Goal: Information Seeking & Learning: Learn about a topic

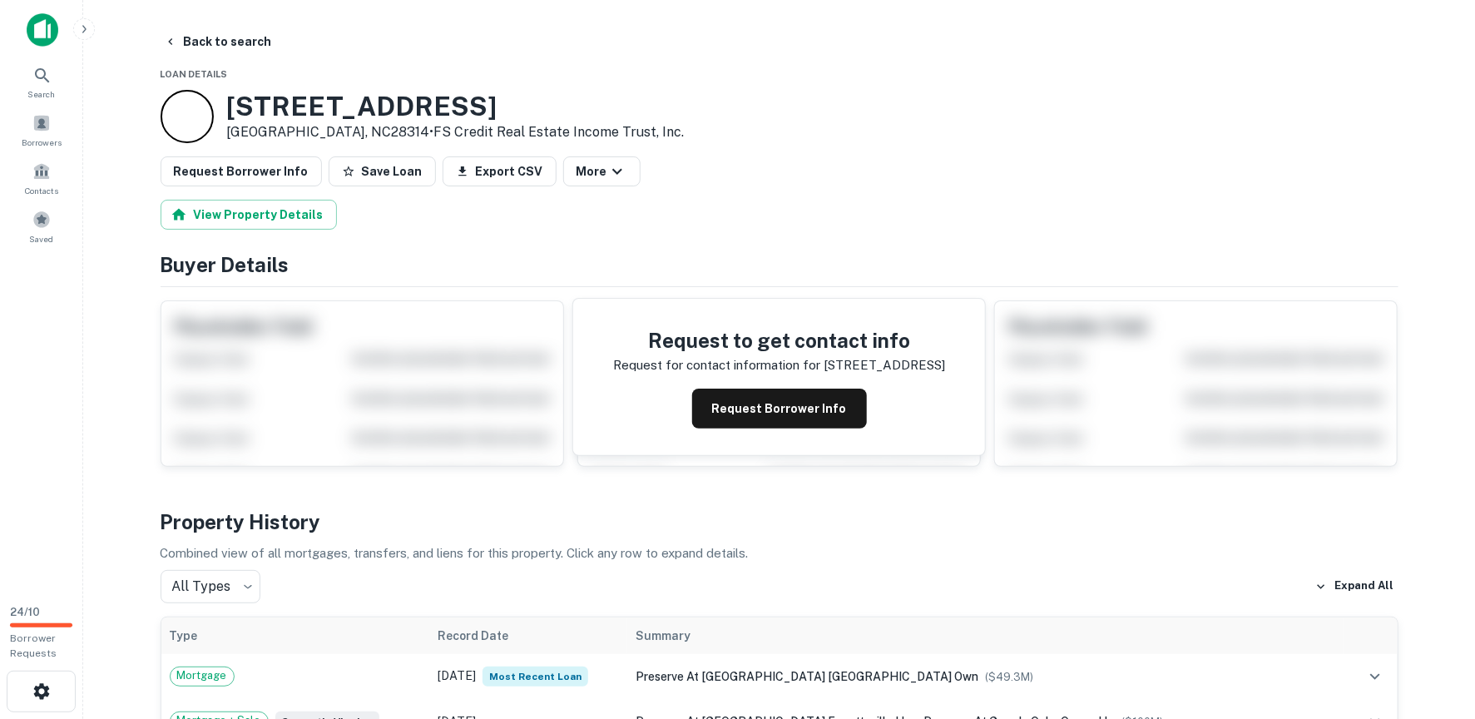
click at [38, 35] on img at bounding box center [43, 29] width 32 height 33
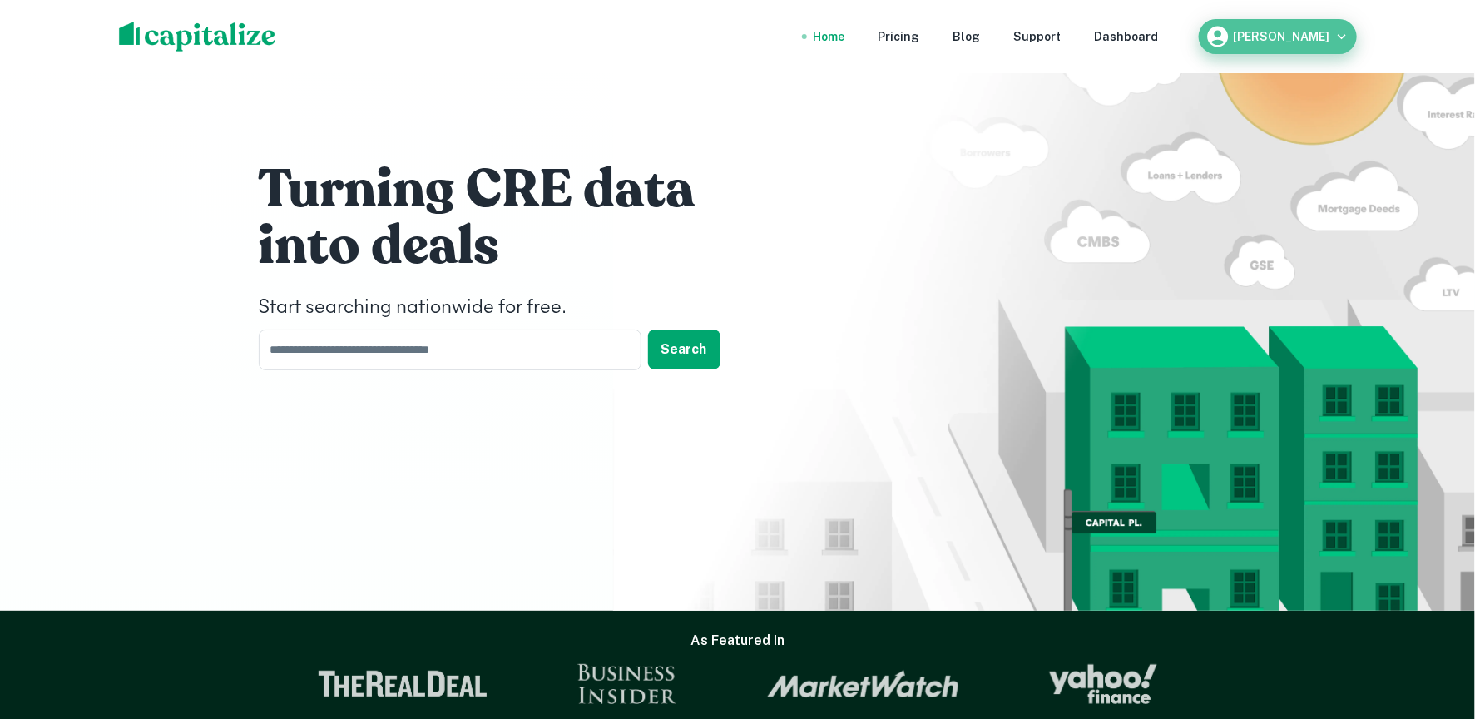
click at [1329, 37] on h6 "[PERSON_NAME]" at bounding box center [1282, 37] width 97 height 12
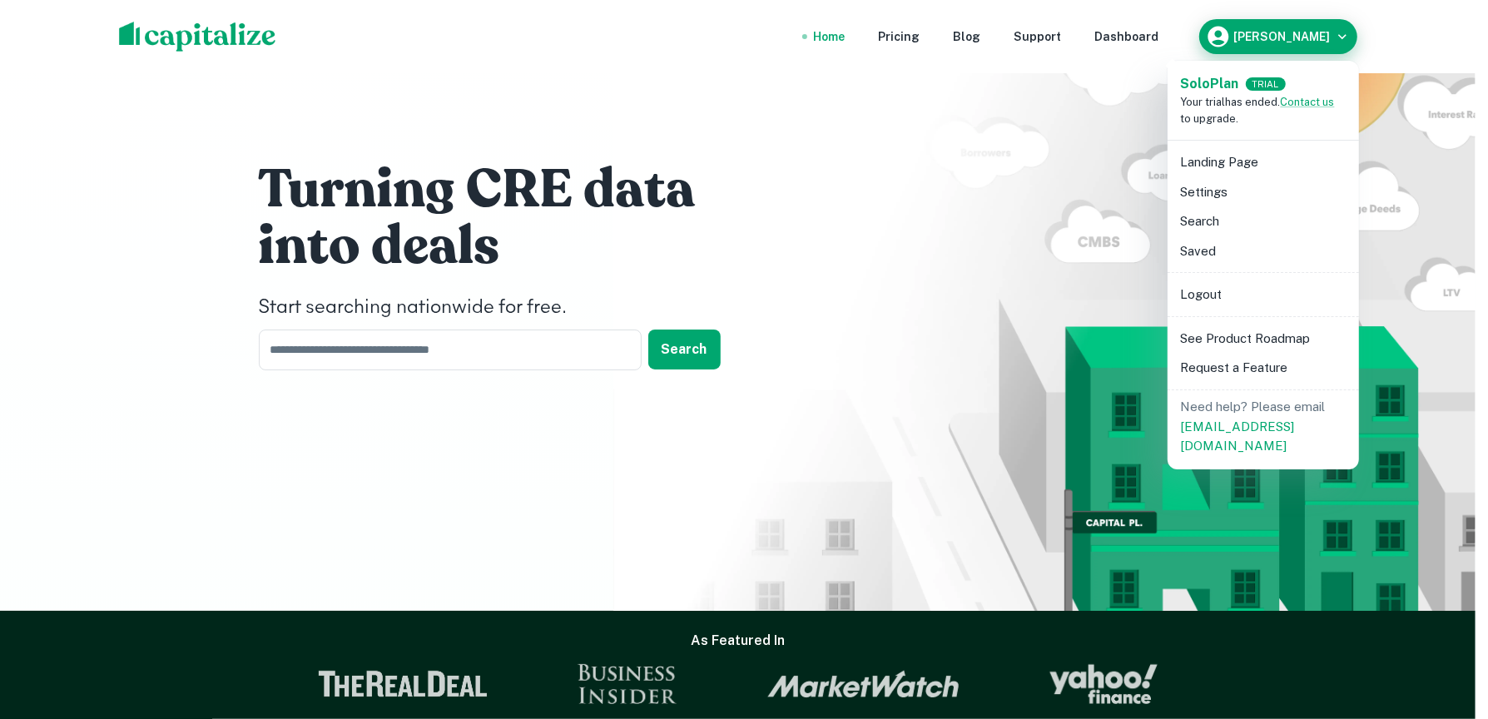
click at [1329, 37] on div at bounding box center [744, 359] width 1488 height 719
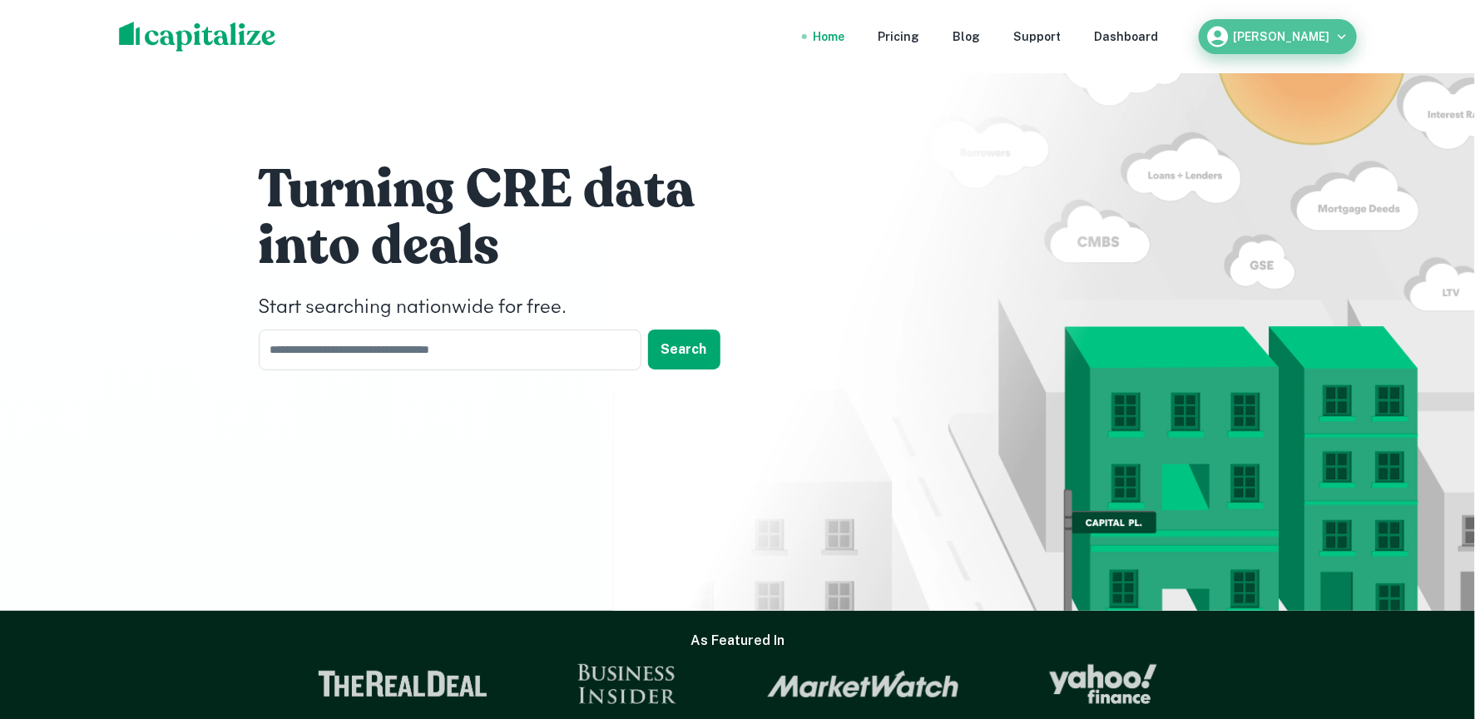
click at [1326, 38] on h6 "Brandon Fox" at bounding box center [1282, 37] width 97 height 12
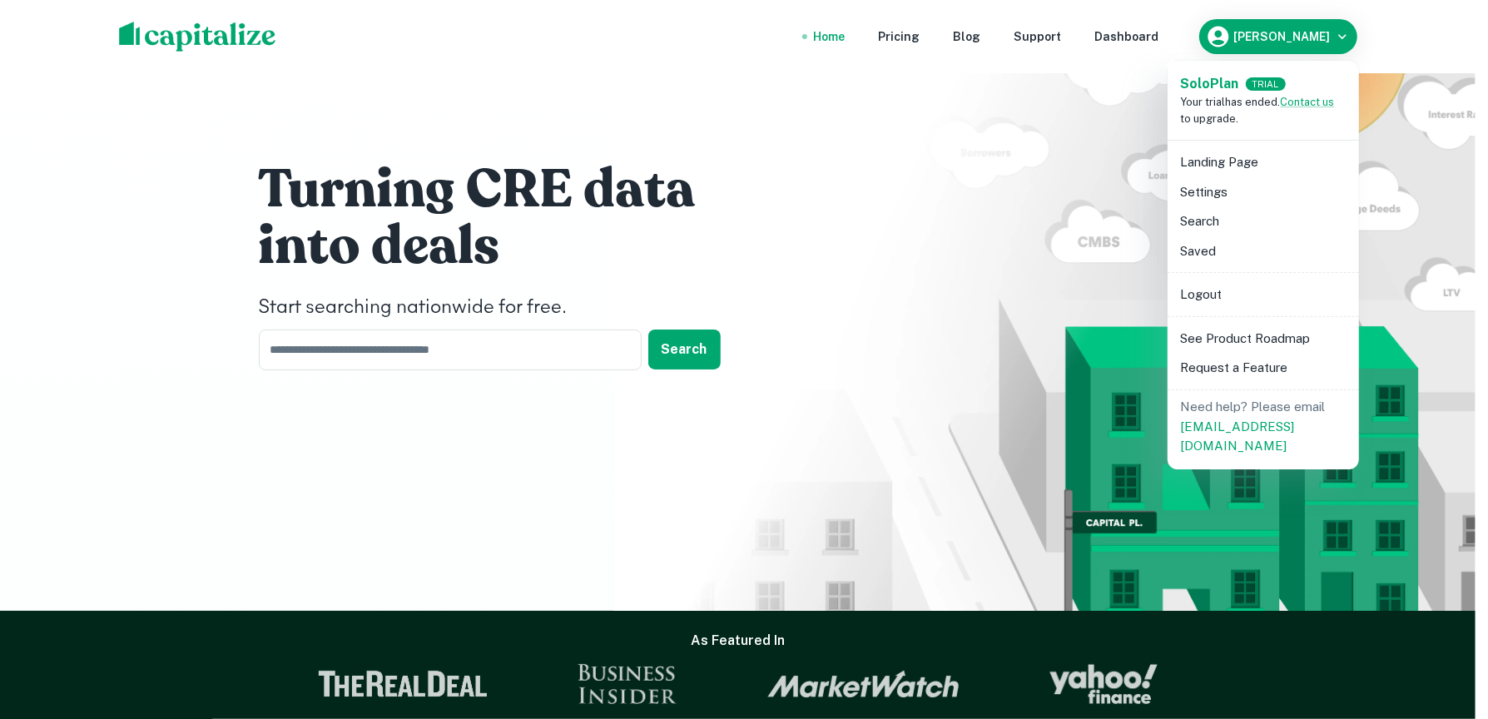
click at [1230, 298] on li "Logout" at bounding box center [1263, 295] width 178 height 30
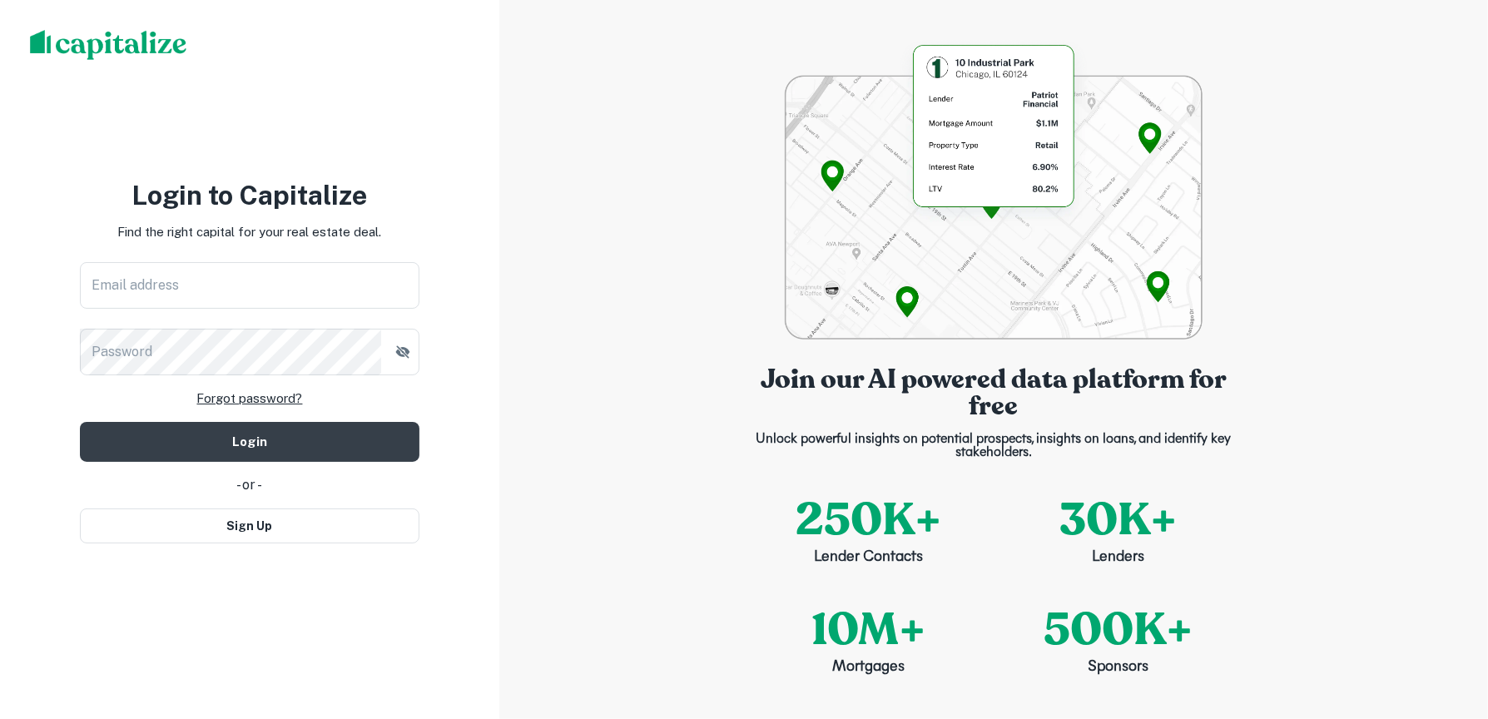
type input "**********"
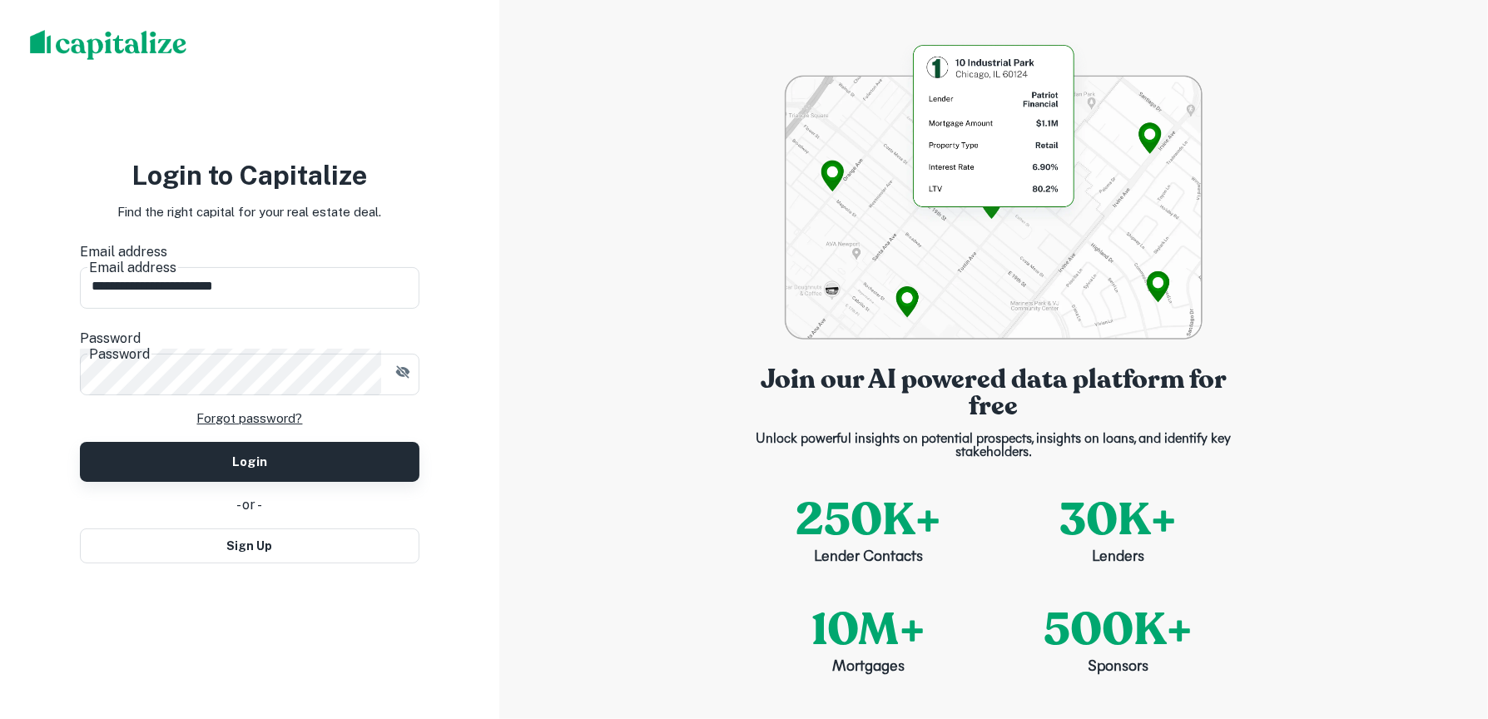
click at [292, 442] on button "Login" at bounding box center [249, 462] width 339 height 40
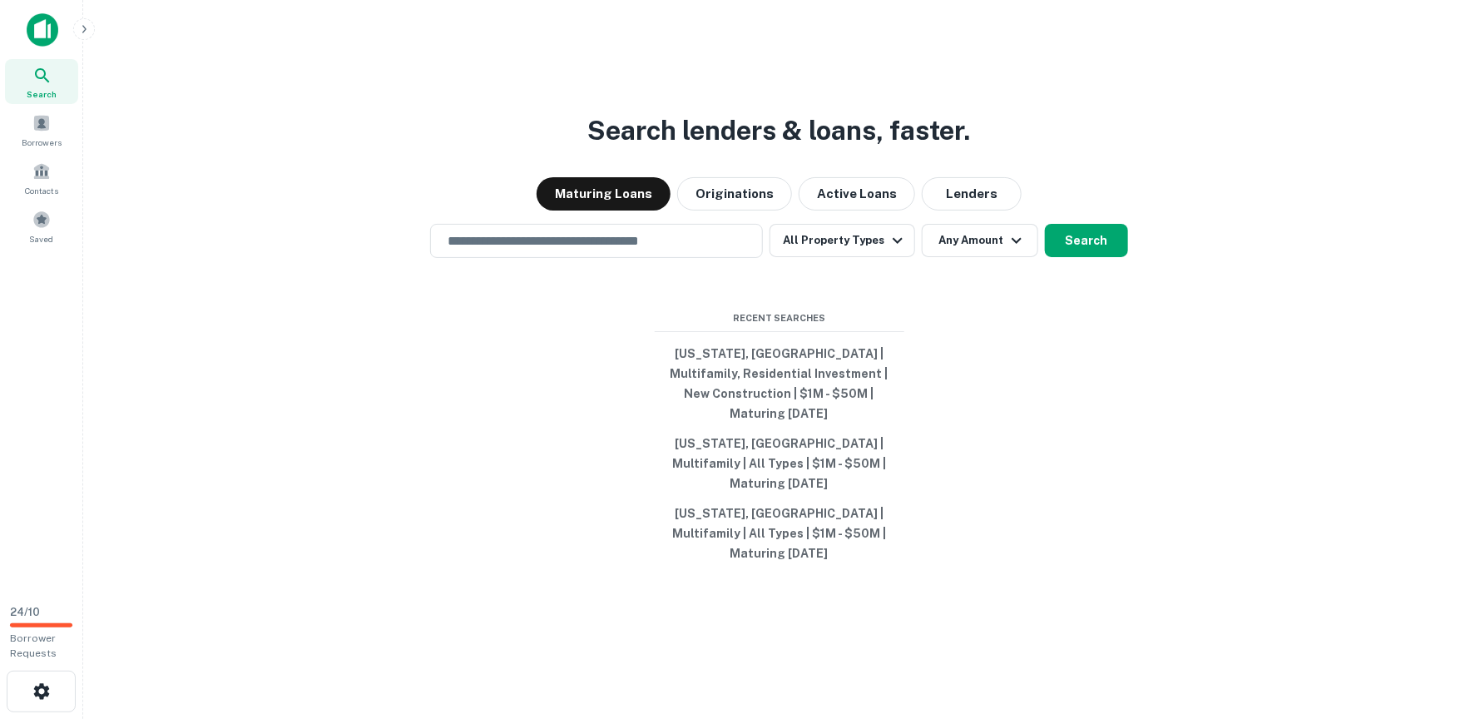
click at [32, 26] on img at bounding box center [43, 29] width 32 height 33
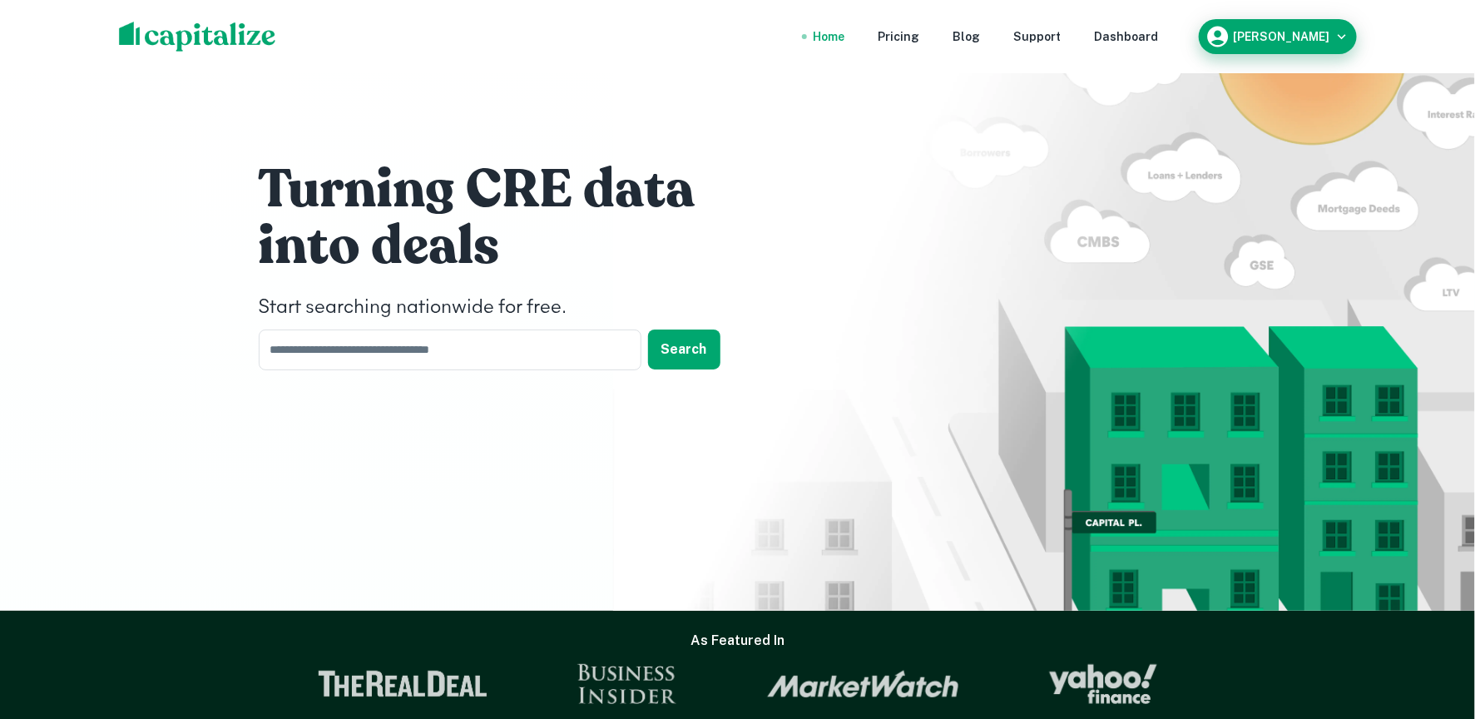
click at [1340, 38] on icon "button" at bounding box center [1342, 36] width 17 height 17
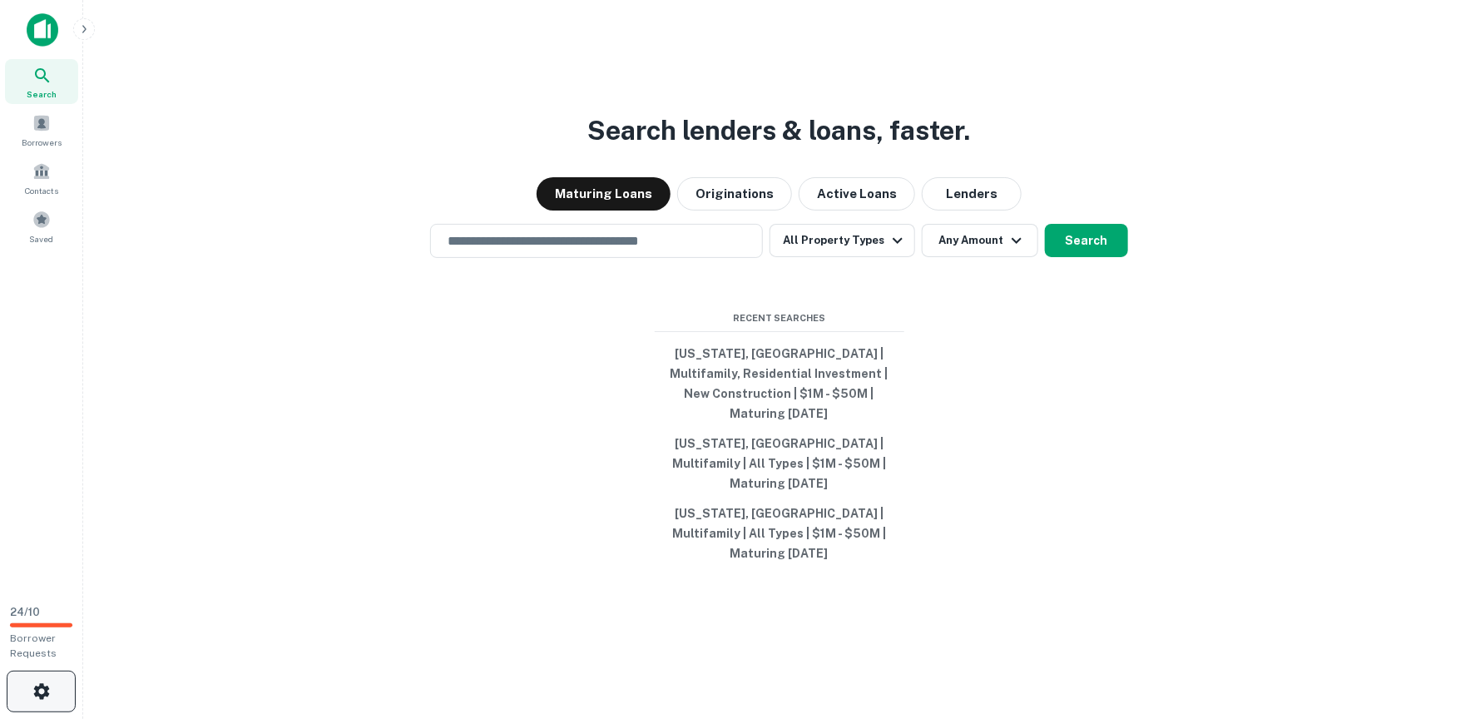
click at [46, 677] on button "button" at bounding box center [41, 692] width 69 height 42
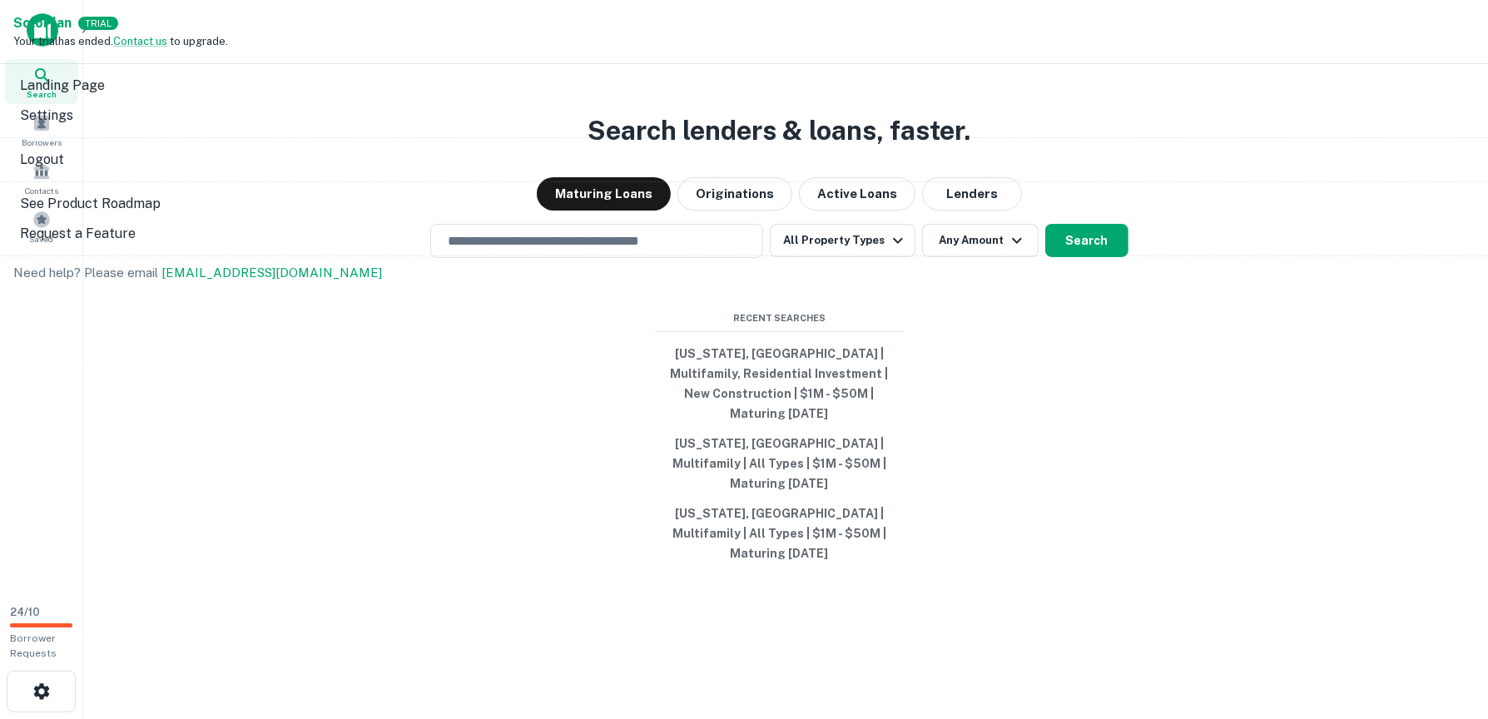
click at [415, 431] on div at bounding box center [744, 359] width 1488 height 719
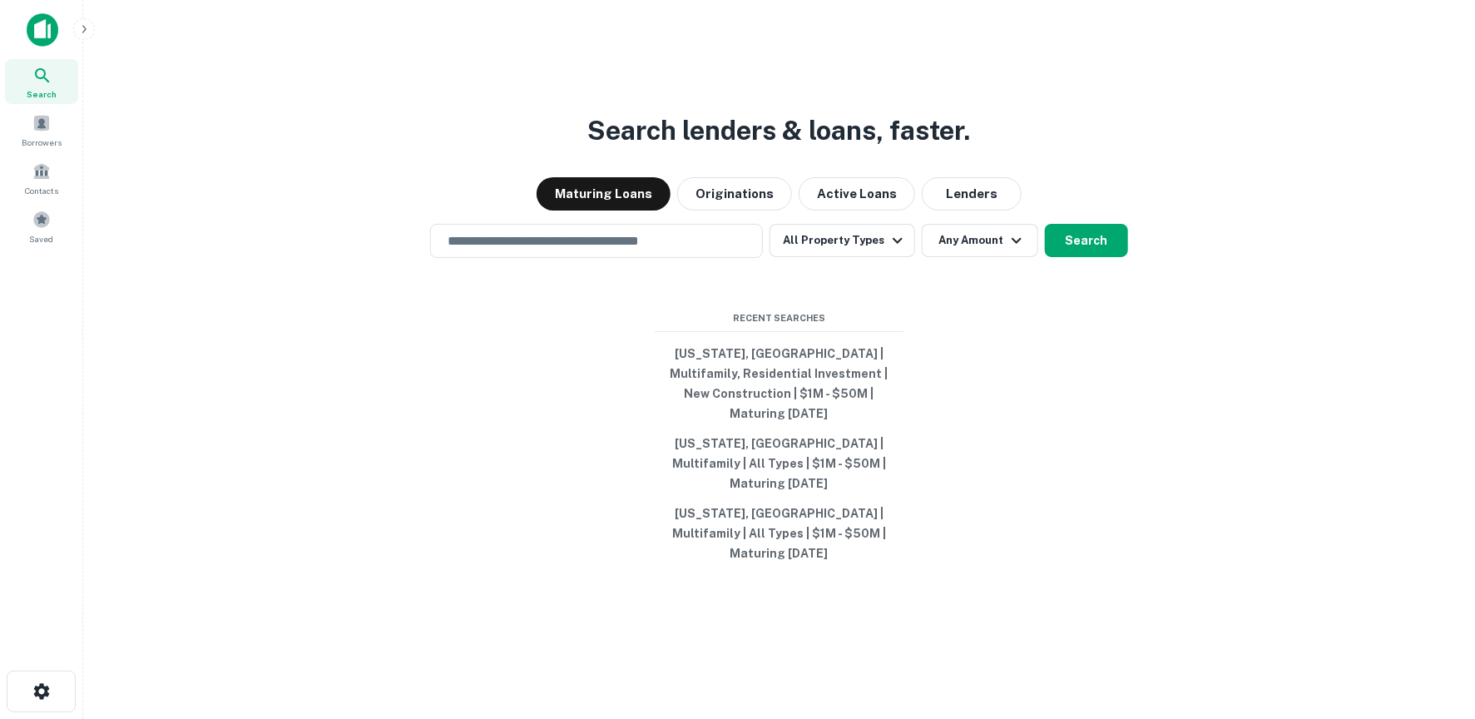
click at [49, 36] on img at bounding box center [43, 29] width 32 height 33
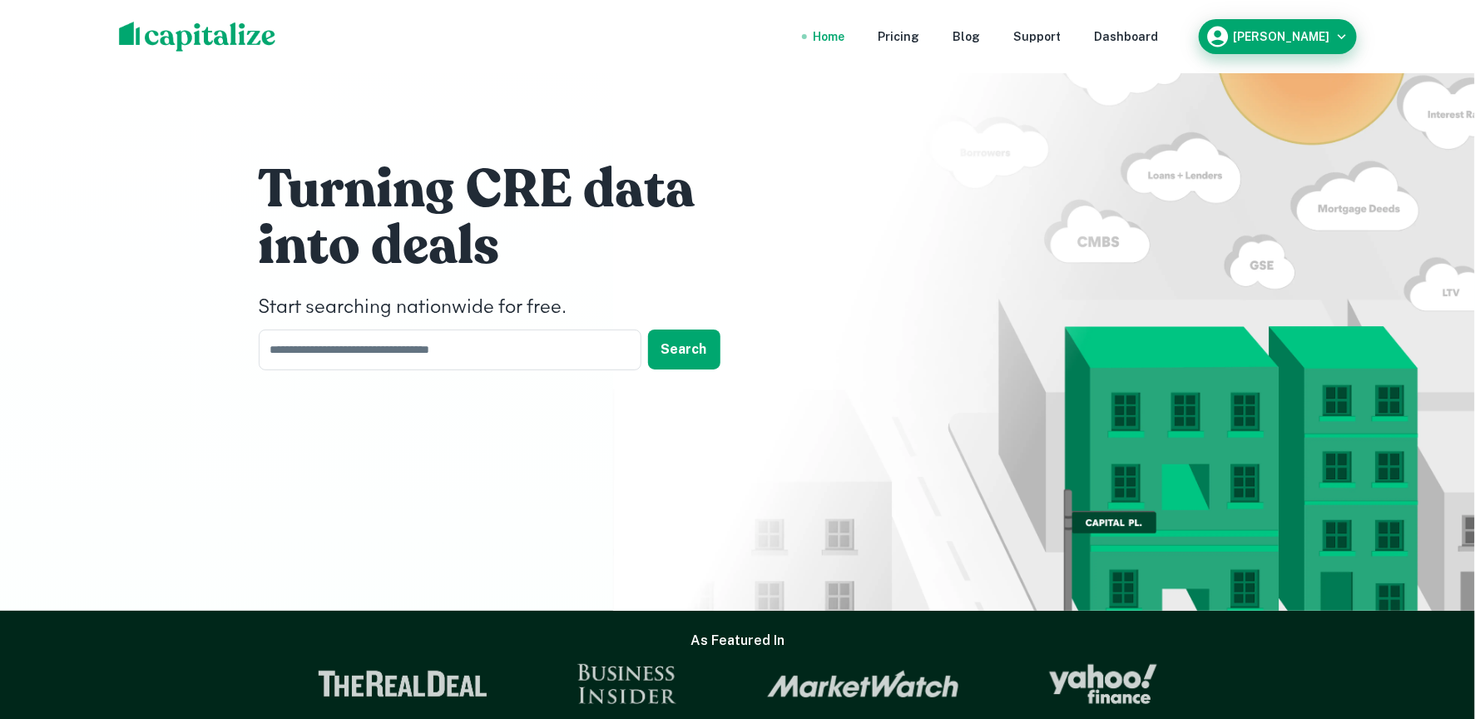
click at [1345, 37] on icon "button" at bounding box center [1342, 36] width 17 height 17
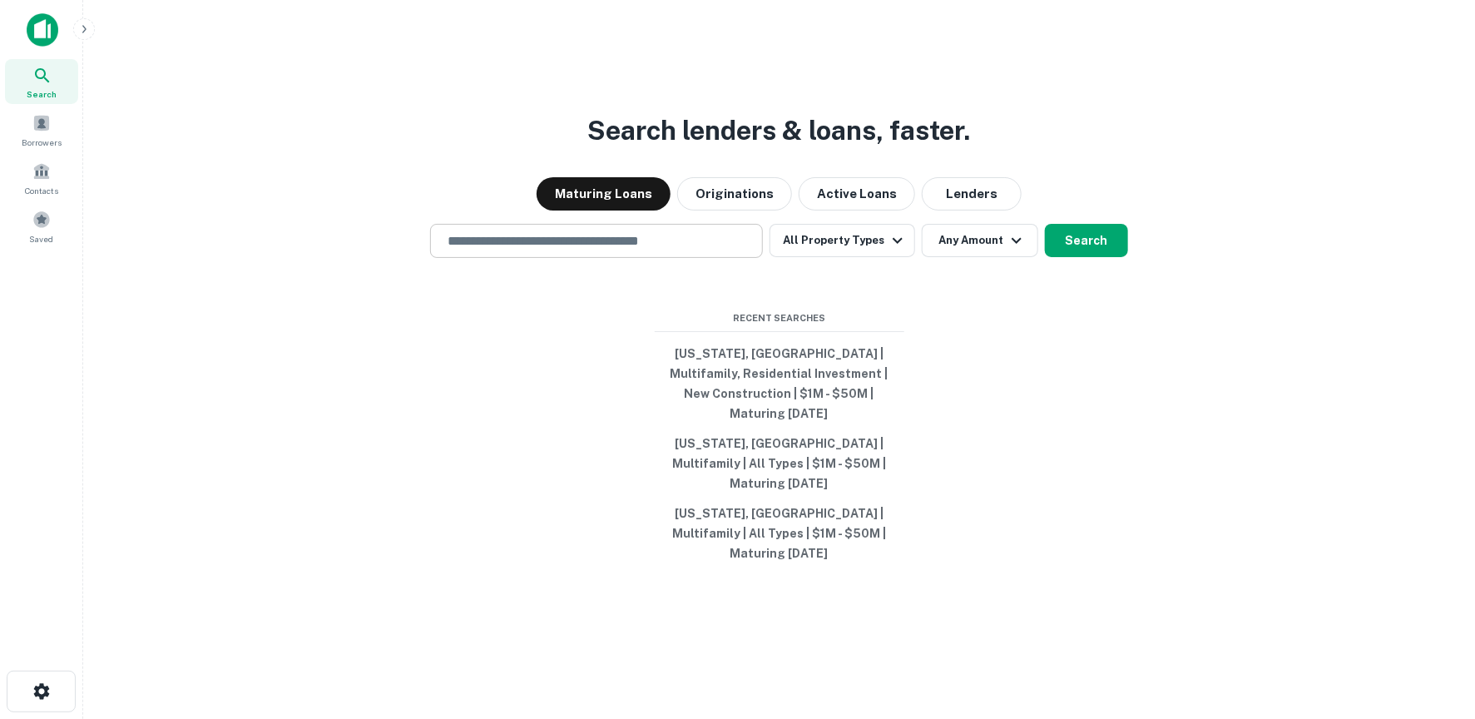
click at [586, 250] on input "text" at bounding box center [597, 240] width 318 height 19
click at [874, 257] on button "All Property Types" at bounding box center [842, 240] width 145 height 33
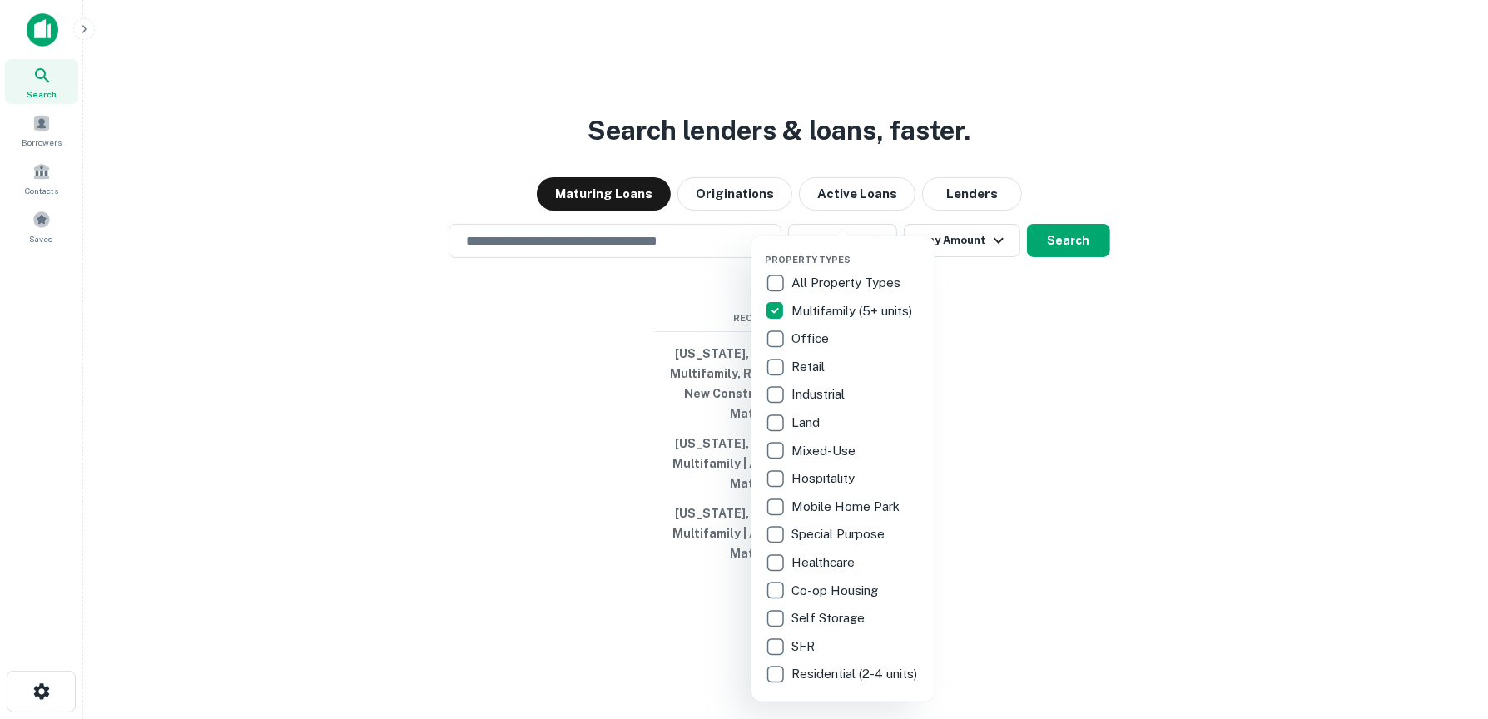
click at [1156, 324] on div at bounding box center [744, 359] width 1488 height 719
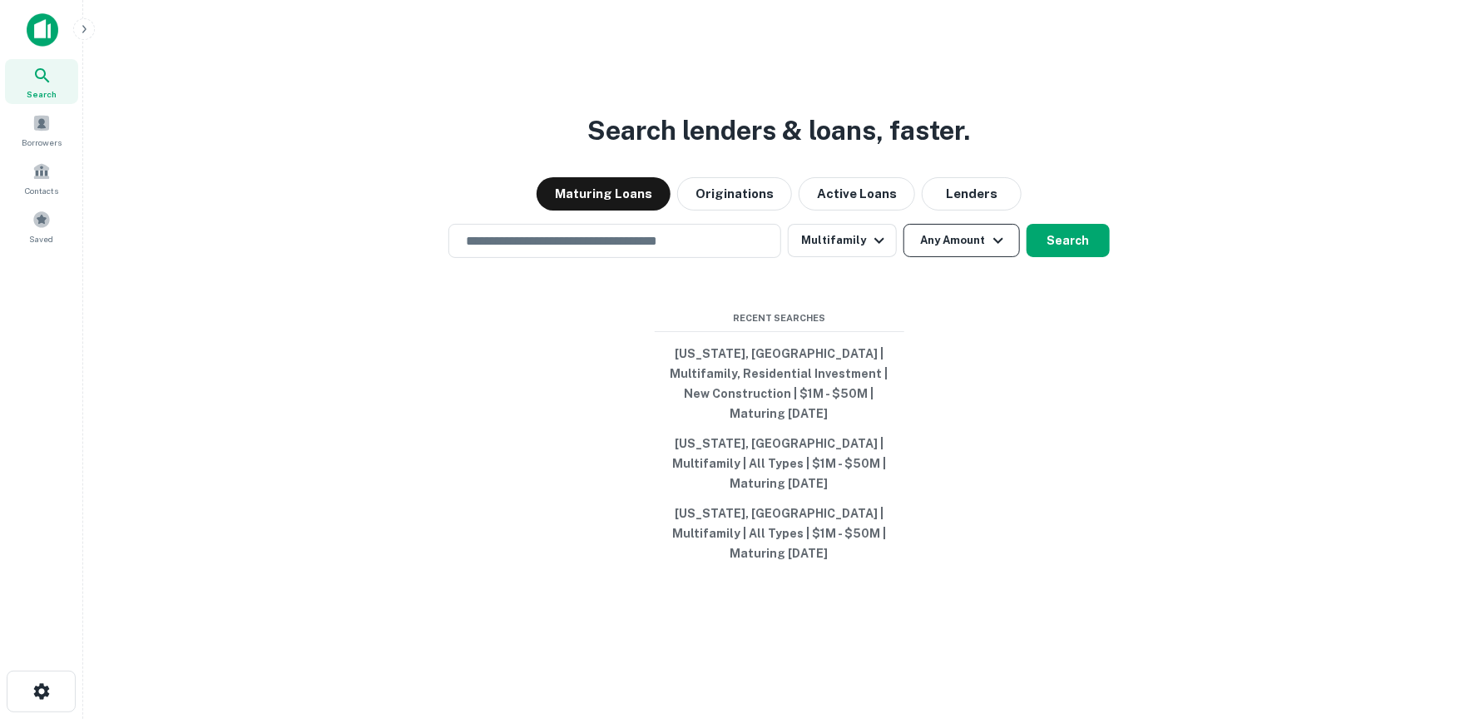
click at [978, 257] on button "Any Amount" at bounding box center [962, 240] width 116 height 33
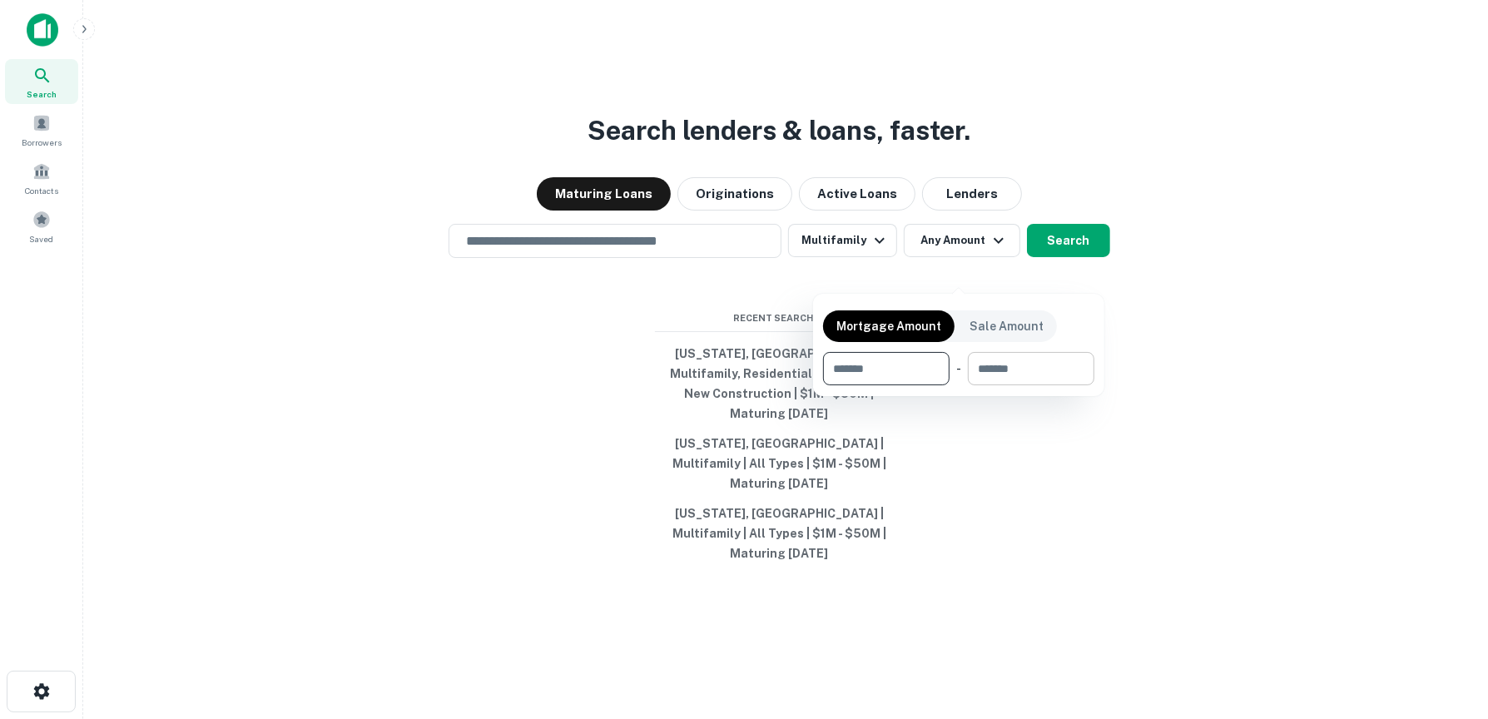
click at [1035, 364] on input "number" at bounding box center [1025, 368] width 115 height 33
type input "********"
click at [919, 372] on input "number" at bounding box center [875, 368] width 105 height 33
type input "*"
type input "********"
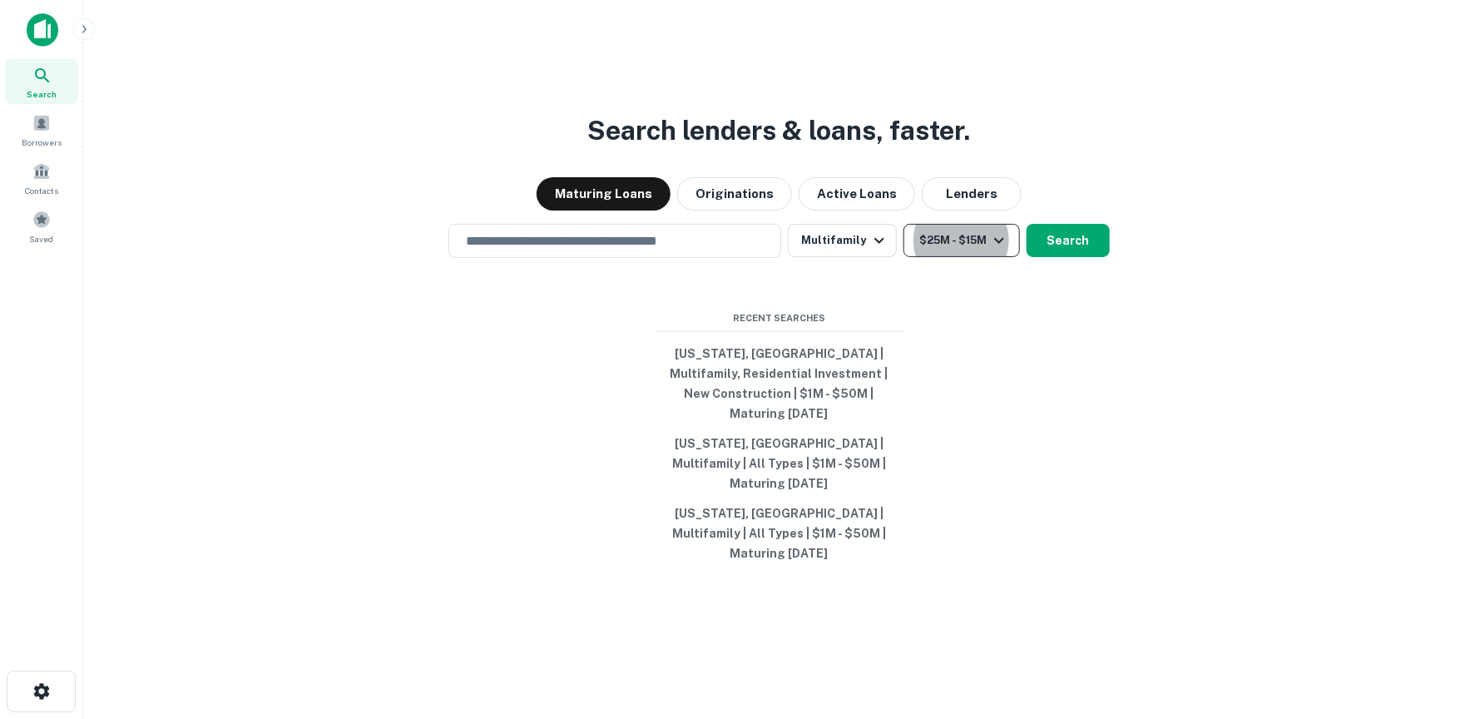
click at [978, 257] on button "$25M - $15M" at bounding box center [962, 240] width 116 height 33
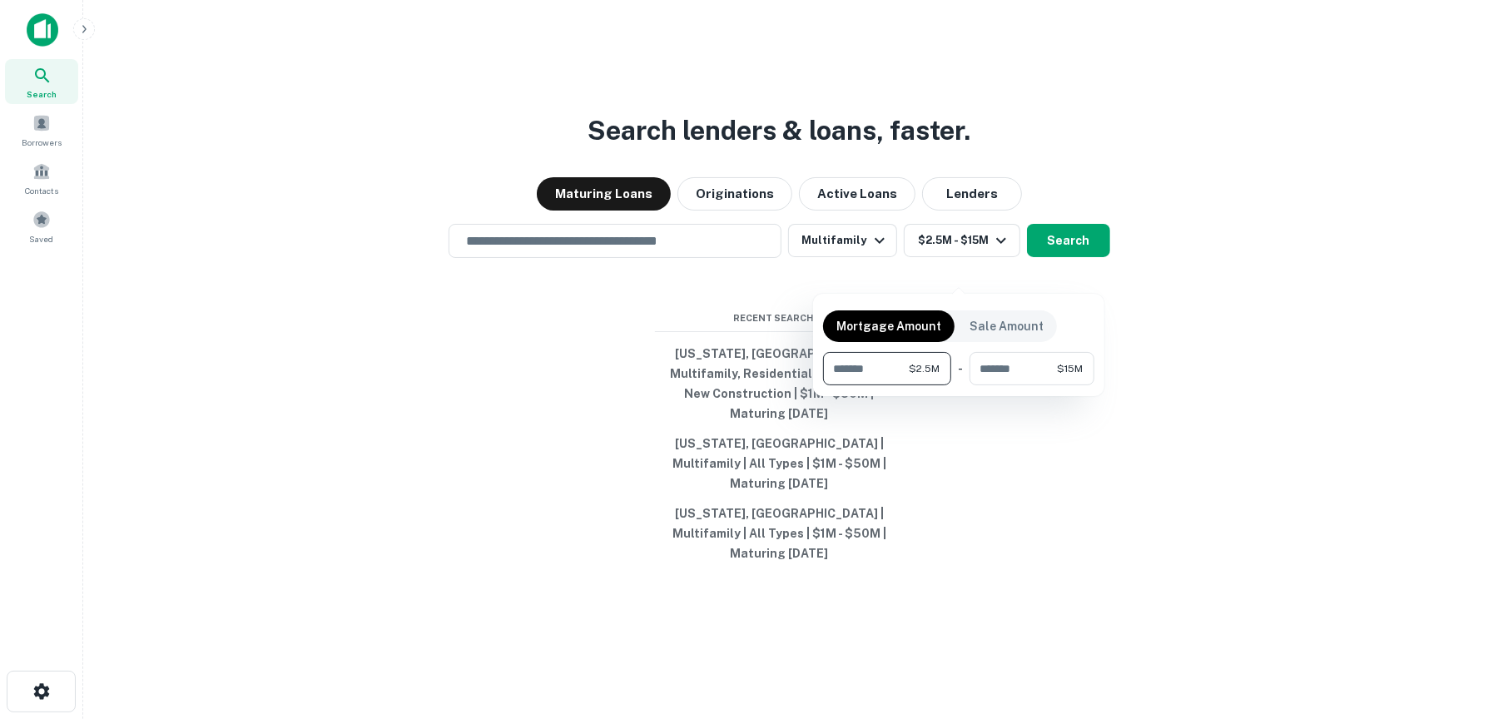
type input "*******"
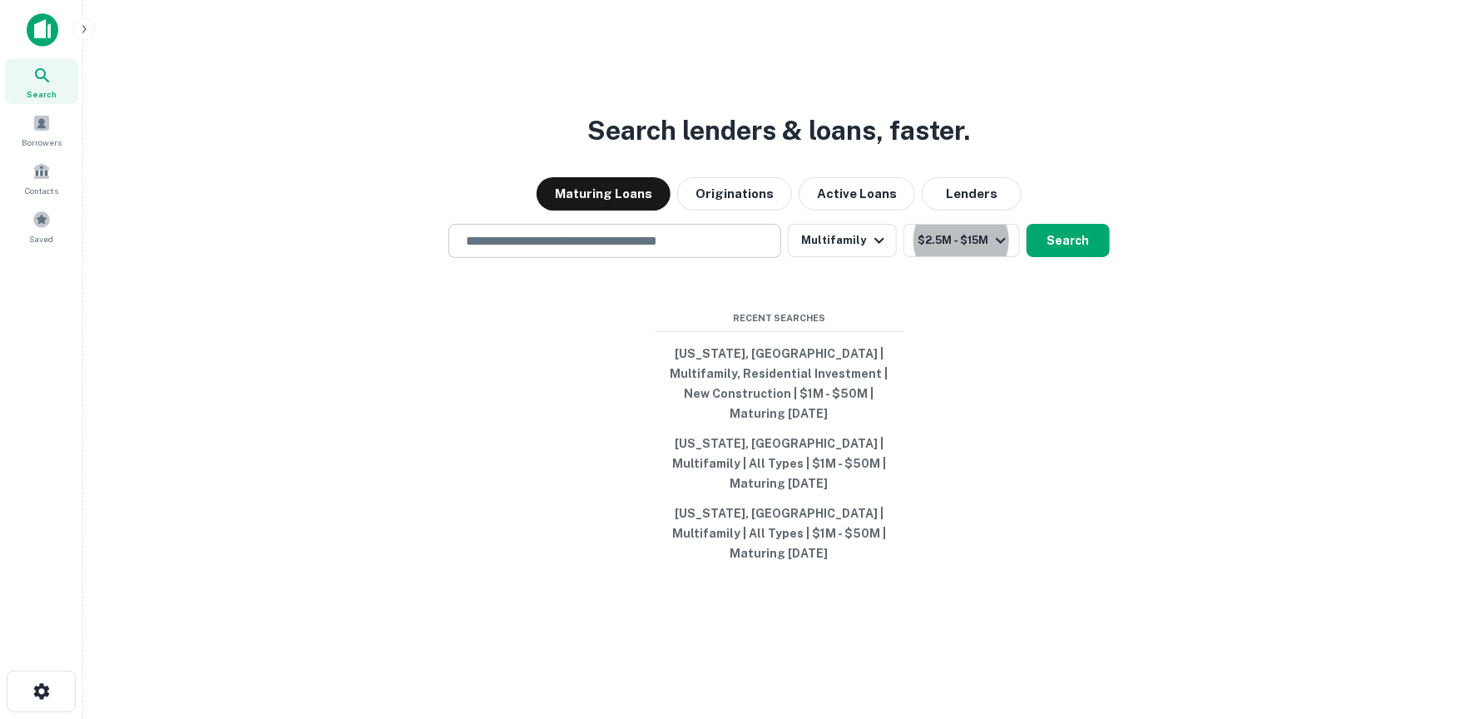
click at [637, 250] on input "text" at bounding box center [615, 240] width 318 height 19
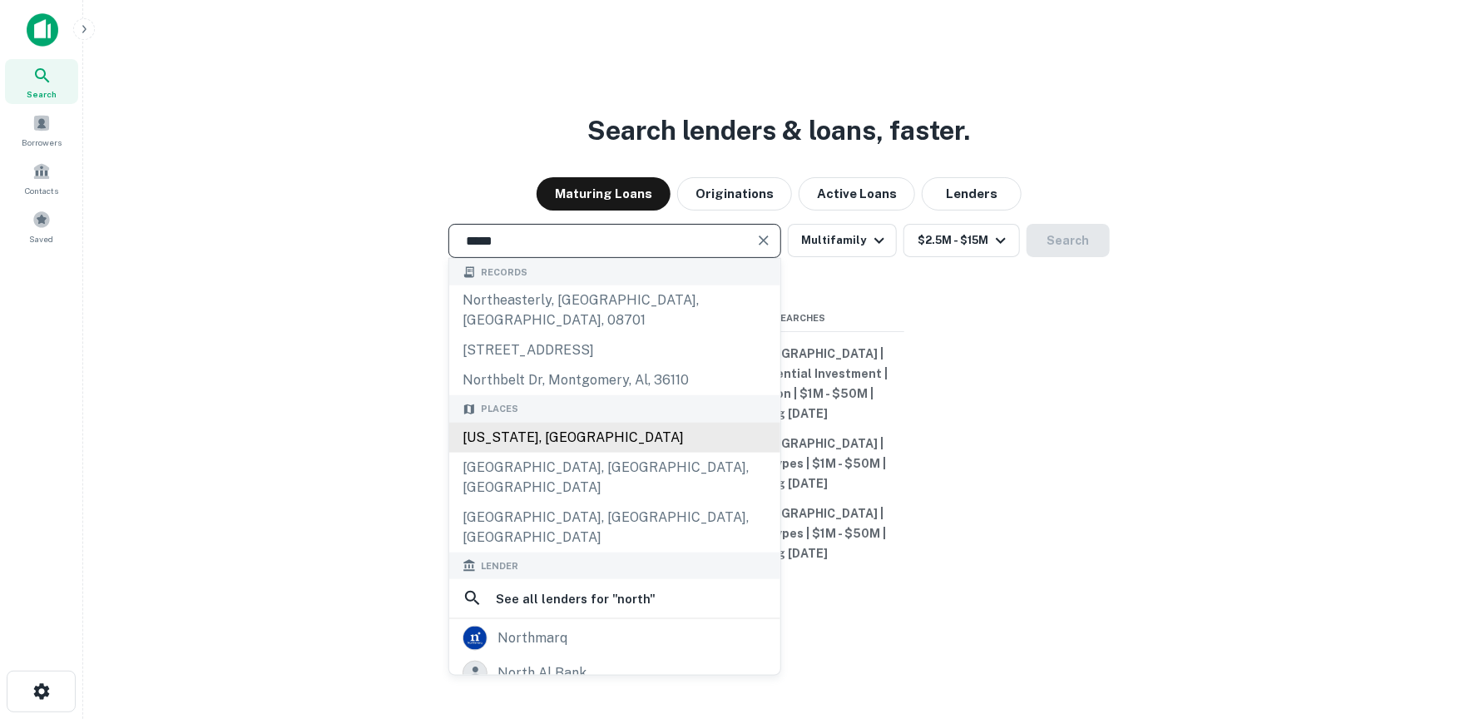
click at [597, 453] on div "[US_STATE], [GEOGRAPHIC_DATA]" at bounding box center [614, 438] width 331 height 30
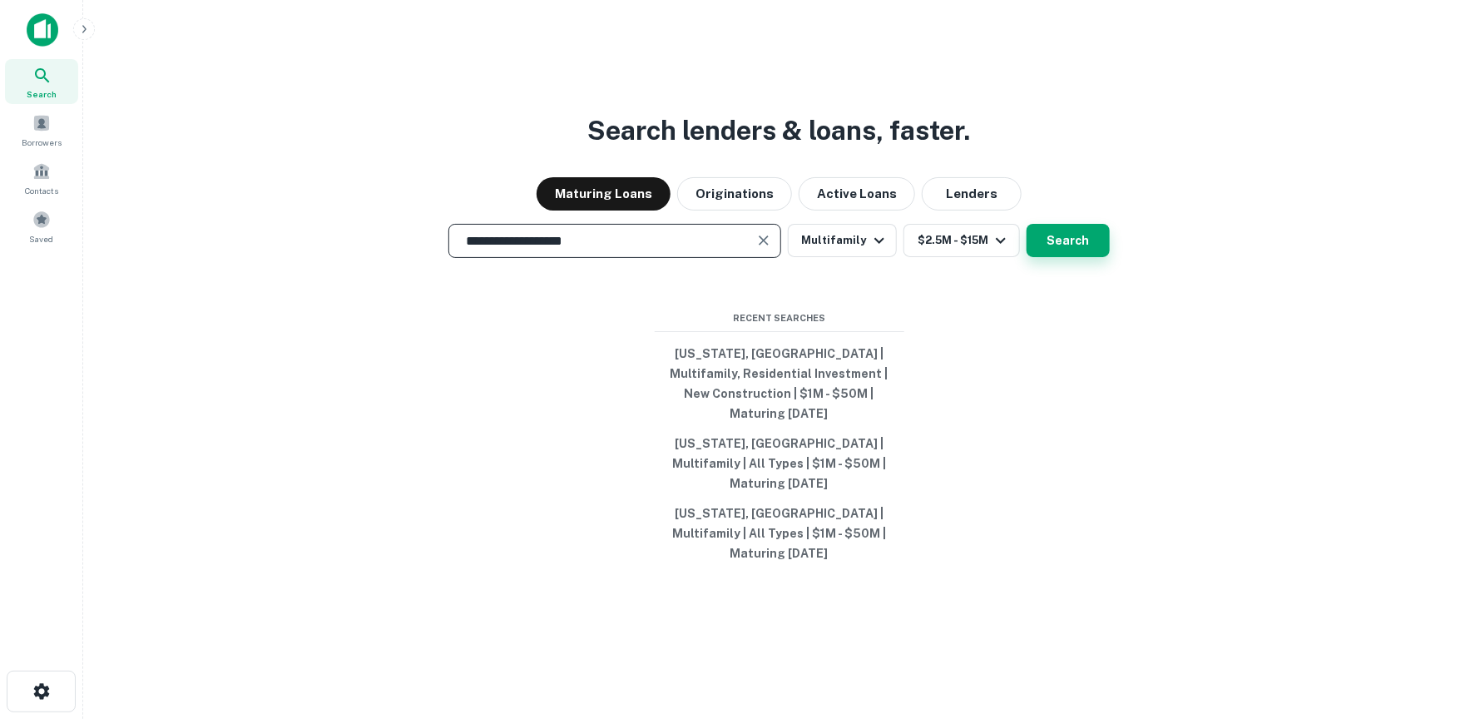
type input "**********"
click at [1081, 257] on button "Search" at bounding box center [1068, 240] width 83 height 33
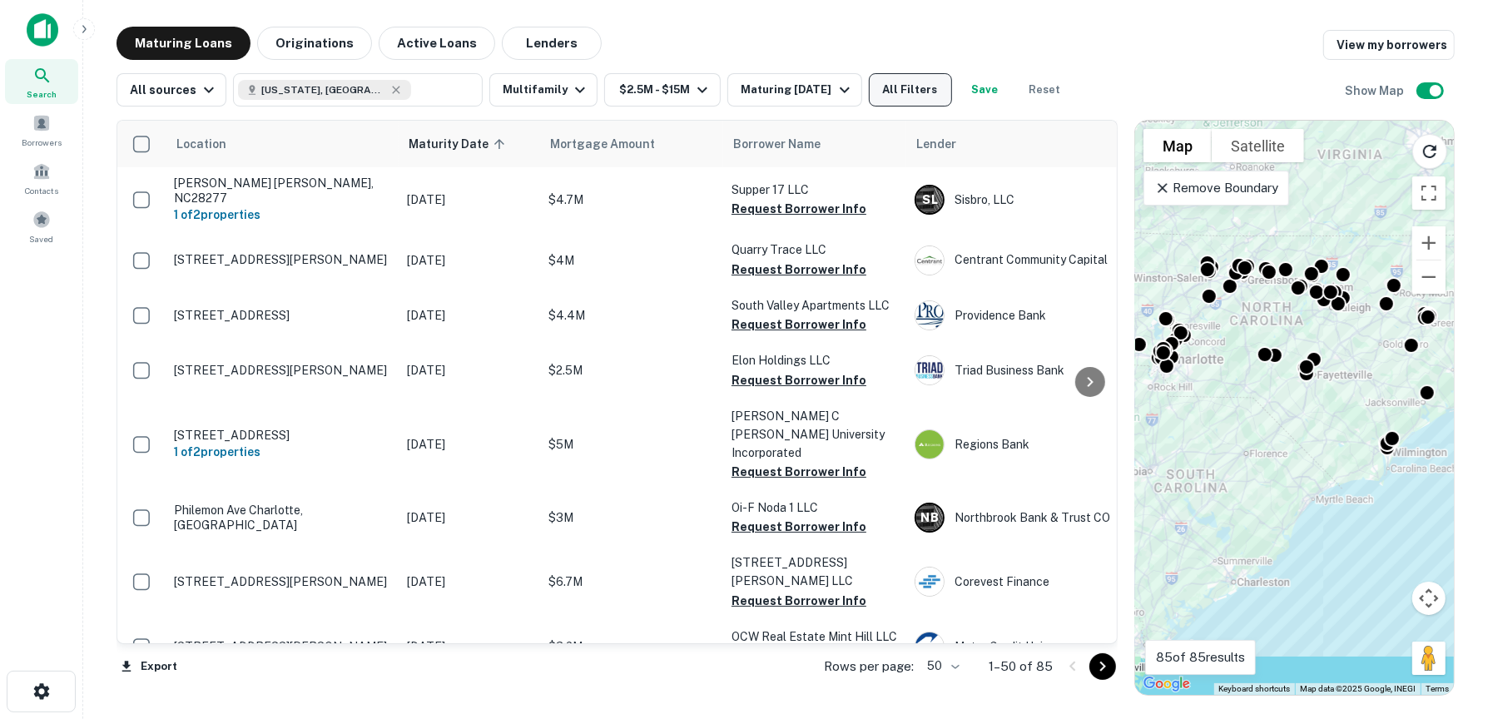
click at [896, 91] on button "All Filters" at bounding box center [910, 89] width 83 height 33
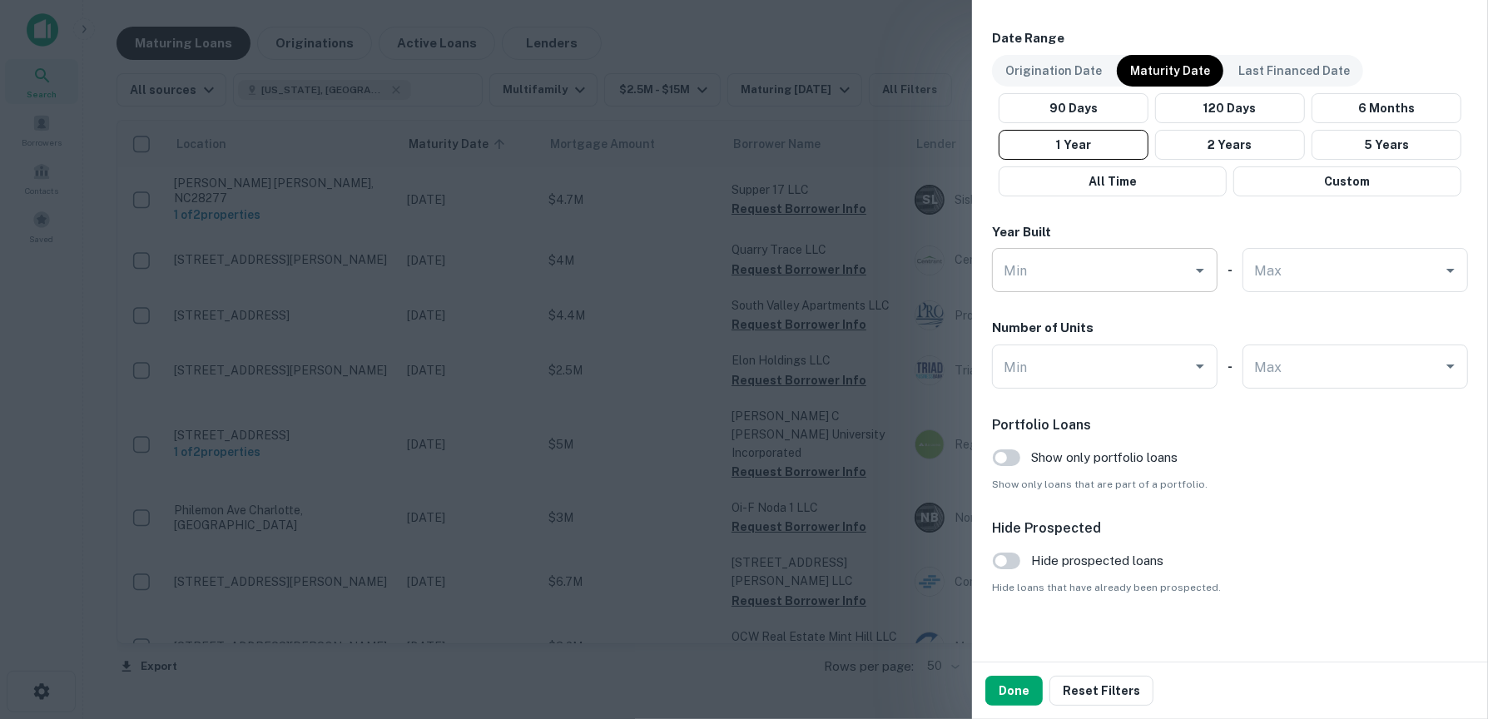
scroll to position [1009, 0]
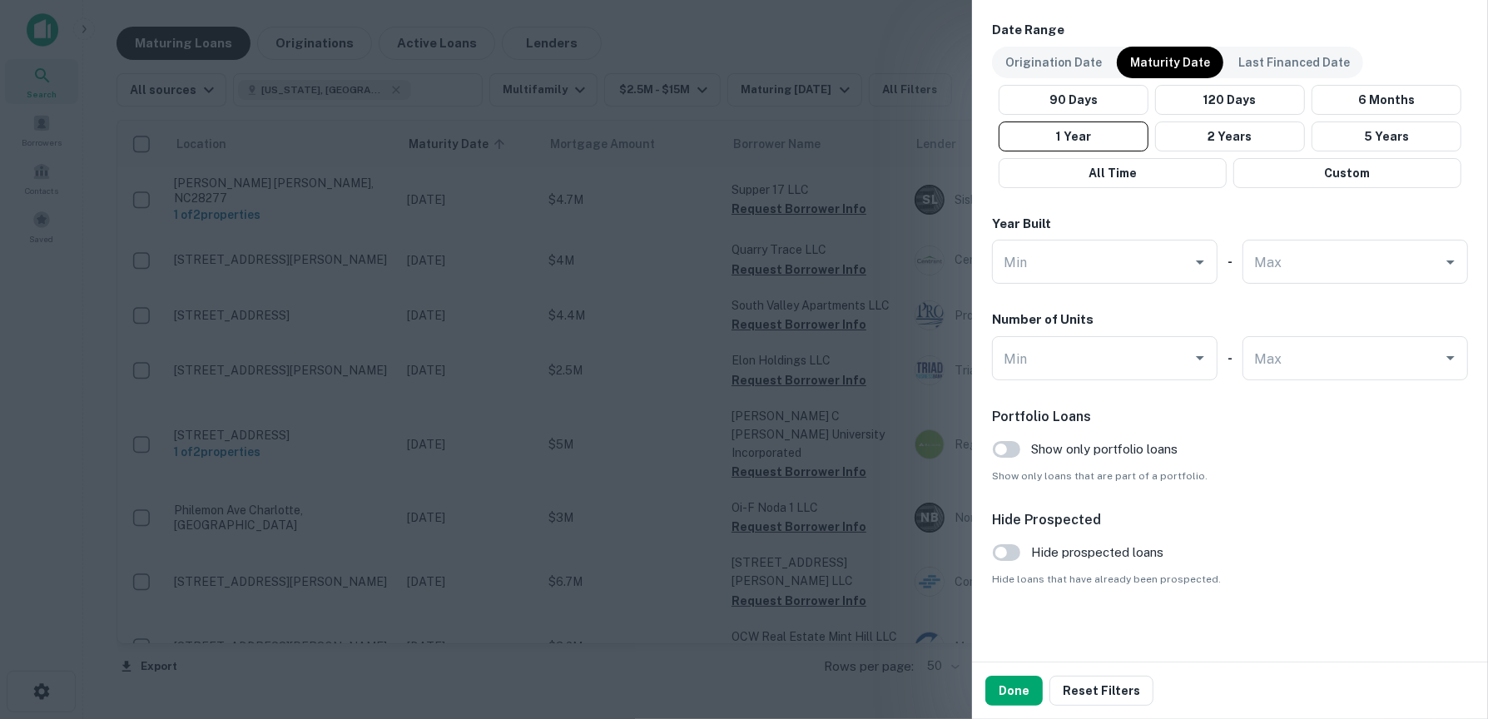
drag, startPoint x: 1005, startPoint y: 688, endPoint x: 803, endPoint y: 325, distance: 415.3
click at [1005, 687] on button "Done" at bounding box center [1013, 691] width 57 height 30
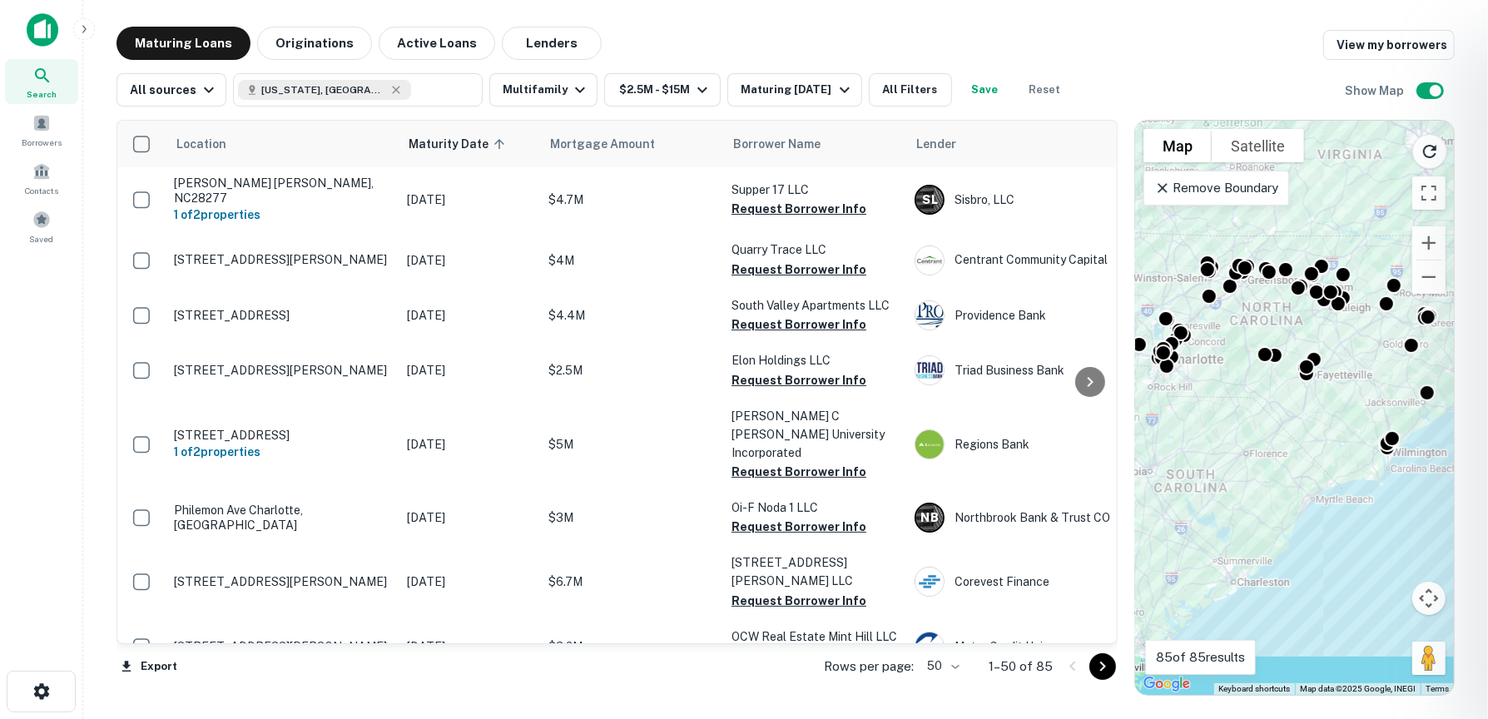
click at [978, 91] on div at bounding box center [744, 359] width 1488 height 719
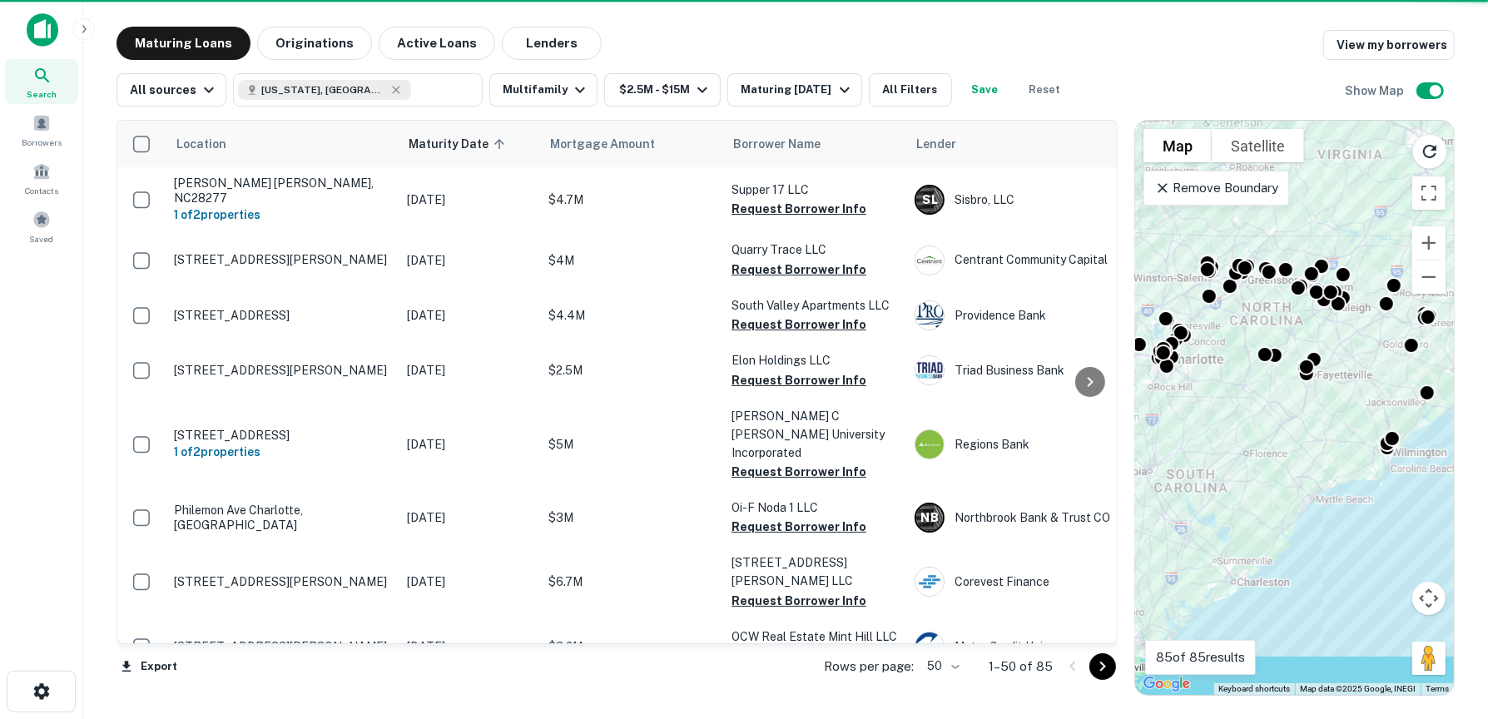
click at [978, 91] on button "Save" at bounding box center [984, 89] width 53 height 33
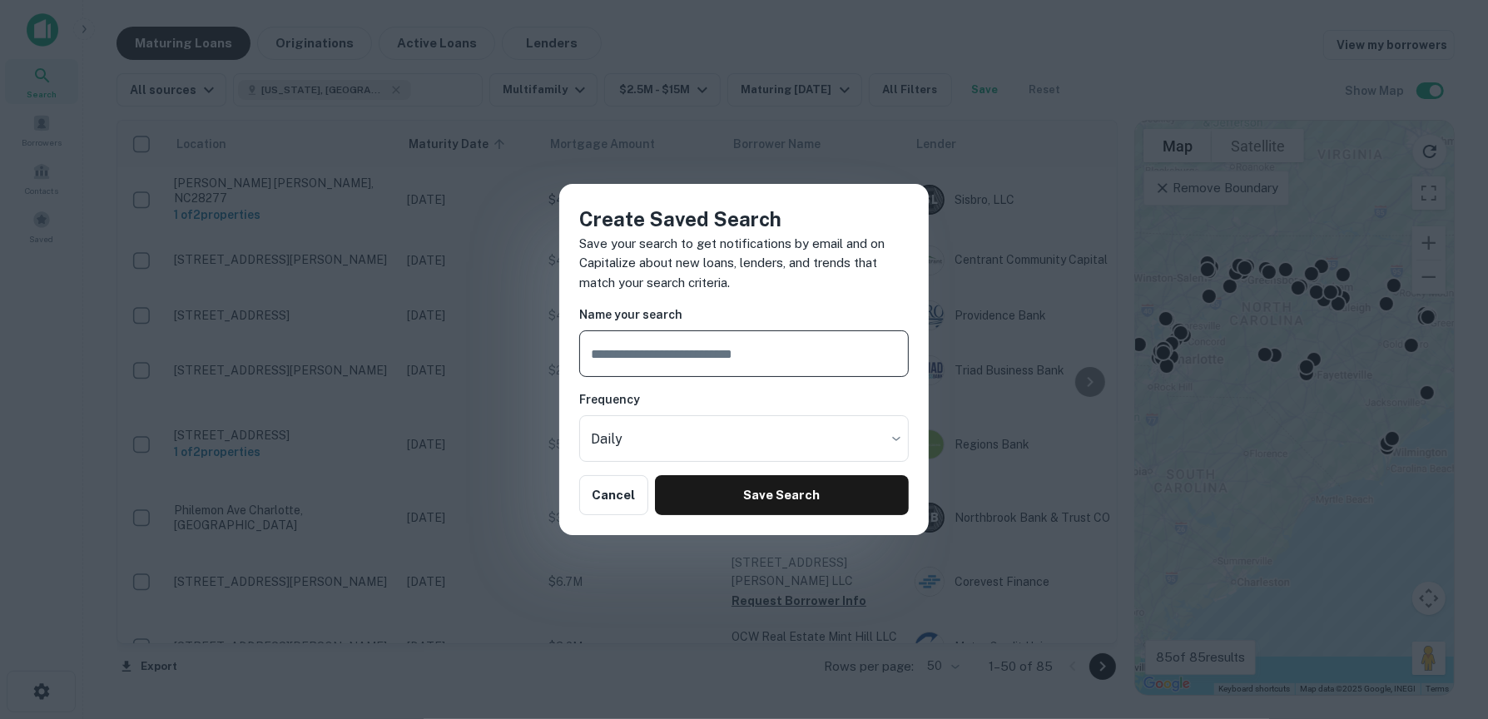
click at [731, 356] on input "text" at bounding box center [743, 353] width 329 height 47
type input "**********"
click at [765, 489] on button "Save Search" at bounding box center [782, 495] width 254 height 40
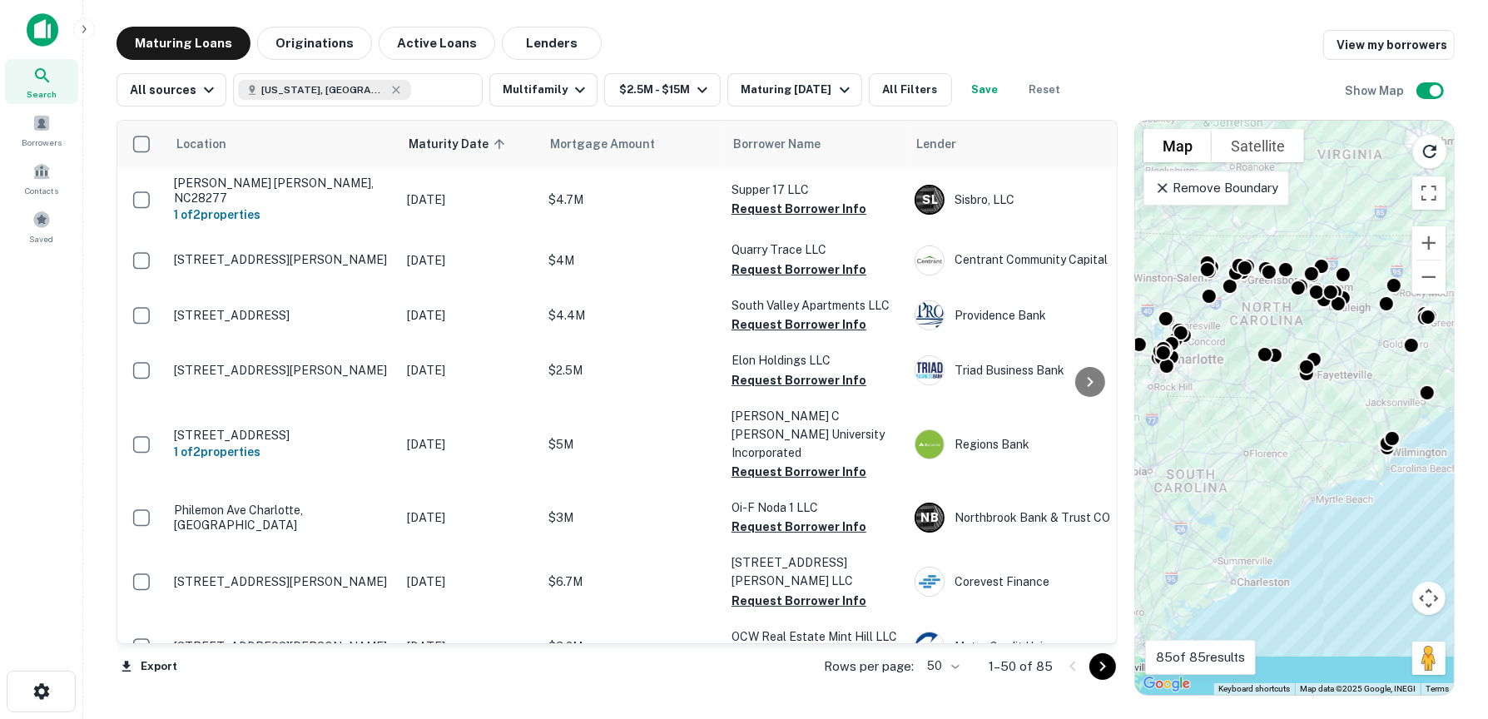
drag, startPoint x: 313, startPoint y: 41, endPoint x: 968, endPoint y: 97, distance: 657.1
click at [313, 41] on button "Originations" at bounding box center [314, 43] width 115 height 33
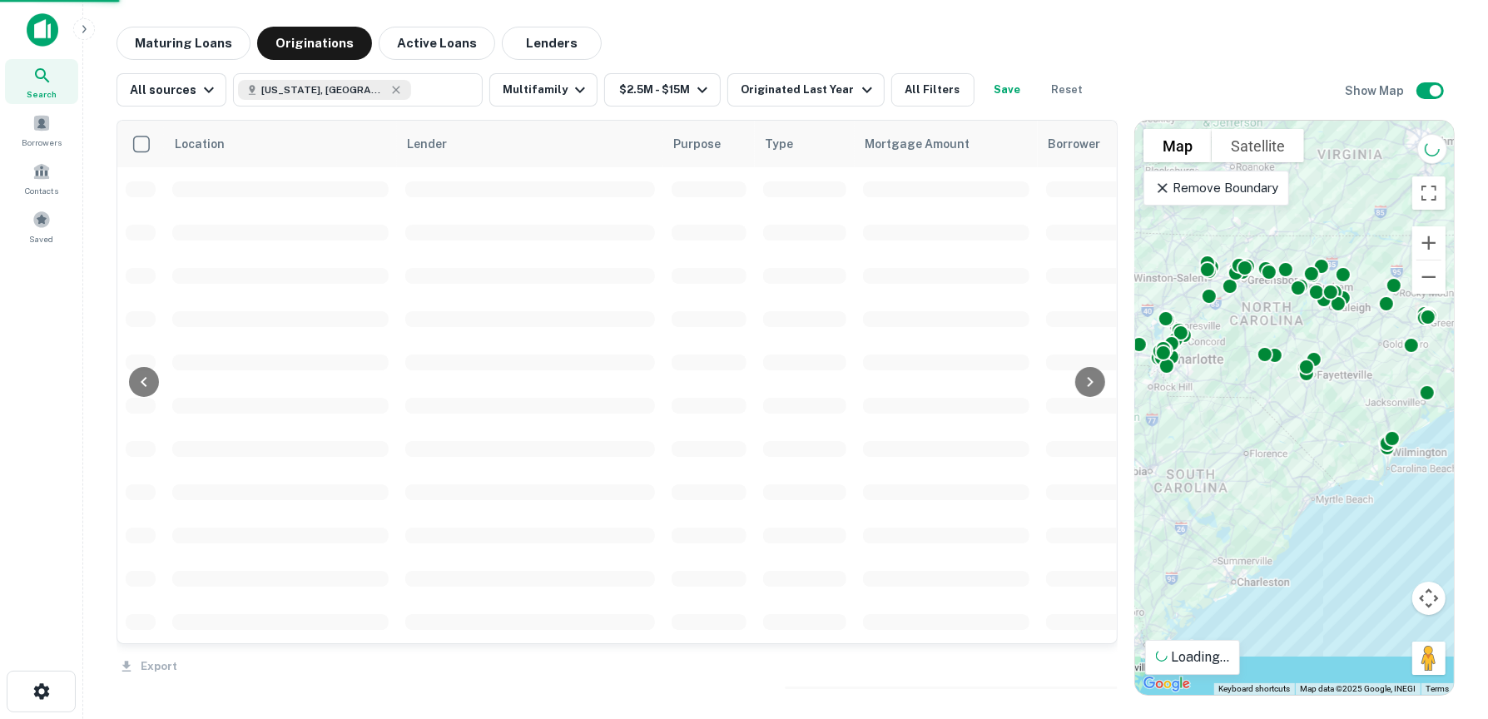
click at [988, 87] on button "Save" at bounding box center [1007, 89] width 53 height 33
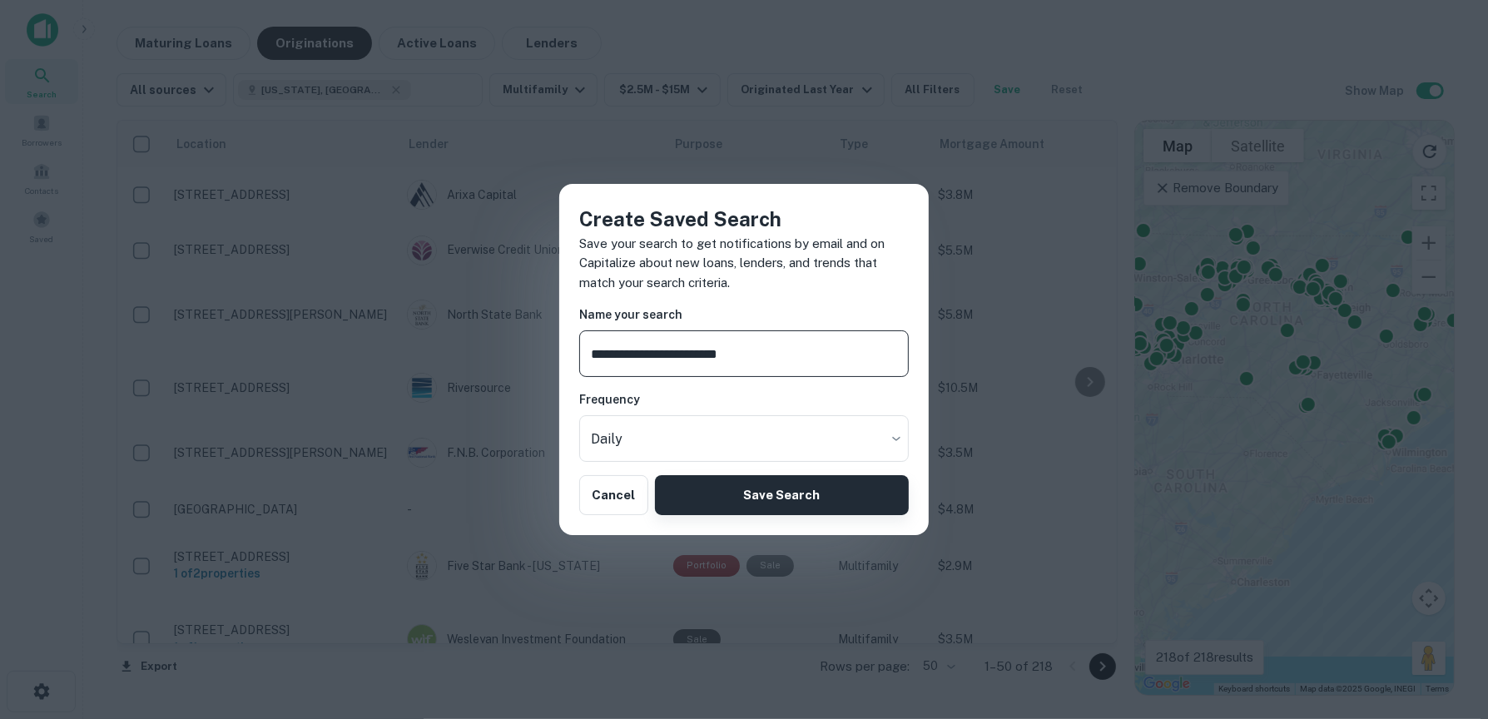
type input "**********"
click at [761, 487] on button "Save Search" at bounding box center [782, 495] width 254 height 40
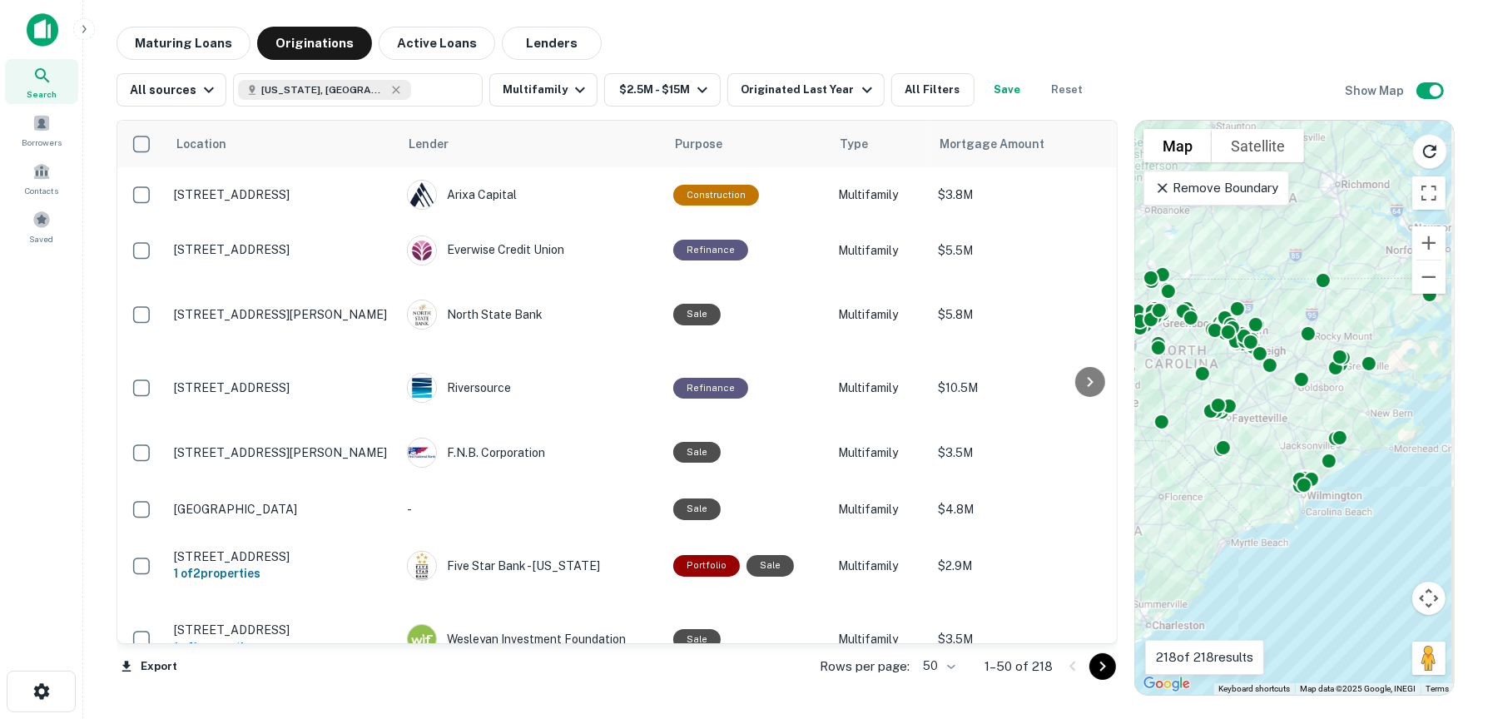
drag, startPoint x: 1314, startPoint y: 554, endPoint x: 1290, endPoint y: 512, distance: 47.7
click at [1240, 593] on div "To activate drag with keyboard, press Alt + Enter. Once in keyboard drag state,…" at bounding box center [1294, 408] width 319 height 574
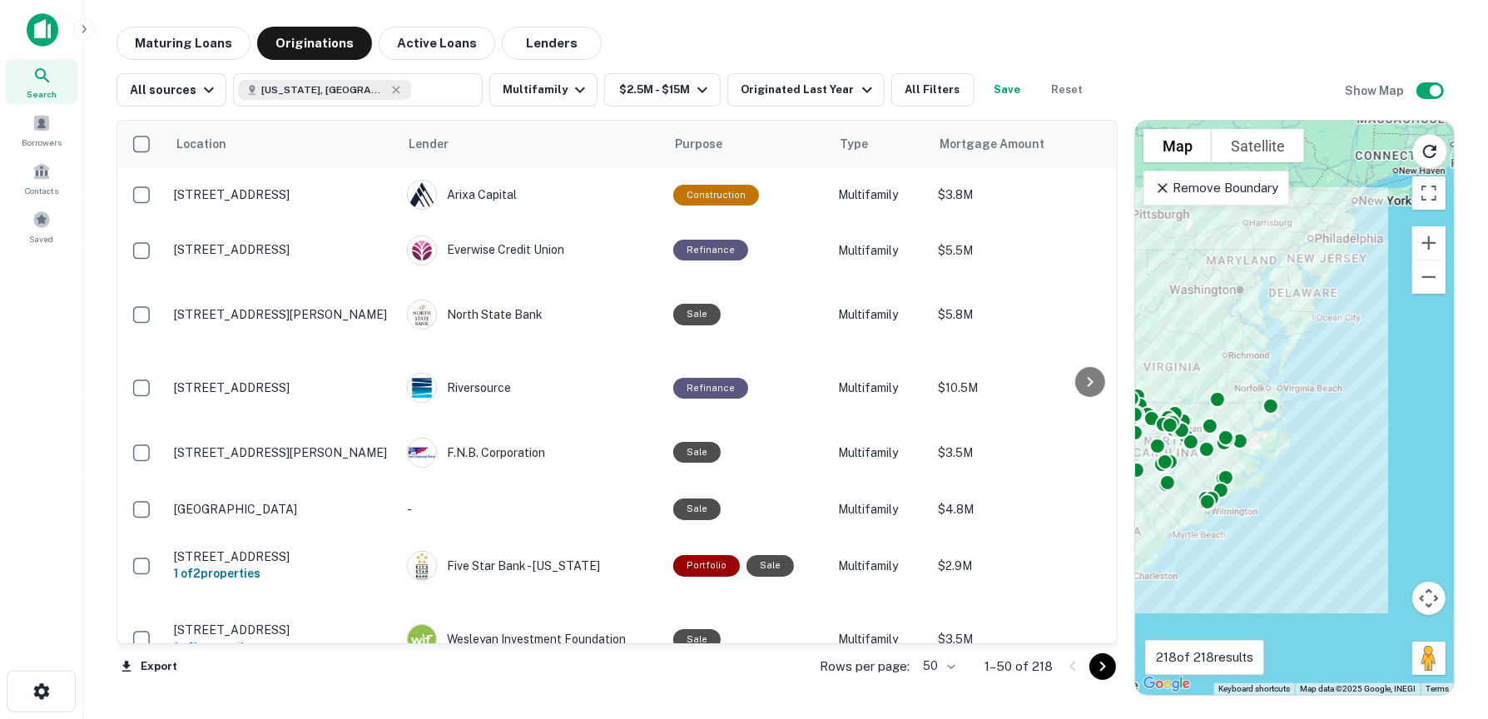
drag, startPoint x: 1368, startPoint y: 322, endPoint x: 1256, endPoint y: 348, distance: 114.4
click at [1256, 348] on div "To activate drag with keyboard, press Alt + Enter. Once in keyboard drag state,…" at bounding box center [1294, 408] width 319 height 574
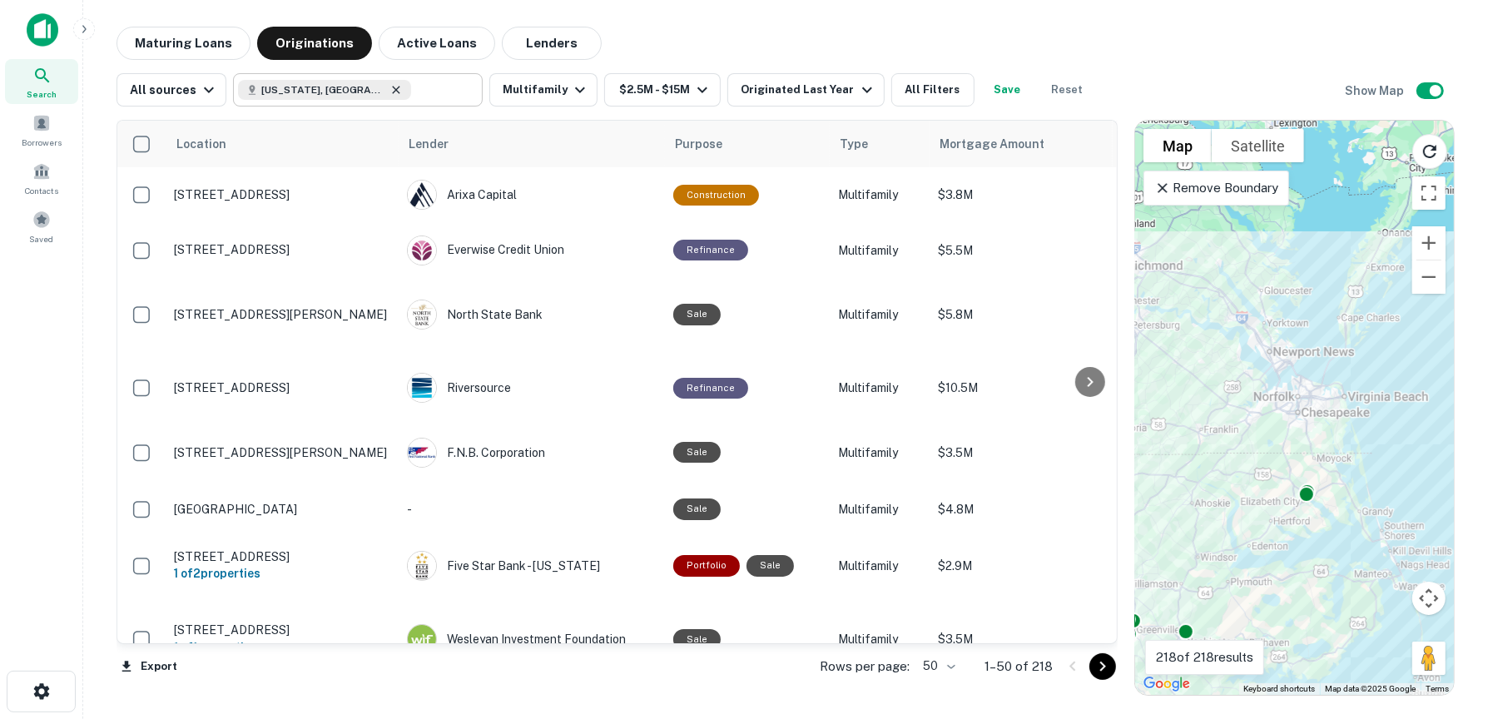
click at [389, 91] on icon at bounding box center [395, 89] width 13 height 13
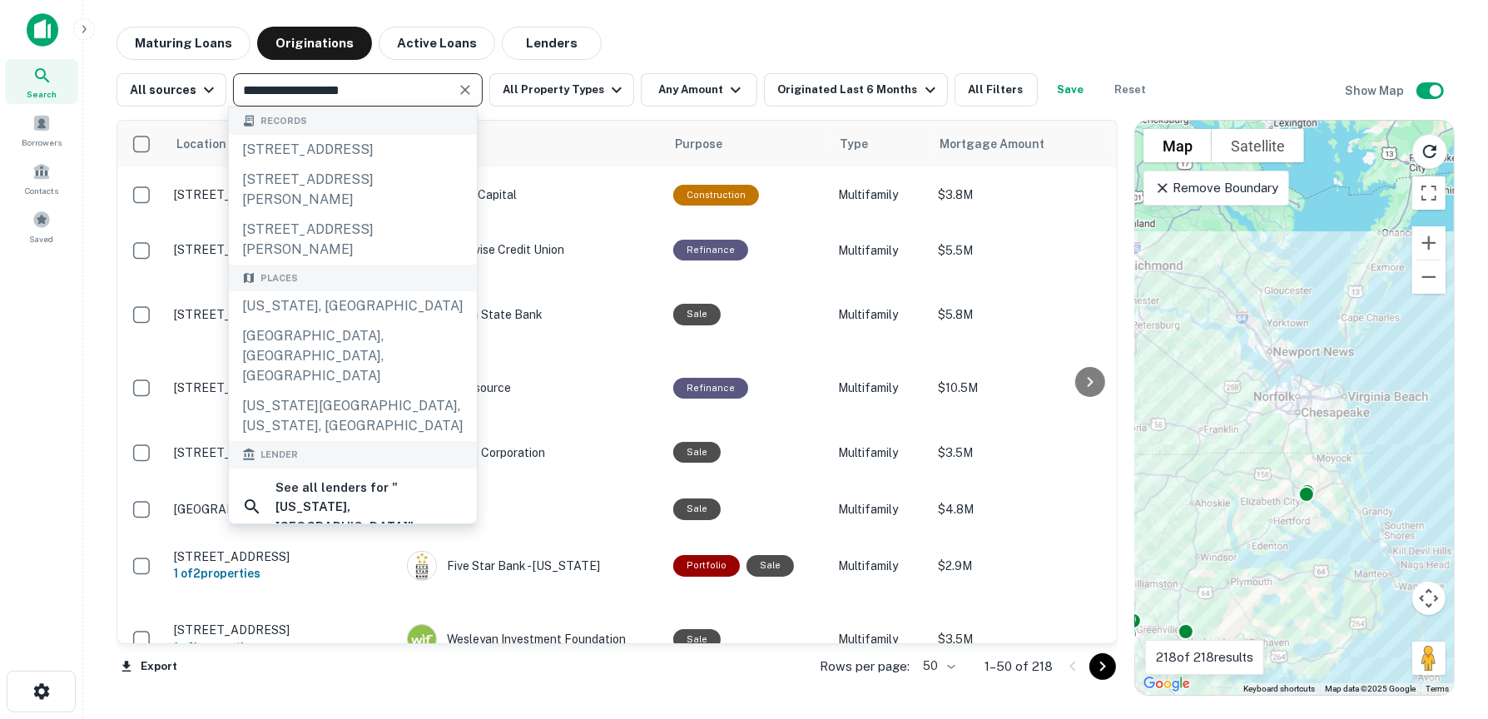
click at [364, 91] on input "**********" at bounding box center [344, 89] width 212 height 23
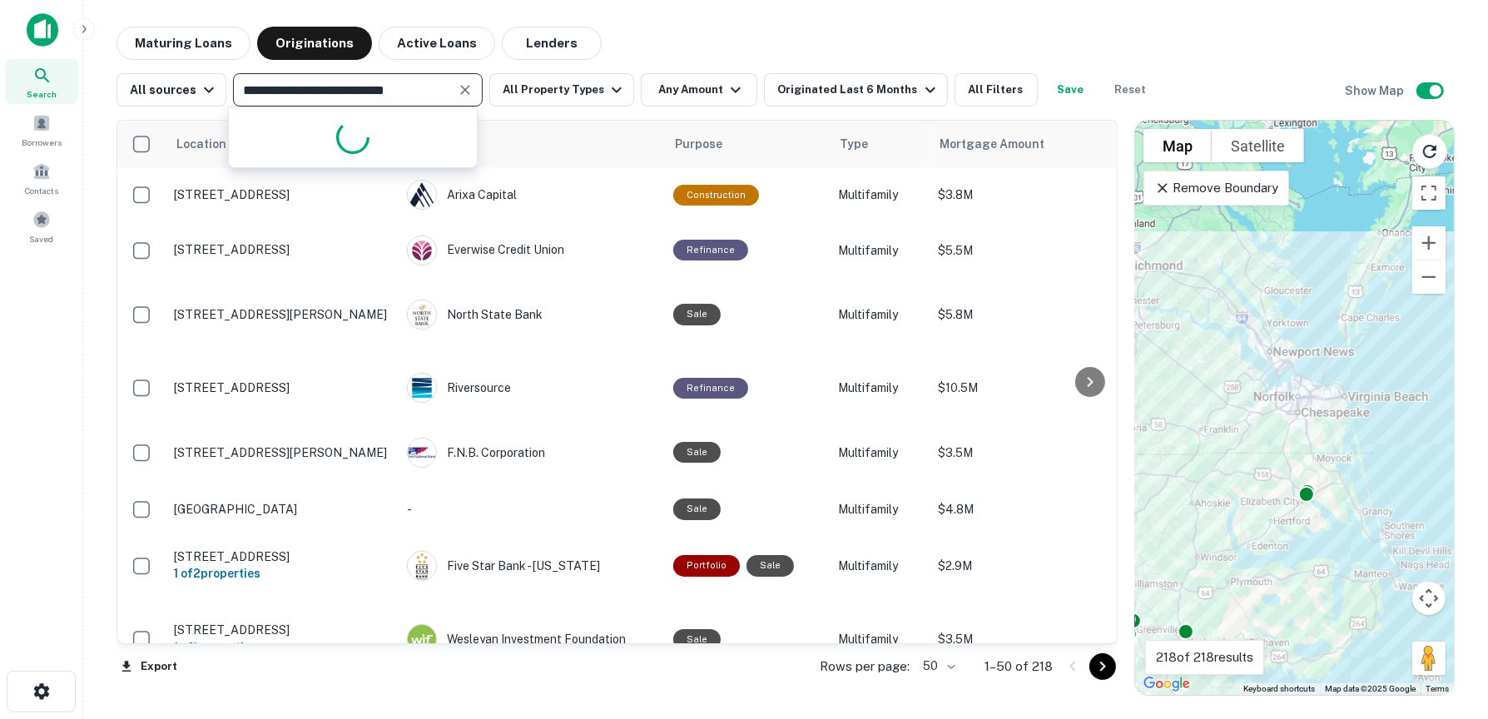
type input "**********"
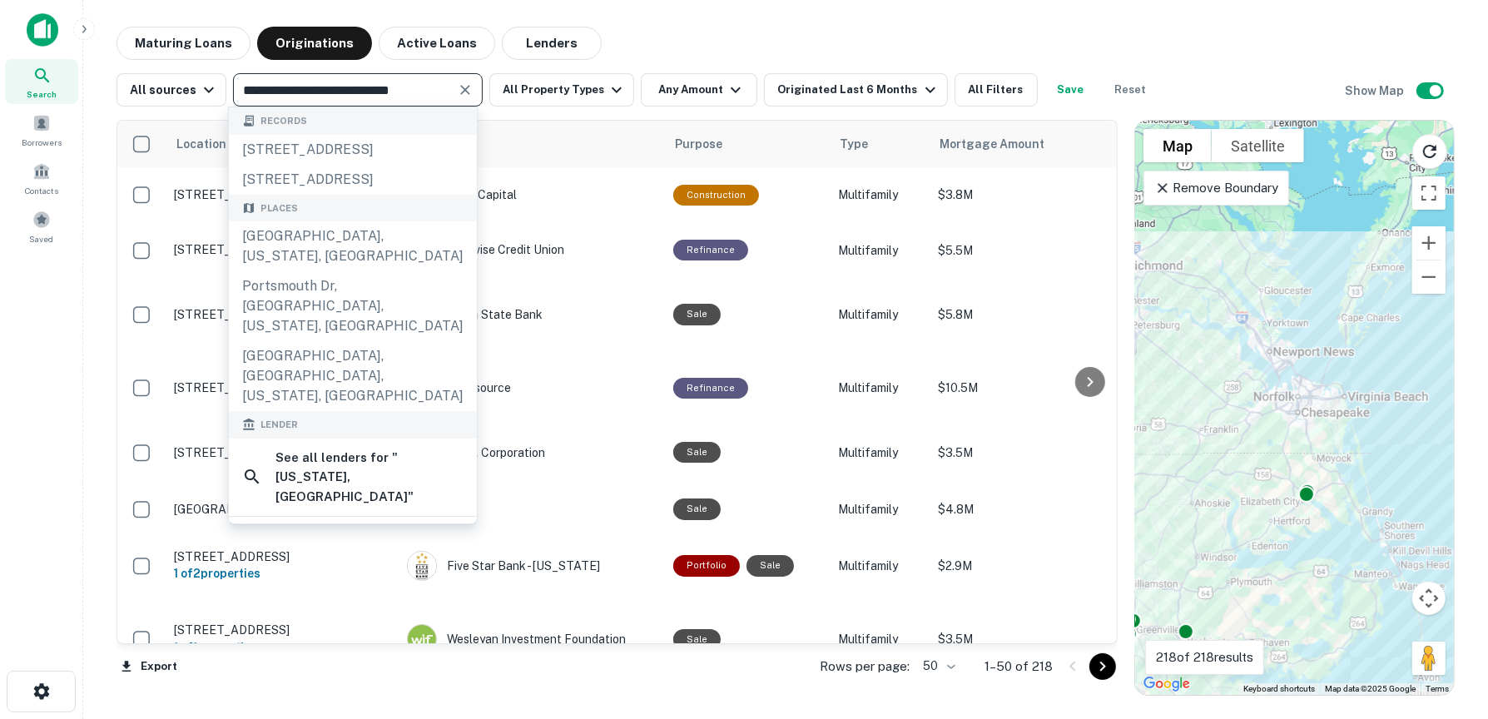
click at [460, 92] on icon "Clear" at bounding box center [465, 90] width 10 height 10
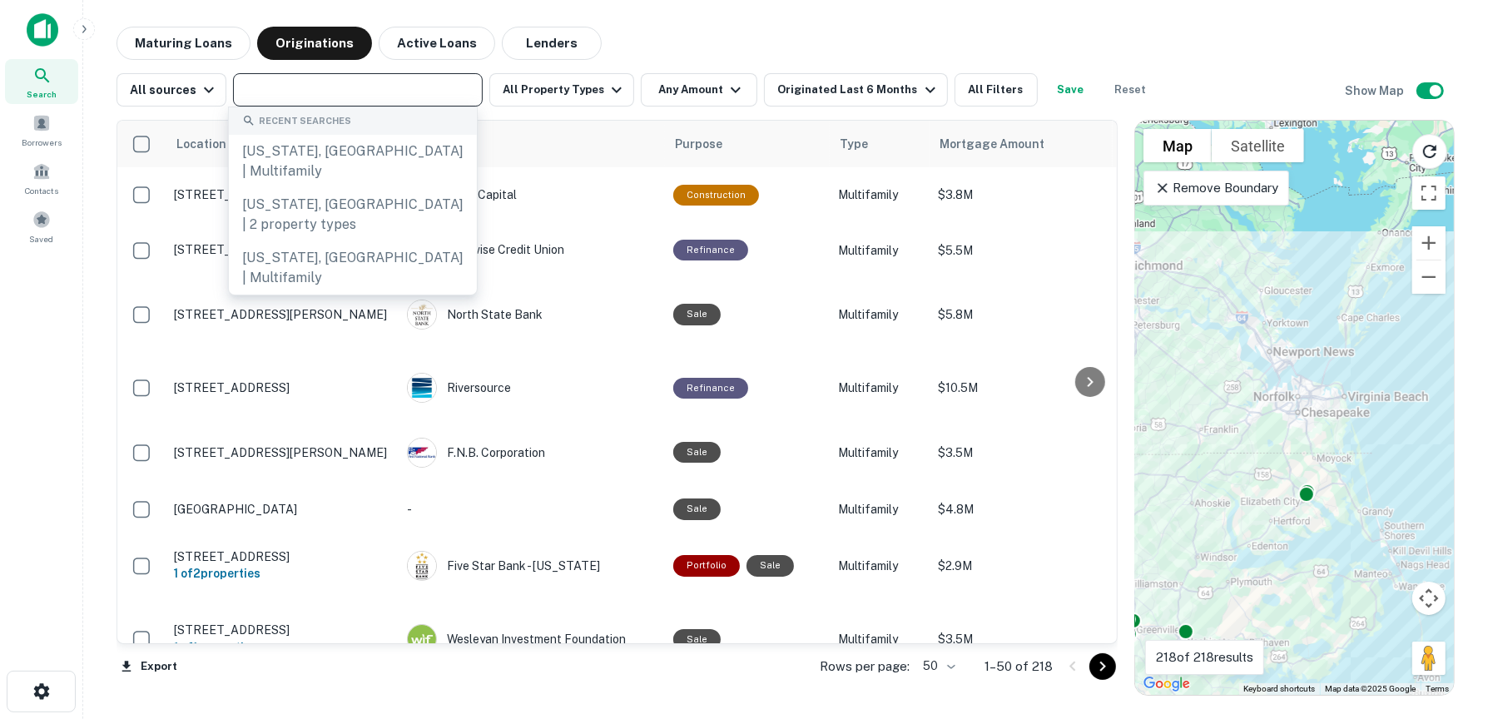
click at [407, 97] on input "text" at bounding box center [356, 89] width 237 height 23
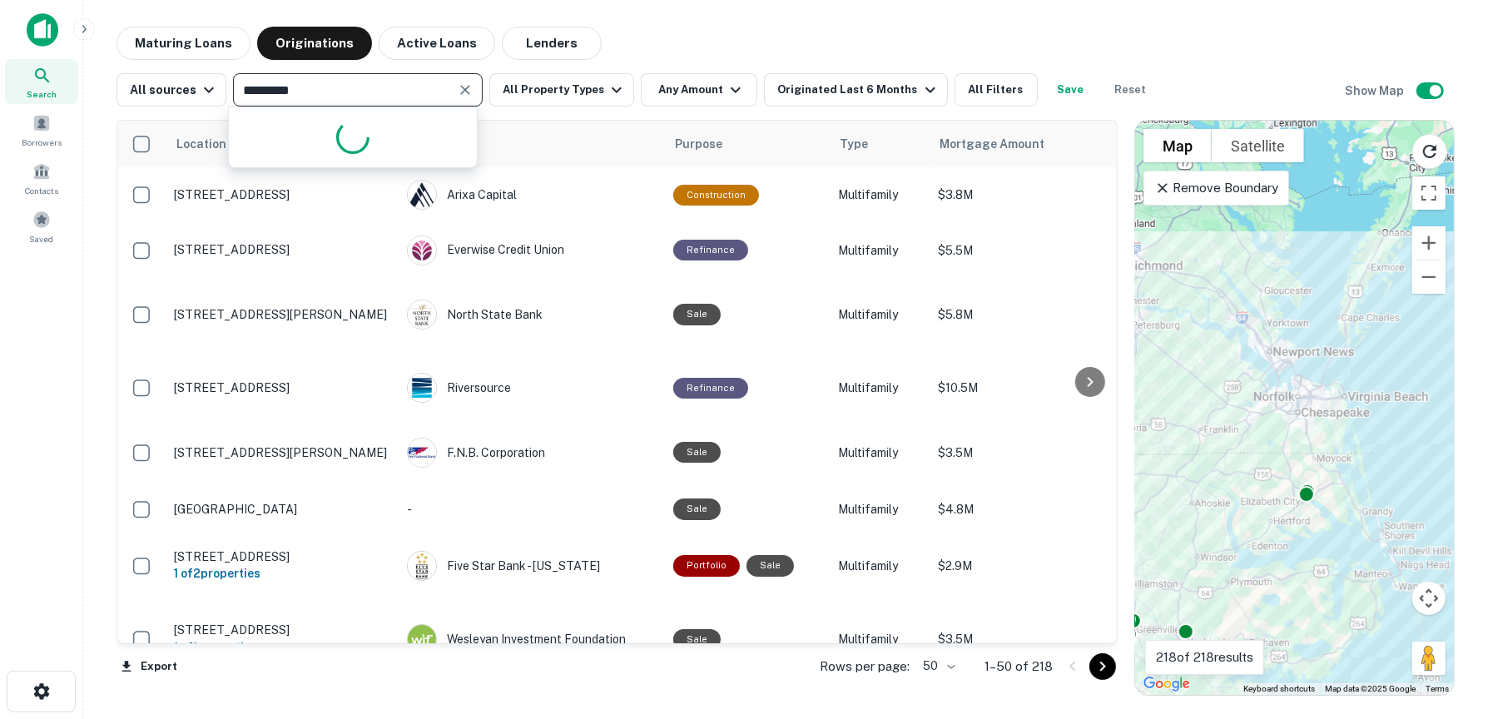
type input "**********"
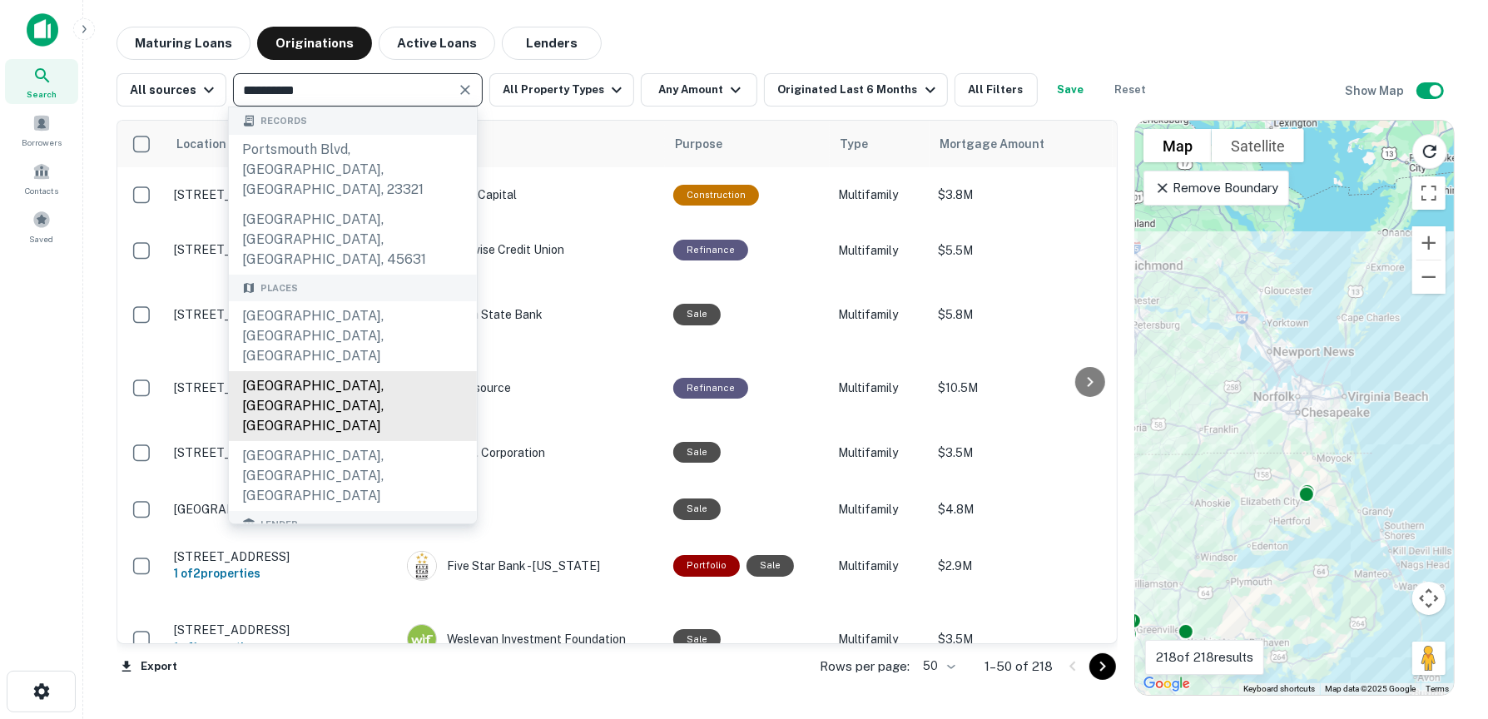
click at [360, 371] on div "[GEOGRAPHIC_DATA], [GEOGRAPHIC_DATA], [GEOGRAPHIC_DATA]" at bounding box center [353, 406] width 248 height 70
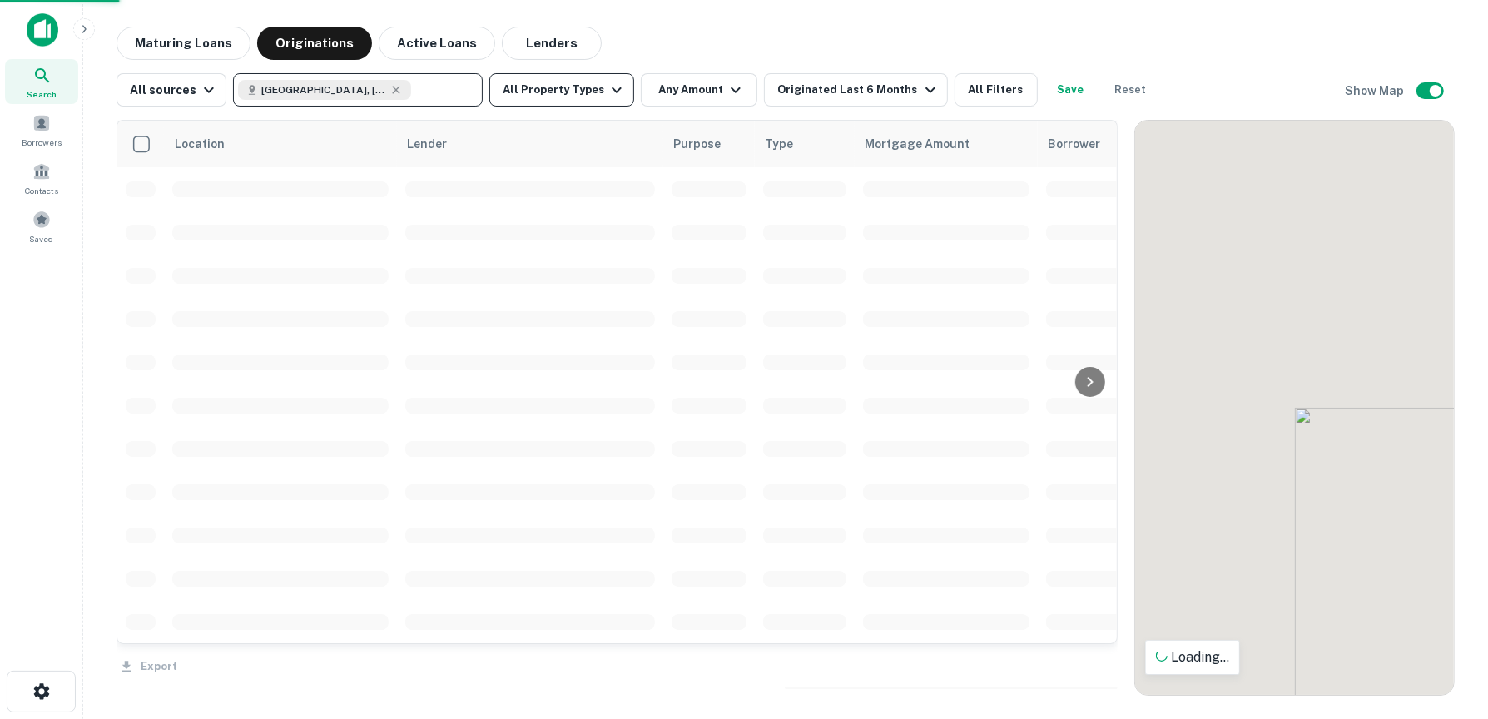
click at [612, 95] on icon "button" at bounding box center [617, 90] width 20 height 20
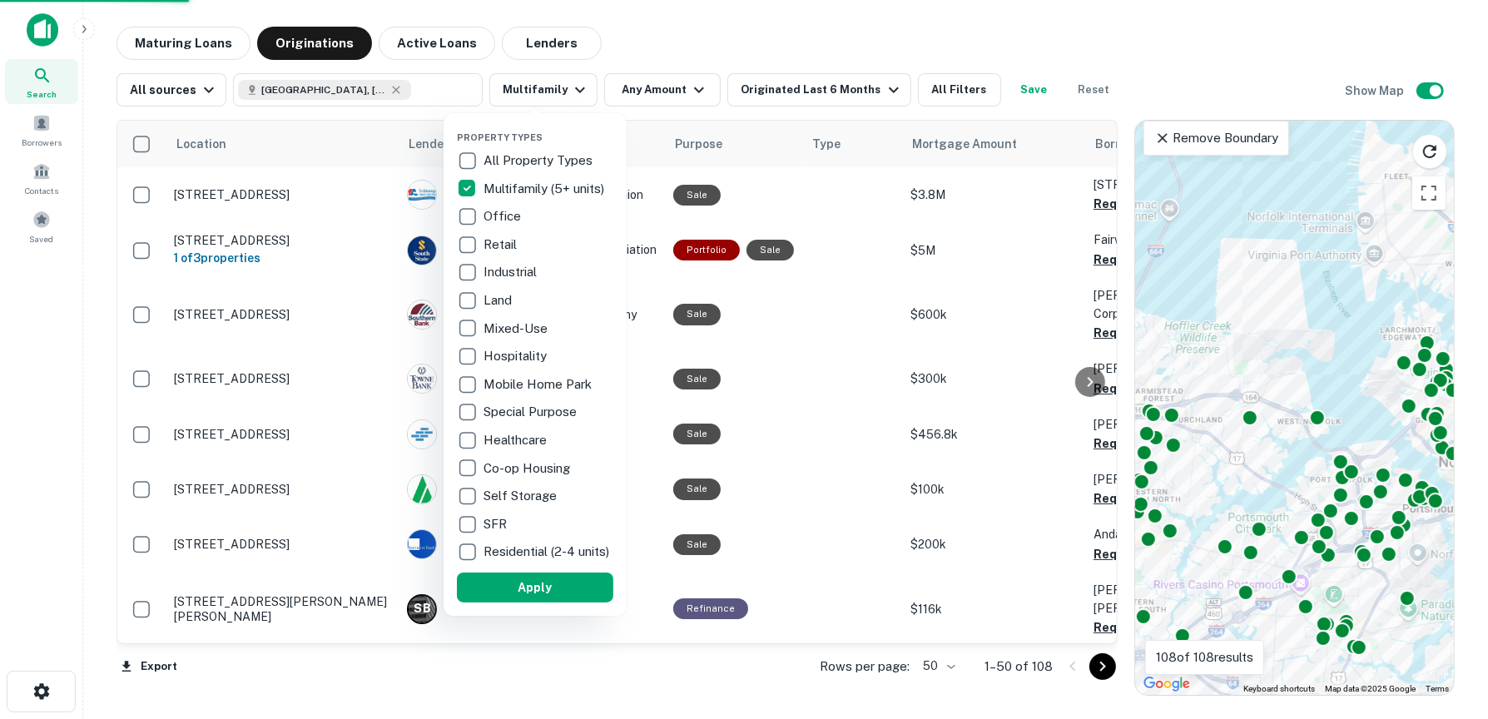
click at [689, 94] on div at bounding box center [744, 359] width 1488 height 719
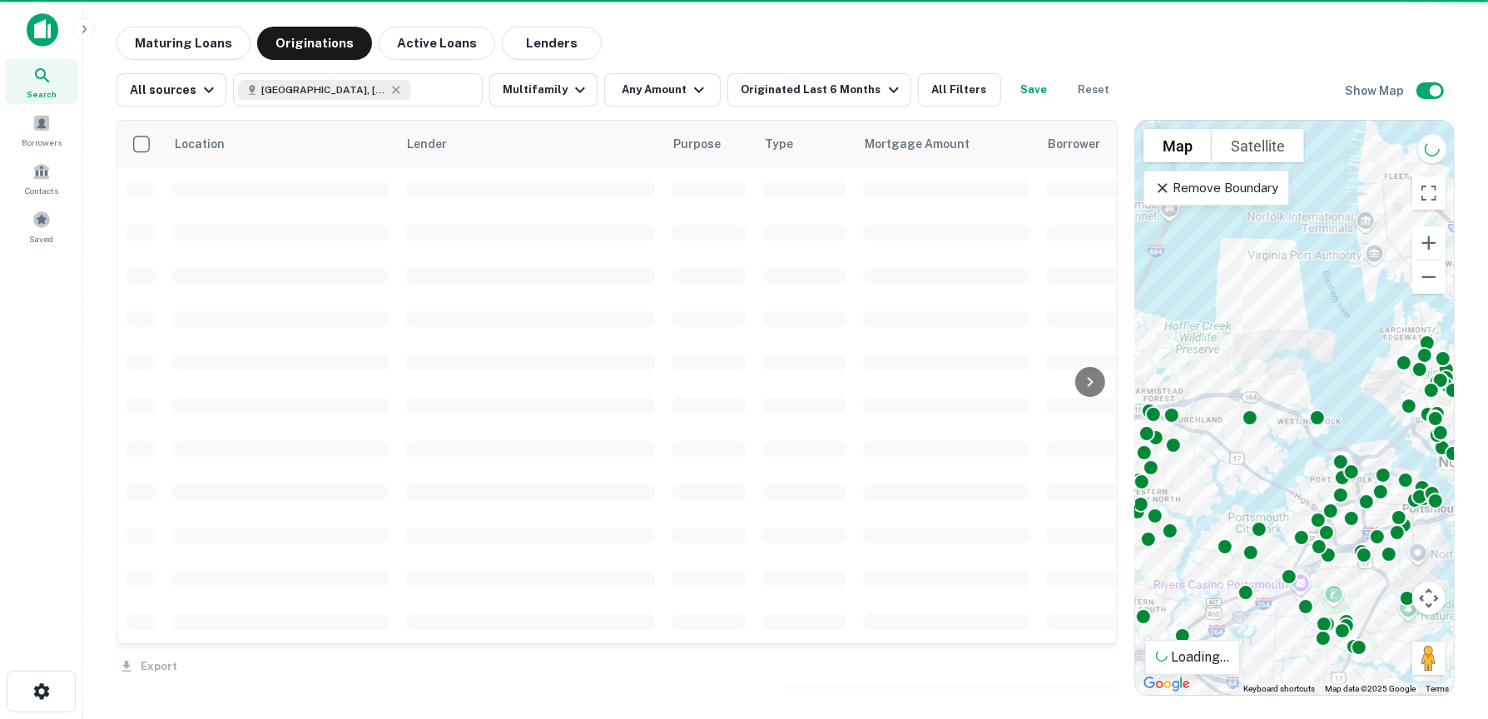
click at [692, 95] on div at bounding box center [744, 359] width 1488 height 719
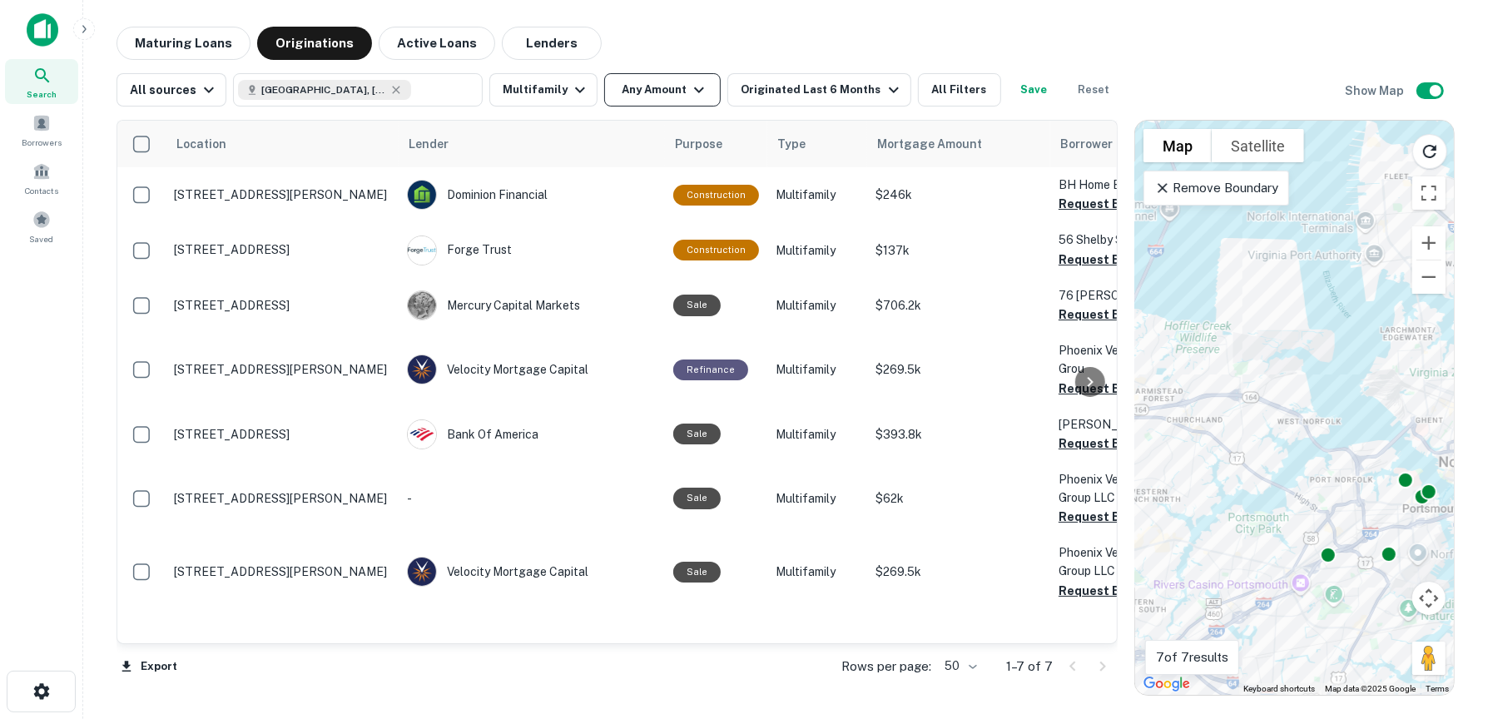
click at [672, 88] on button "Any Amount" at bounding box center [662, 89] width 116 height 33
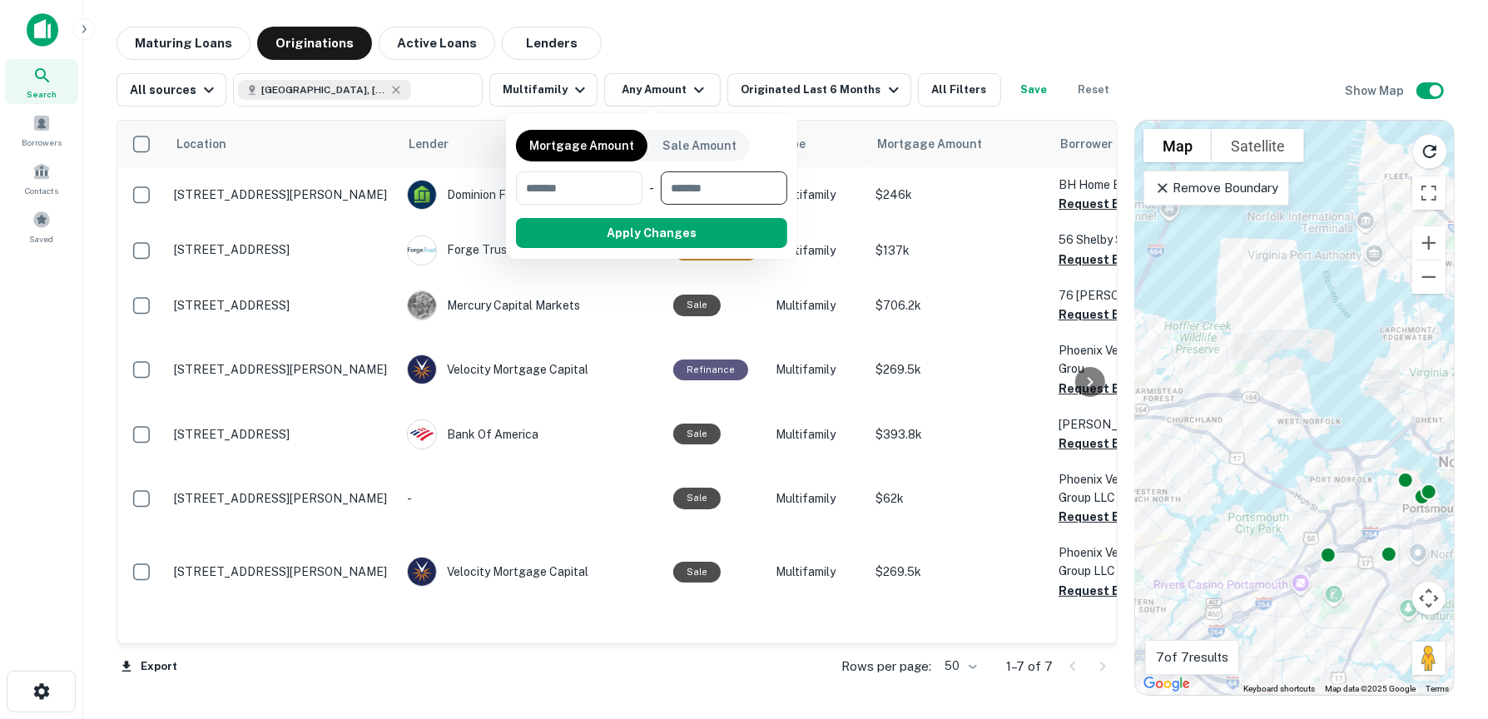
click at [737, 189] on input "number" at bounding box center [718, 187] width 115 height 33
type input "*******"
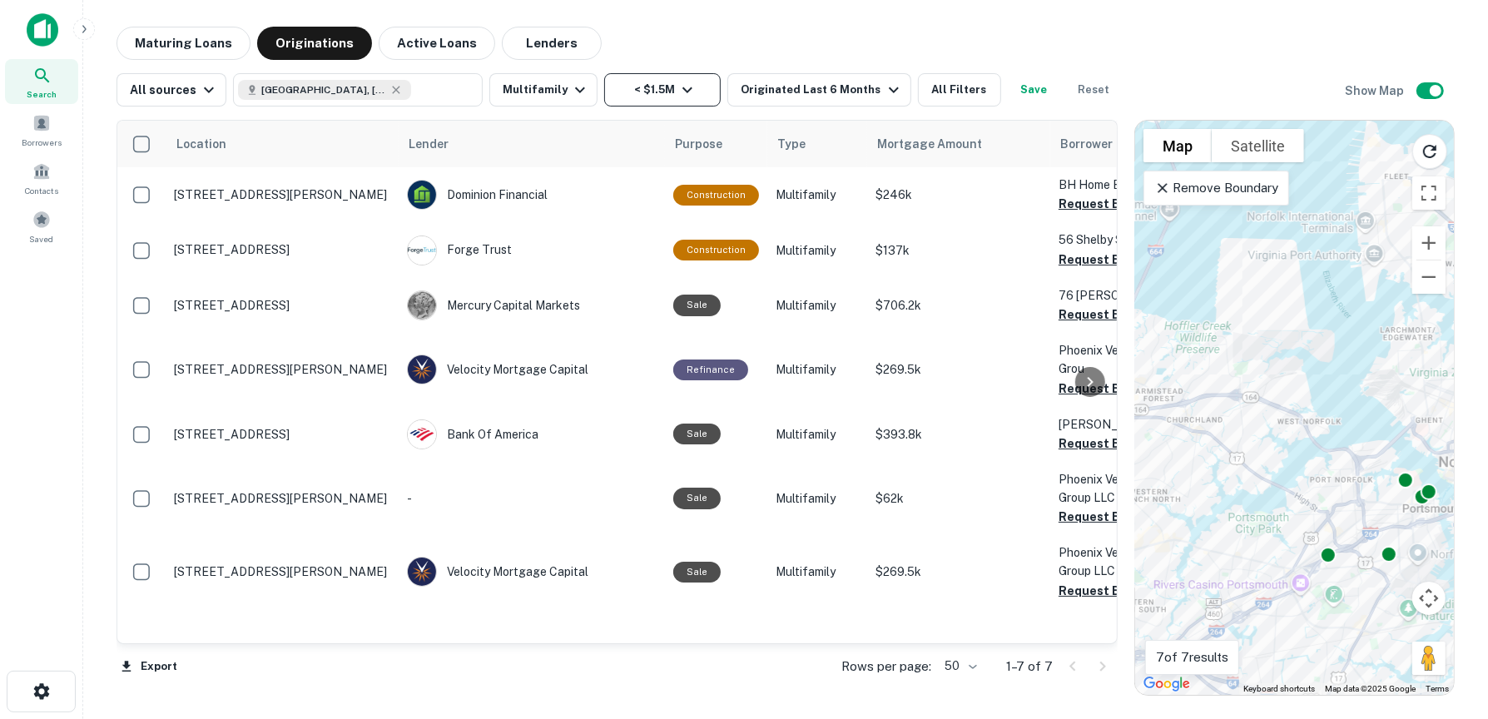
click at [677, 80] on icon "button" at bounding box center [687, 90] width 20 height 20
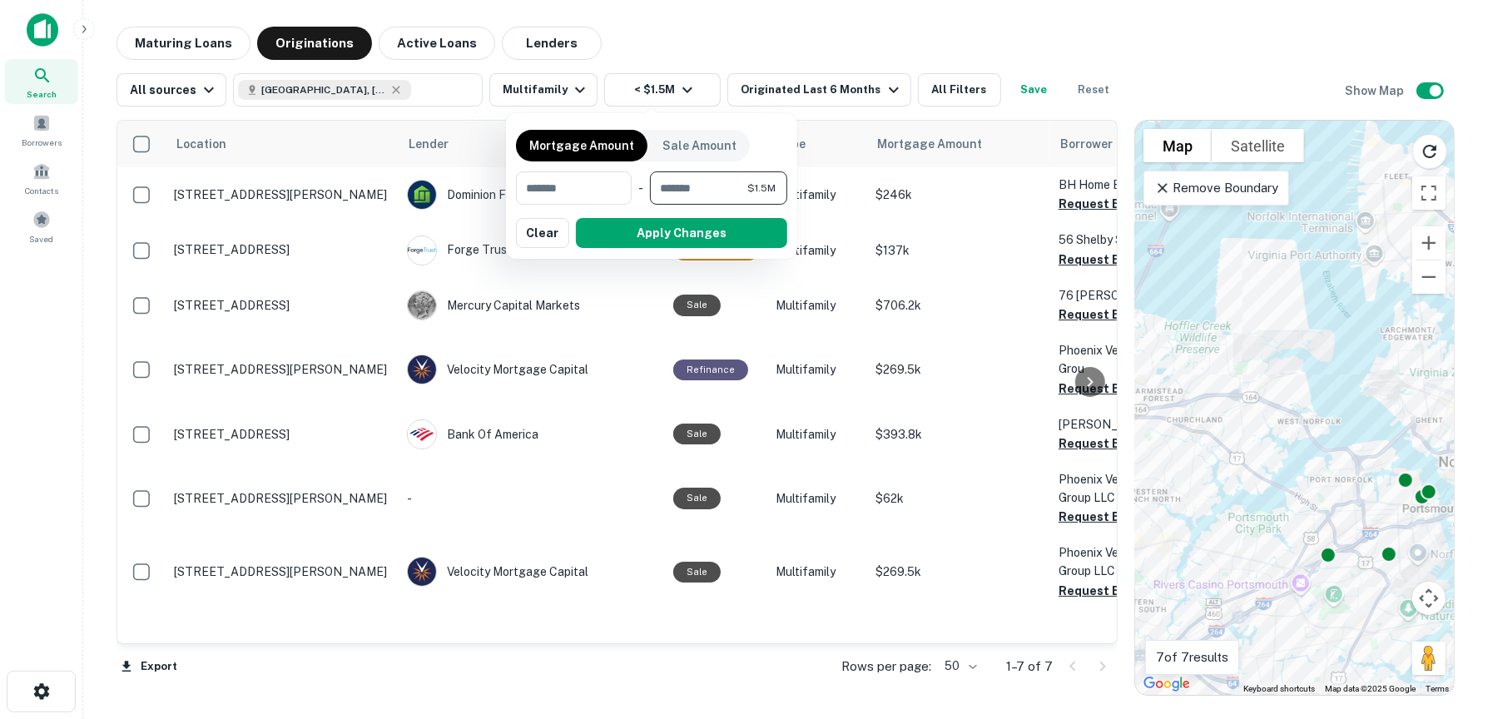
click at [696, 178] on input "*******" at bounding box center [698, 187] width 97 height 33
type input "*******"
click at [693, 228] on button "Apply Changes" at bounding box center [681, 233] width 211 height 30
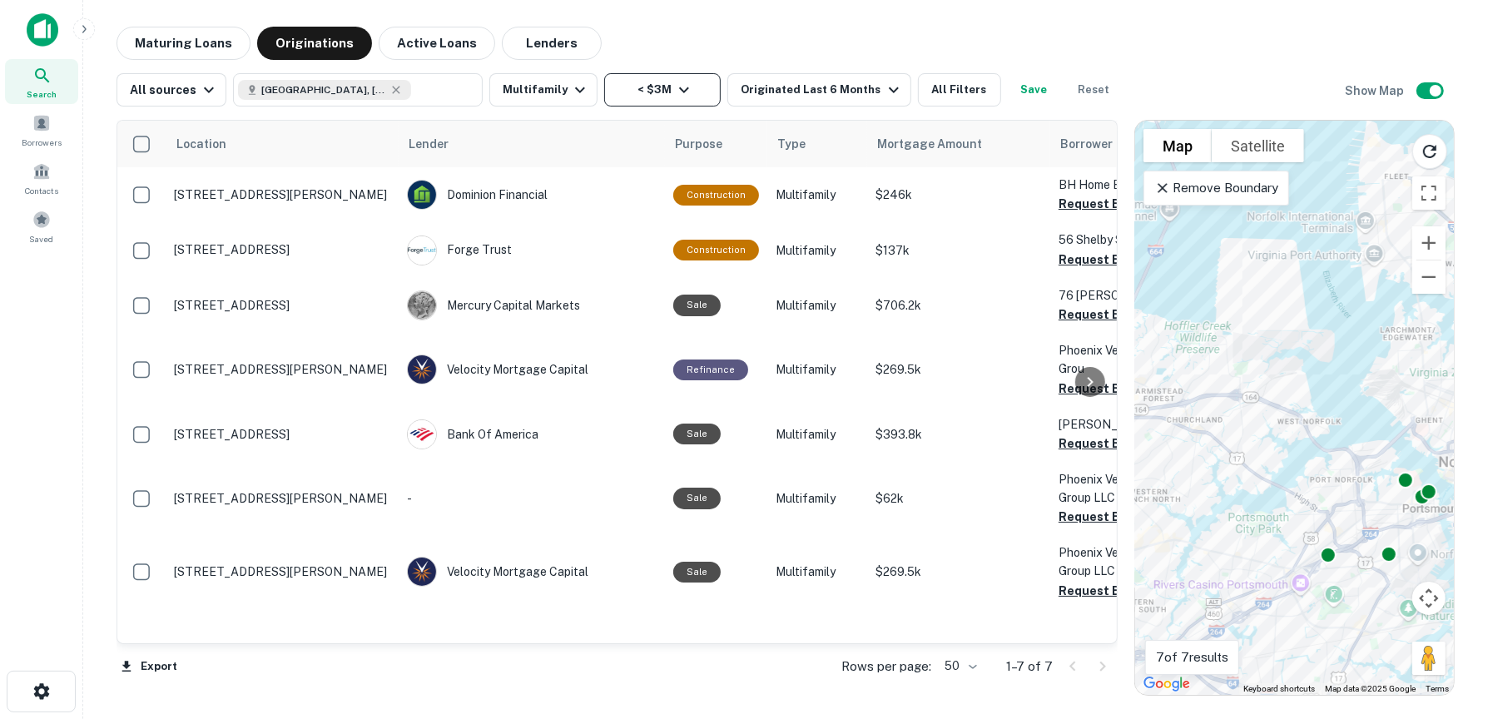
click at [684, 95] on button "< $3M" at bounding box center [662, 89] width 116 height 33
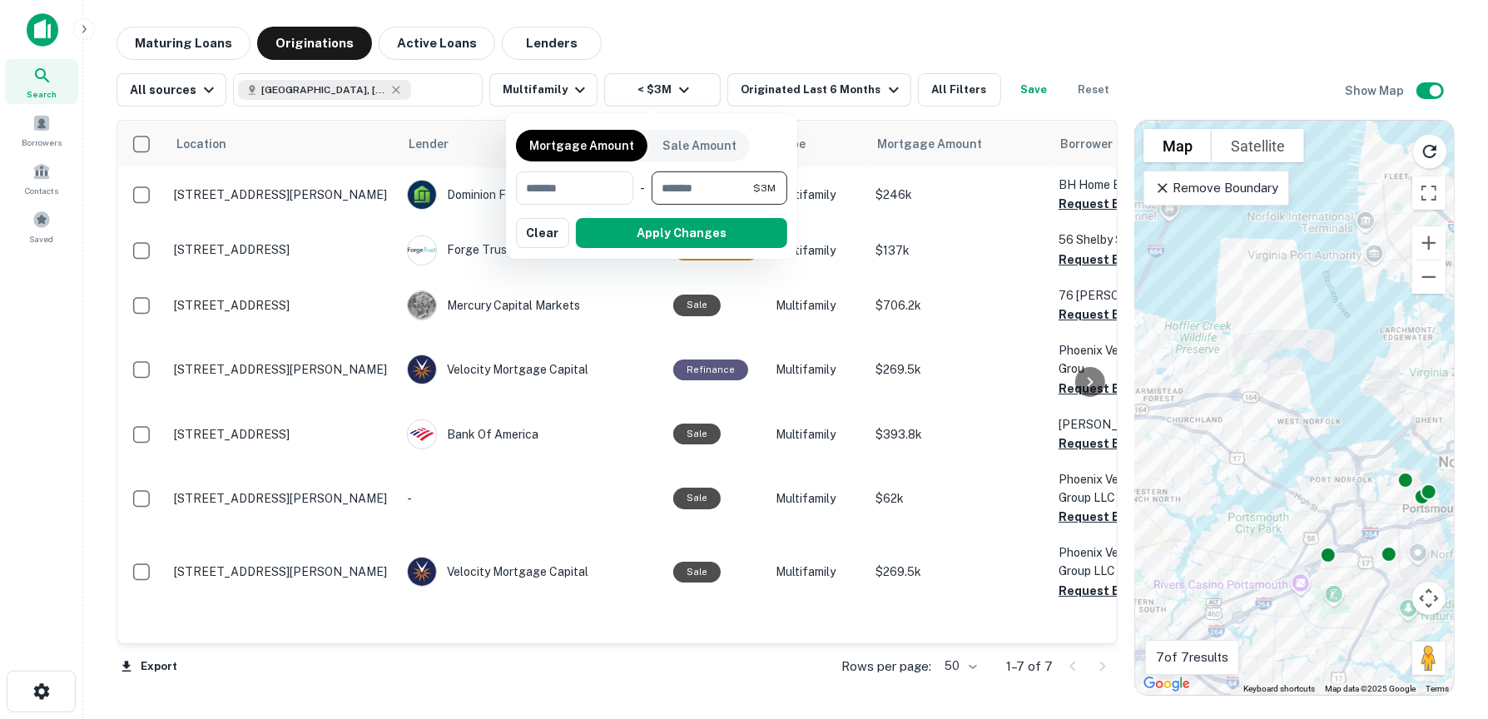
click at [707, 191] on input "*******" at bounding box center [702, 187] width 102 height 33
type input "*******"
click at [691, 232] on button "Apply Changes" at bounding box center [681, 233] width 211 height 30
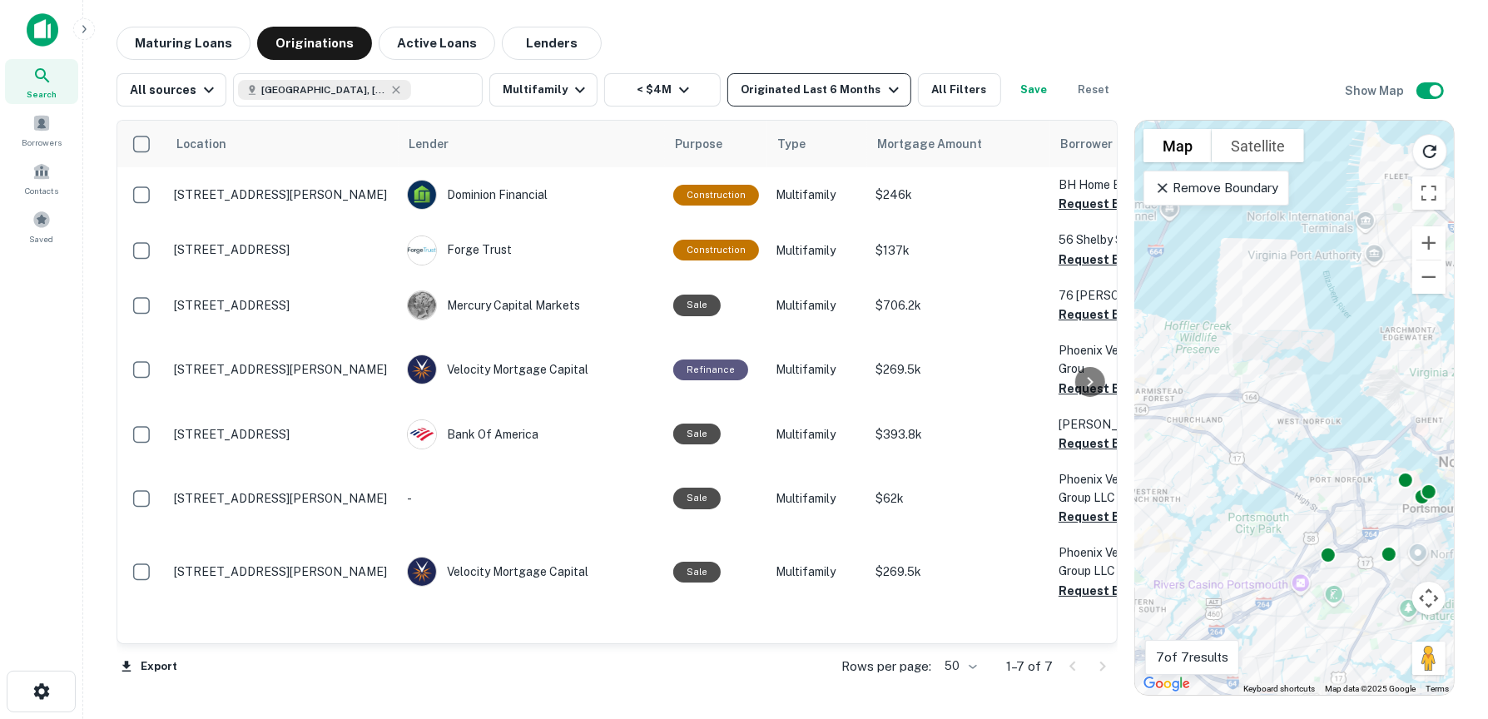
click at [854, 83] on div "Originated Last 6 Months" at bounding box center [821, 90] width 162 height 20
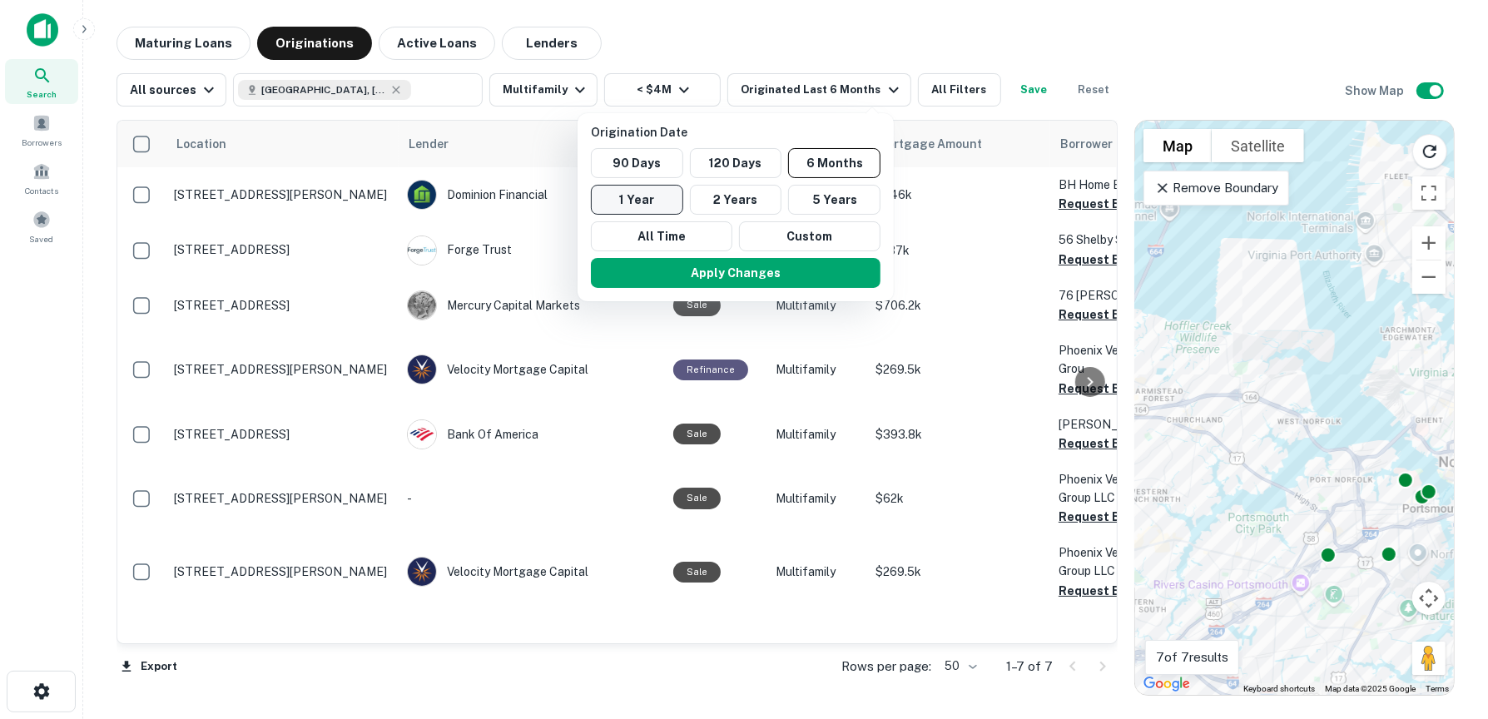
click at [660, 194] on button "1 Year" at bounding box center [637, 200] width 92 height 30
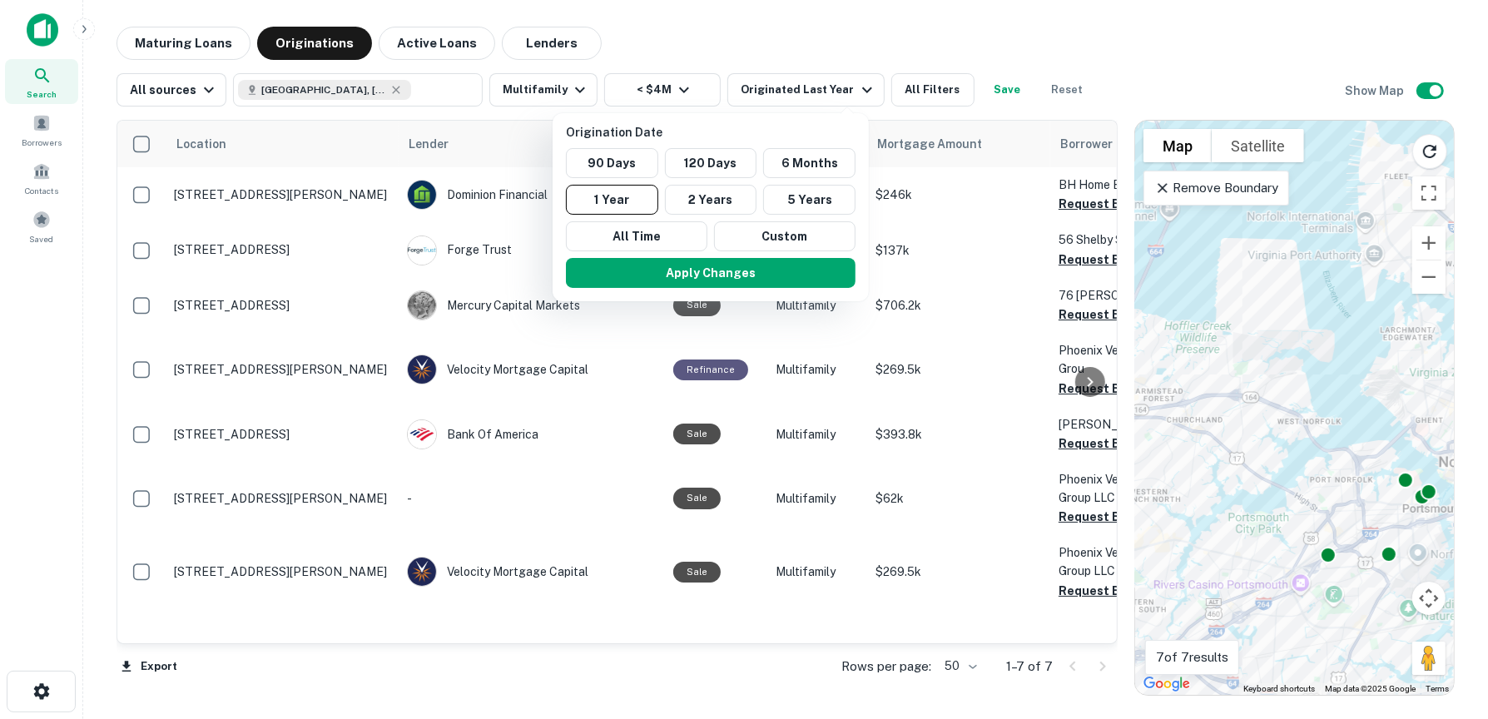
drag, startPoint x: 760, startPoint y: 268, endPoint x: 963, endPoint y: 394, distance: 239.2
click at [760, 268] on button "Apply Changes" at bounding box center [711, 273] width 290 height 30
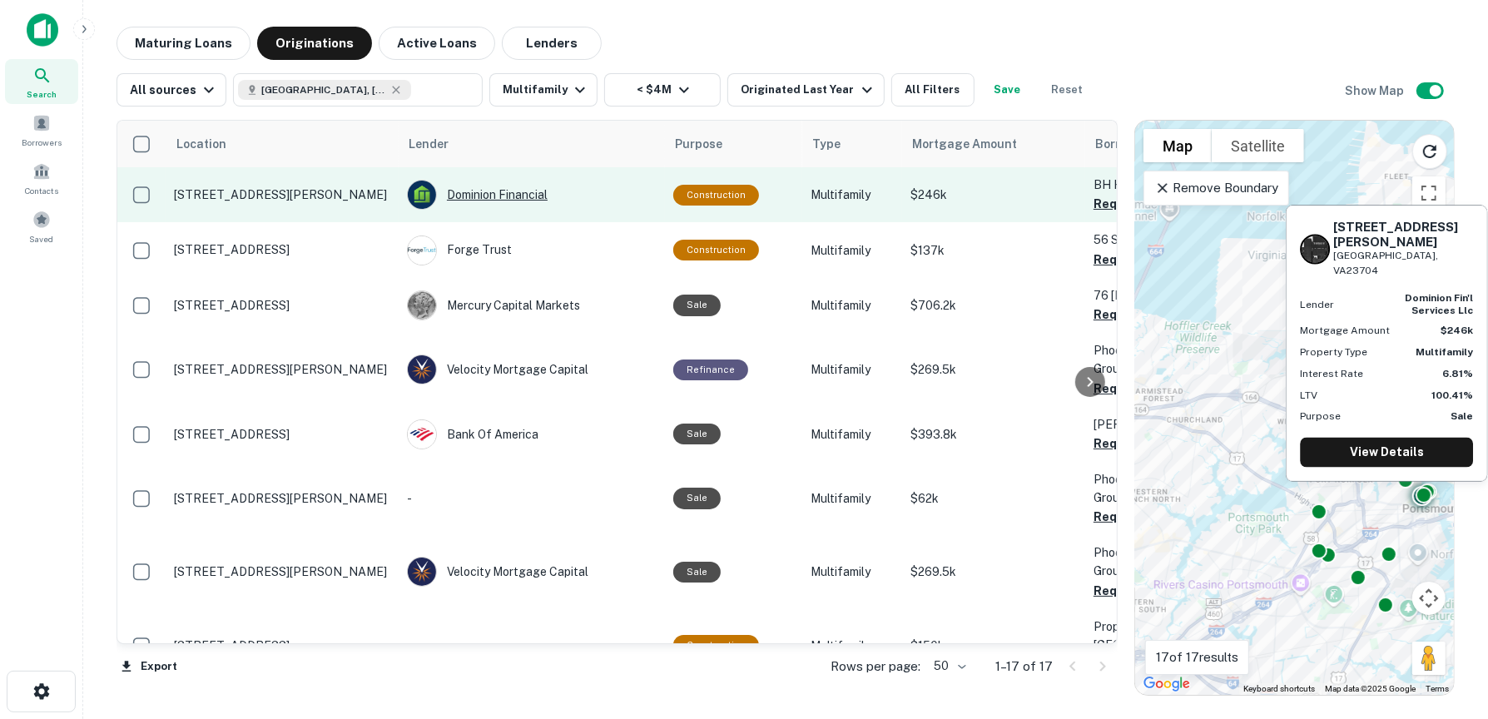
click at [499, 197] on div "Dominion Financial" at bounding box center [532, 195] width 250 height 30
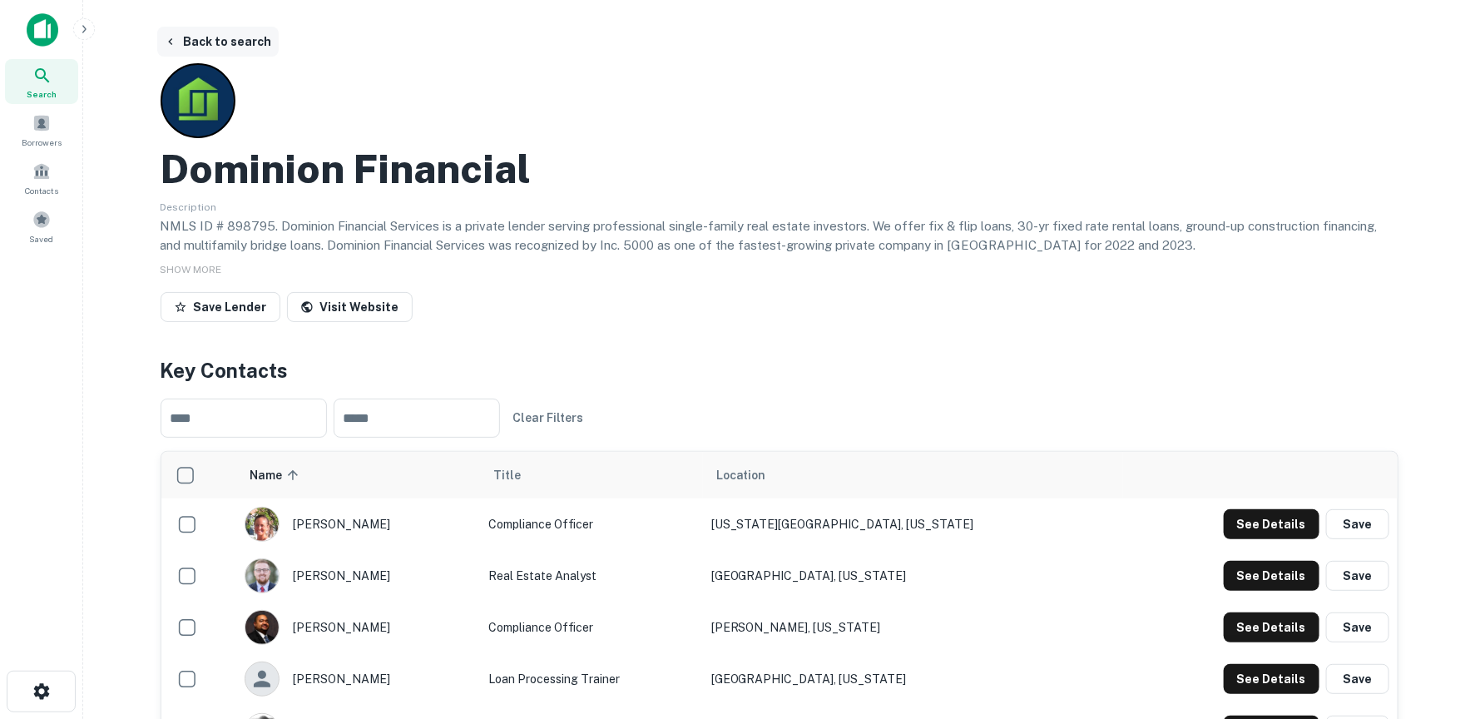
click at [210, 45] on button "Back to search" at bounding box center [217, 42] width 121 height 30
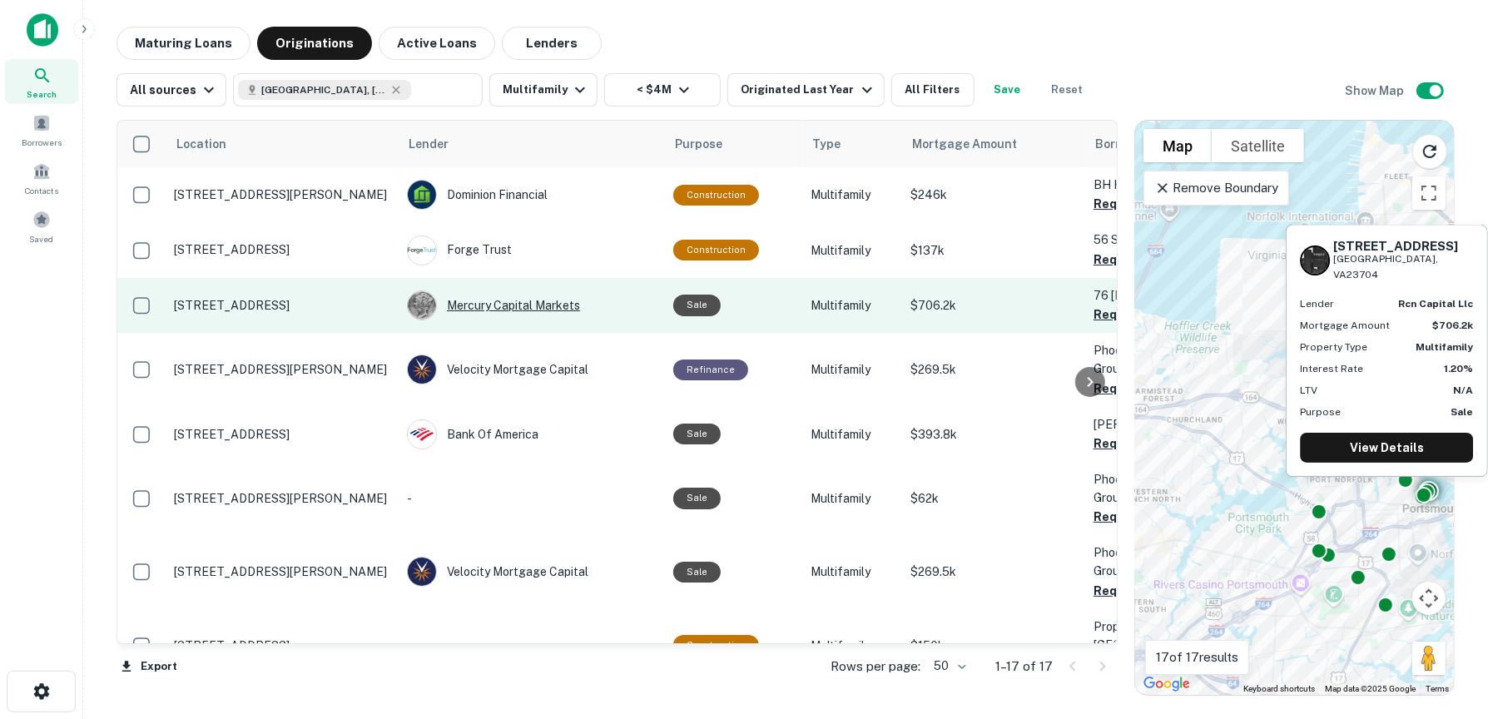
click at [549, 309] on div "Mercury Capital Markets" at bounding box center [532, 305] width 250 height 30
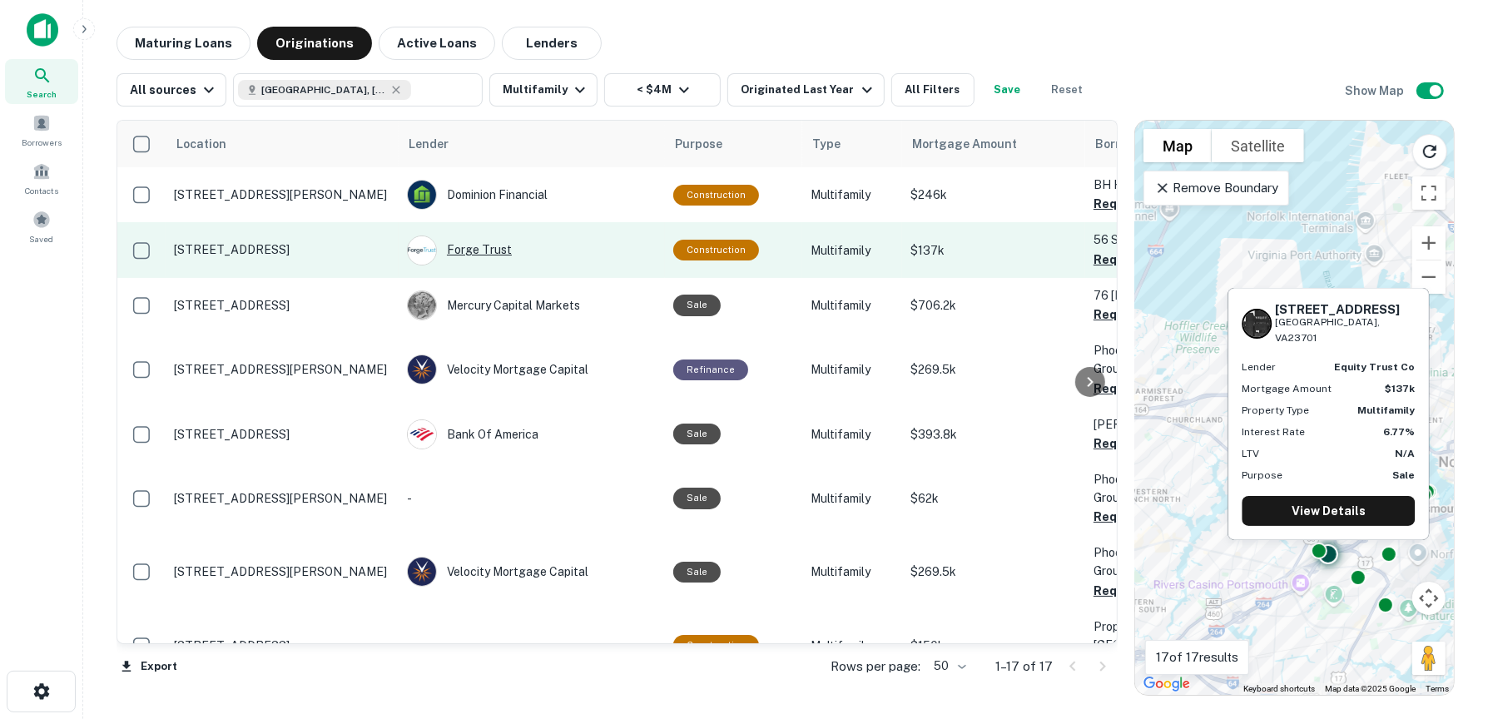
click at [494, 250] on div "Forge Trust" at bounding box center [532, 250] width 250 height 30
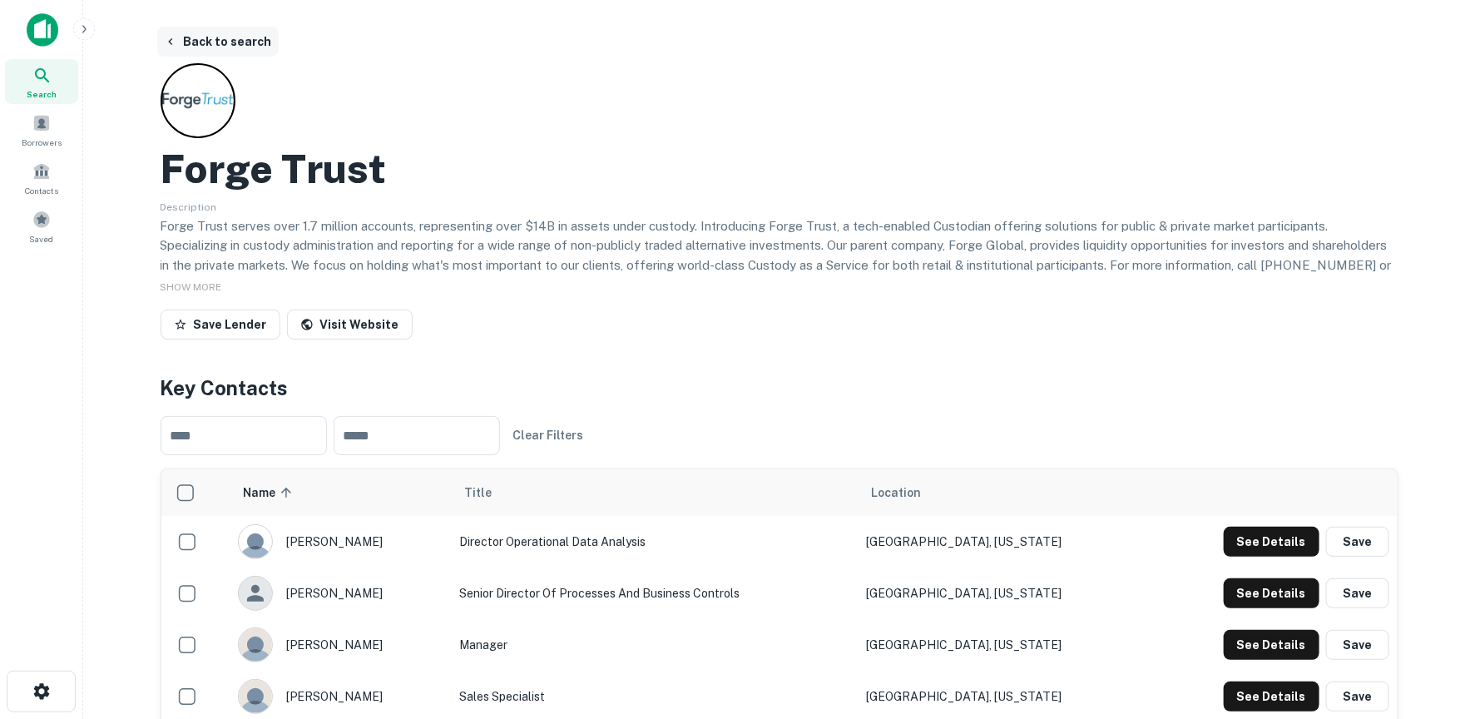
click at [195, 42] on button "Back to search" at bounding box center [217, 42] width 121 height 30
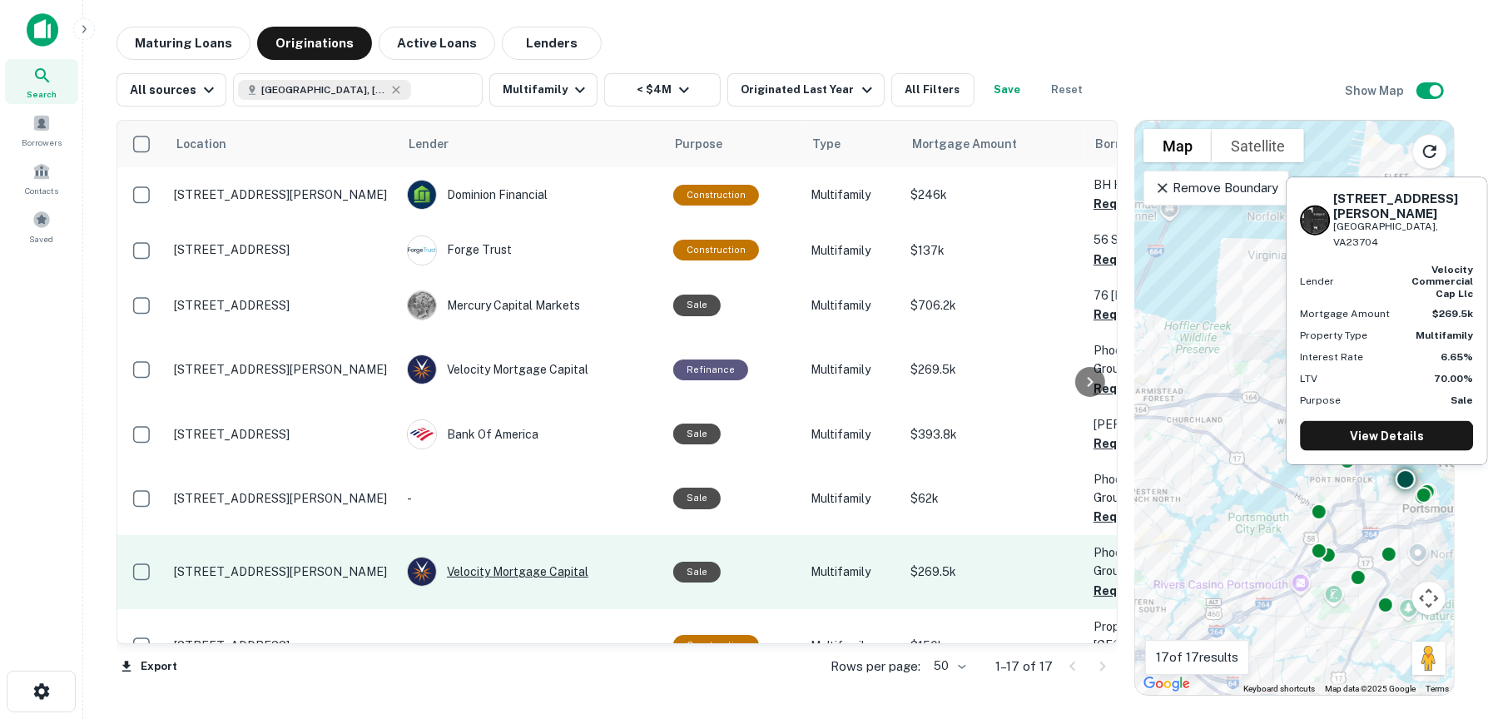
drag, startPoint x: 504, startPoint y: 570, endPoint x: 489, endPoint y: 569, distance: 15.0
click at [489, 569] on div "Velocity Mortgage Capital" at bounding box center [532, 572] width 250 height 30
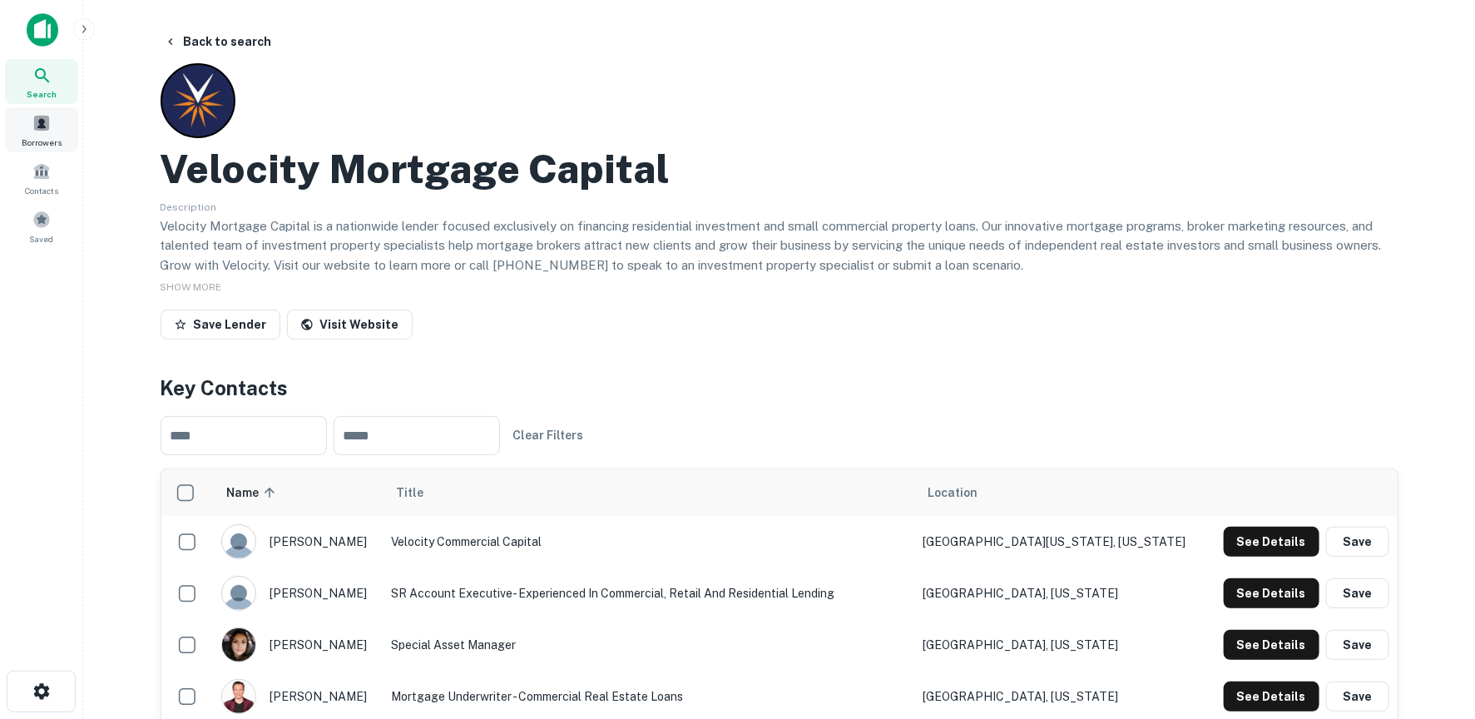
click at [49, 130] on span at bounding box center [41, 123] width 18 height 18
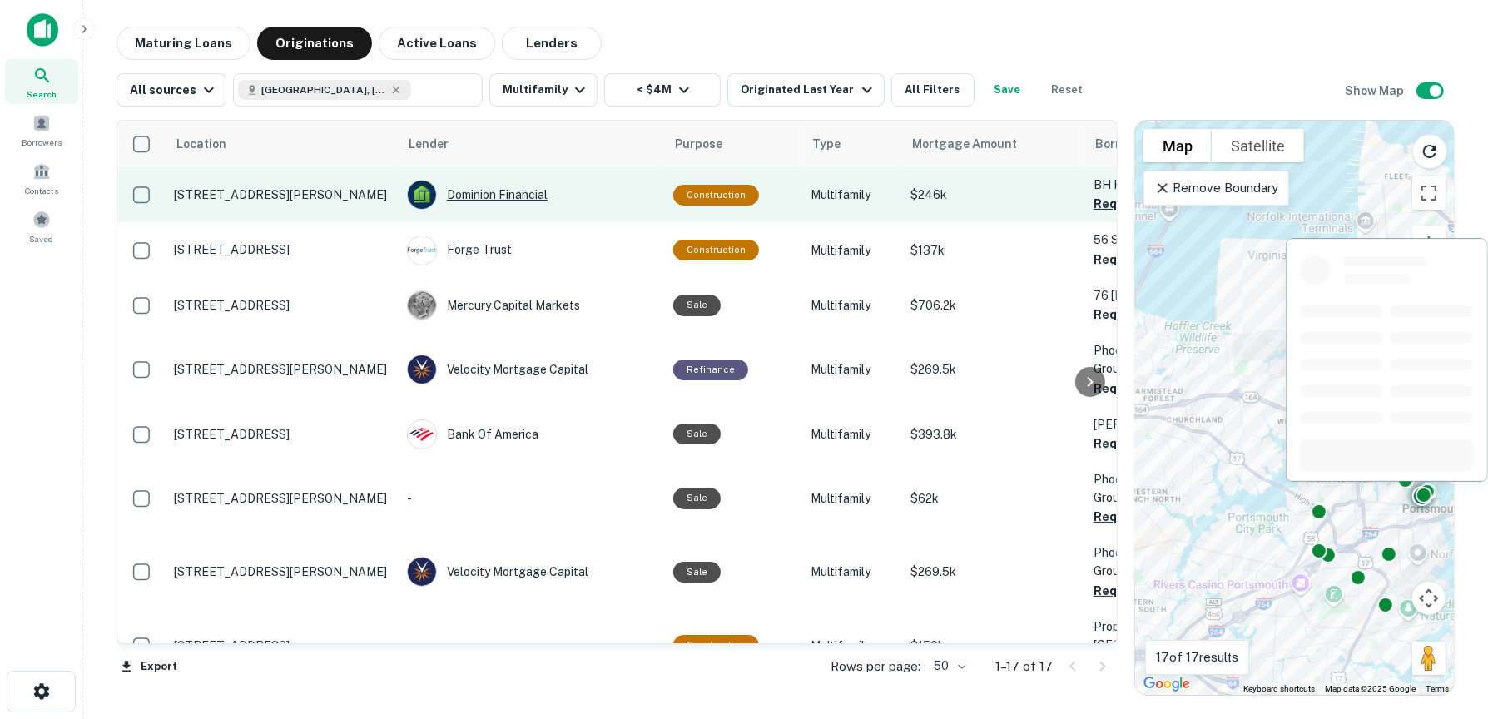
click at [478, 197] on div "Dominion Financial" at bounding box center [532, 195] width 250 height 30
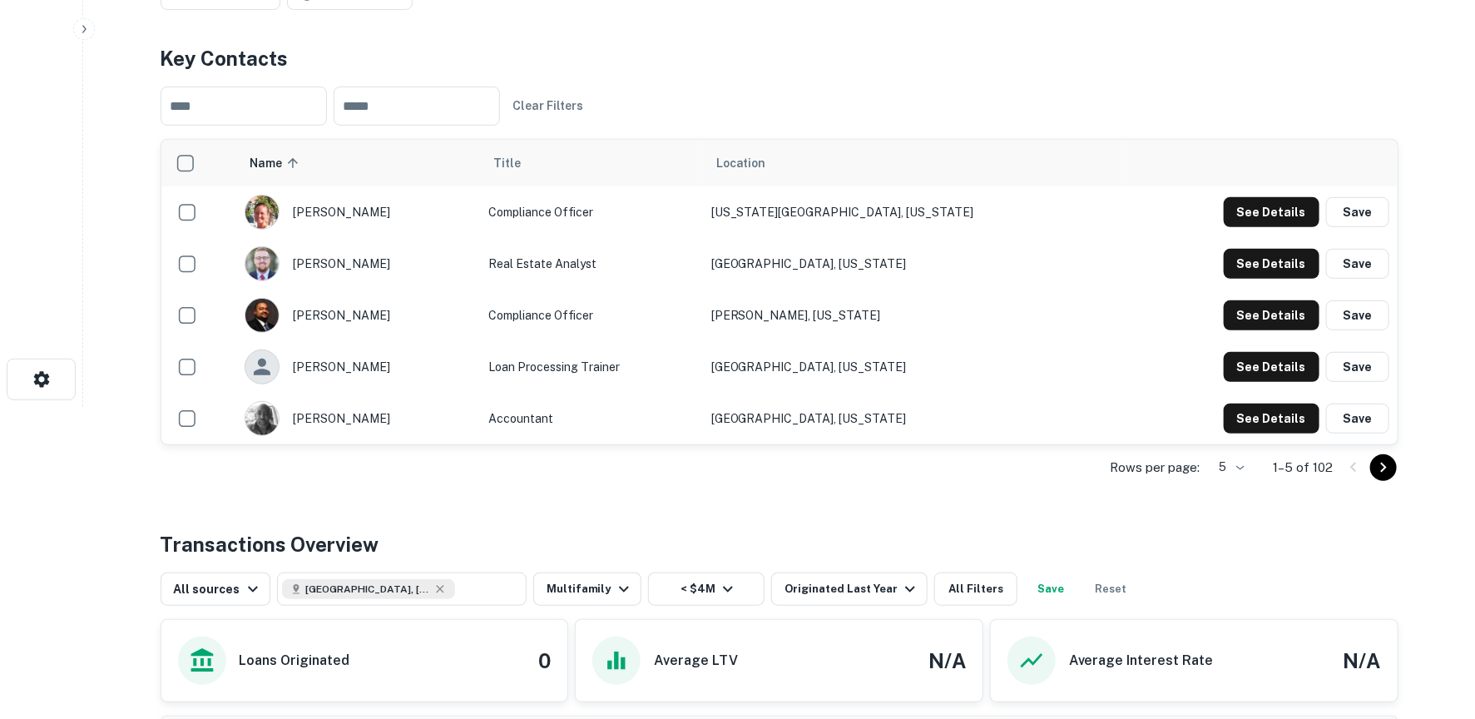
scroll to position [333, 0]
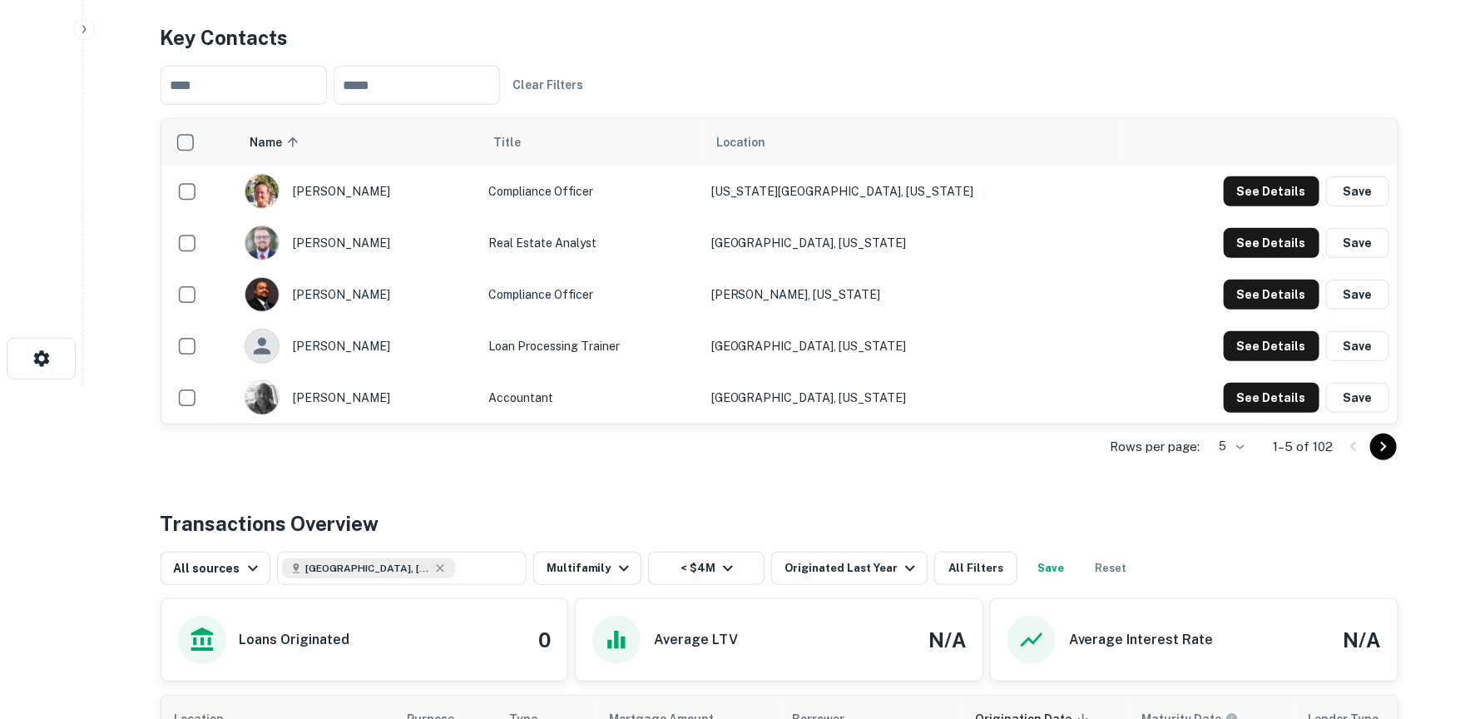
click at [1245, 386] on body "Search Borrowers Contacts Saved Back to search Dominion Financial Description N…" at bounding box center [737, 26] width 1475 height 719
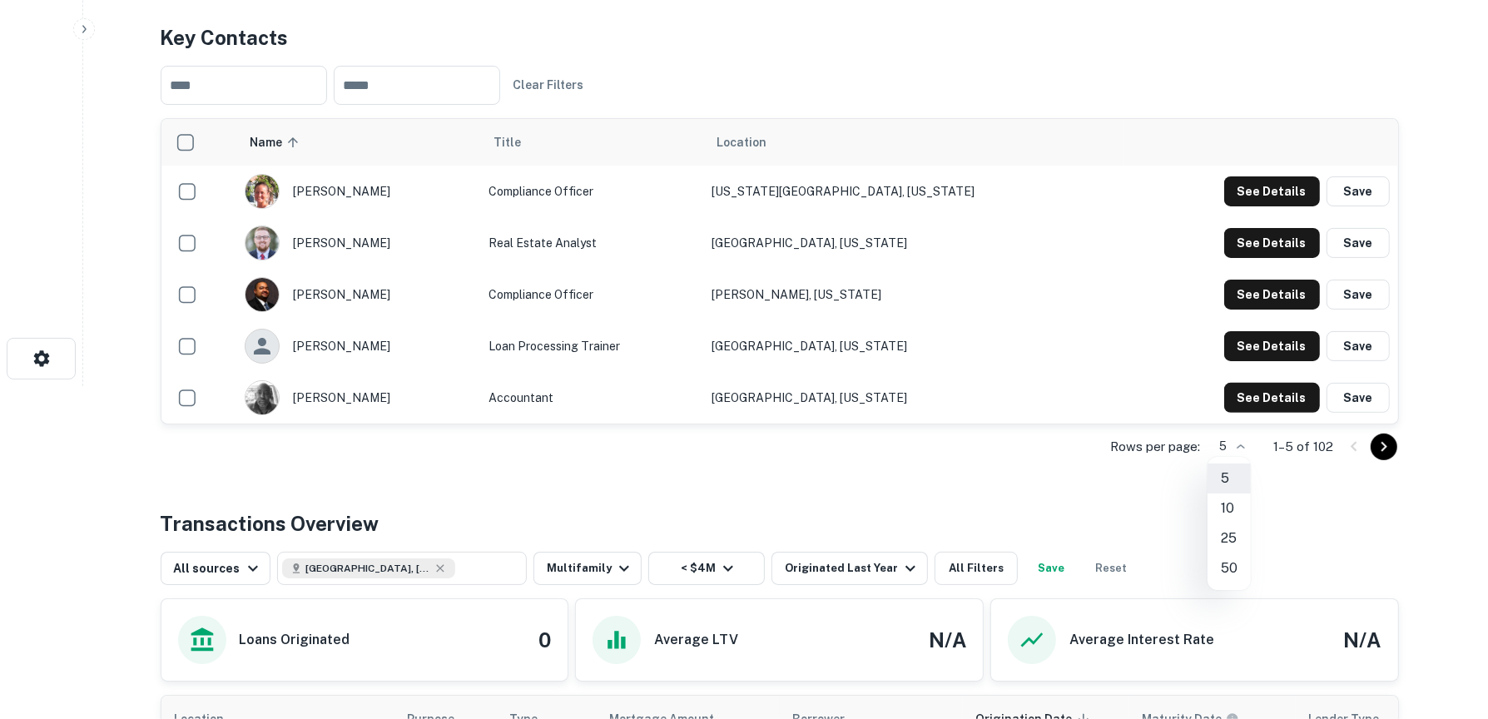
click at [1228, 565] on li "50" at bounding box center [1228, 568] width 43 height 30
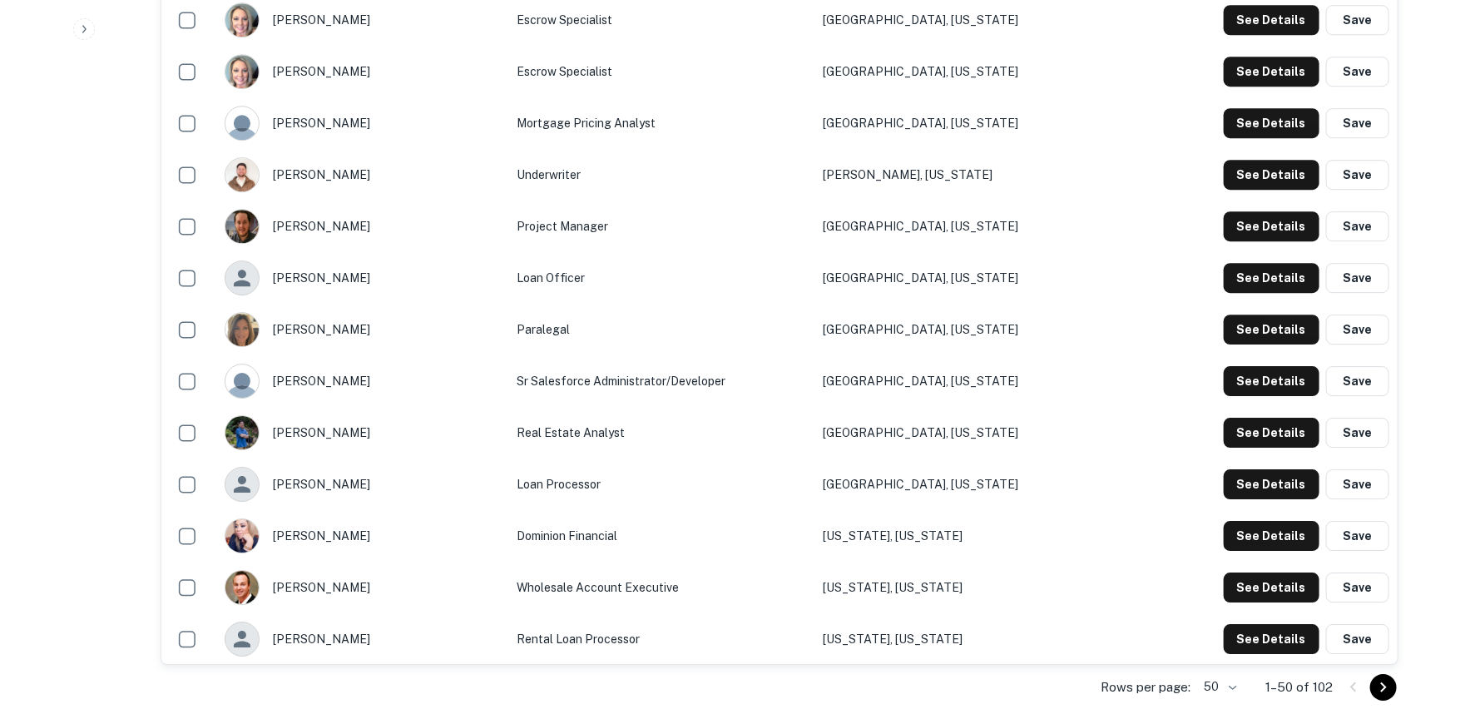
scroll to position [2579, 0]
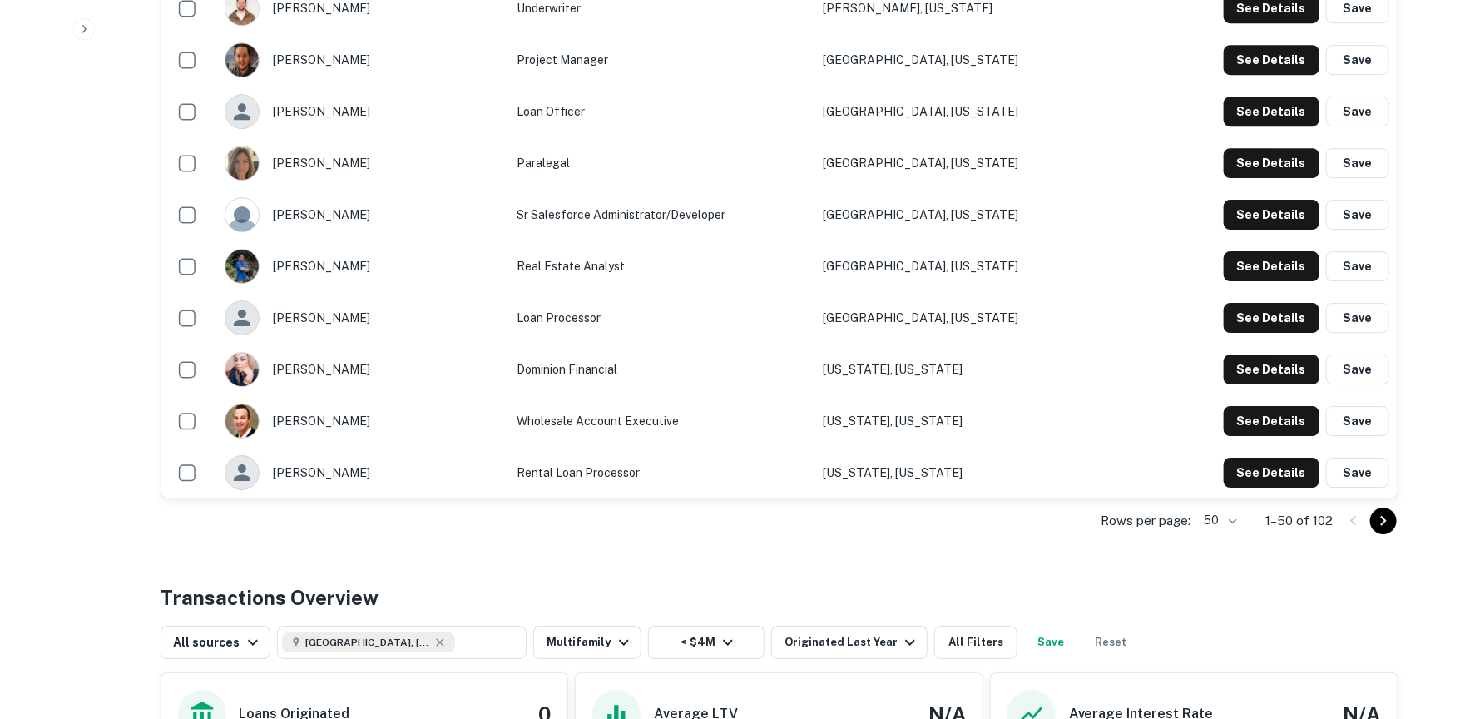
click at [1376, 518] on icon "Go to next page" at bounding box center [1384, 521] width 20 height 20
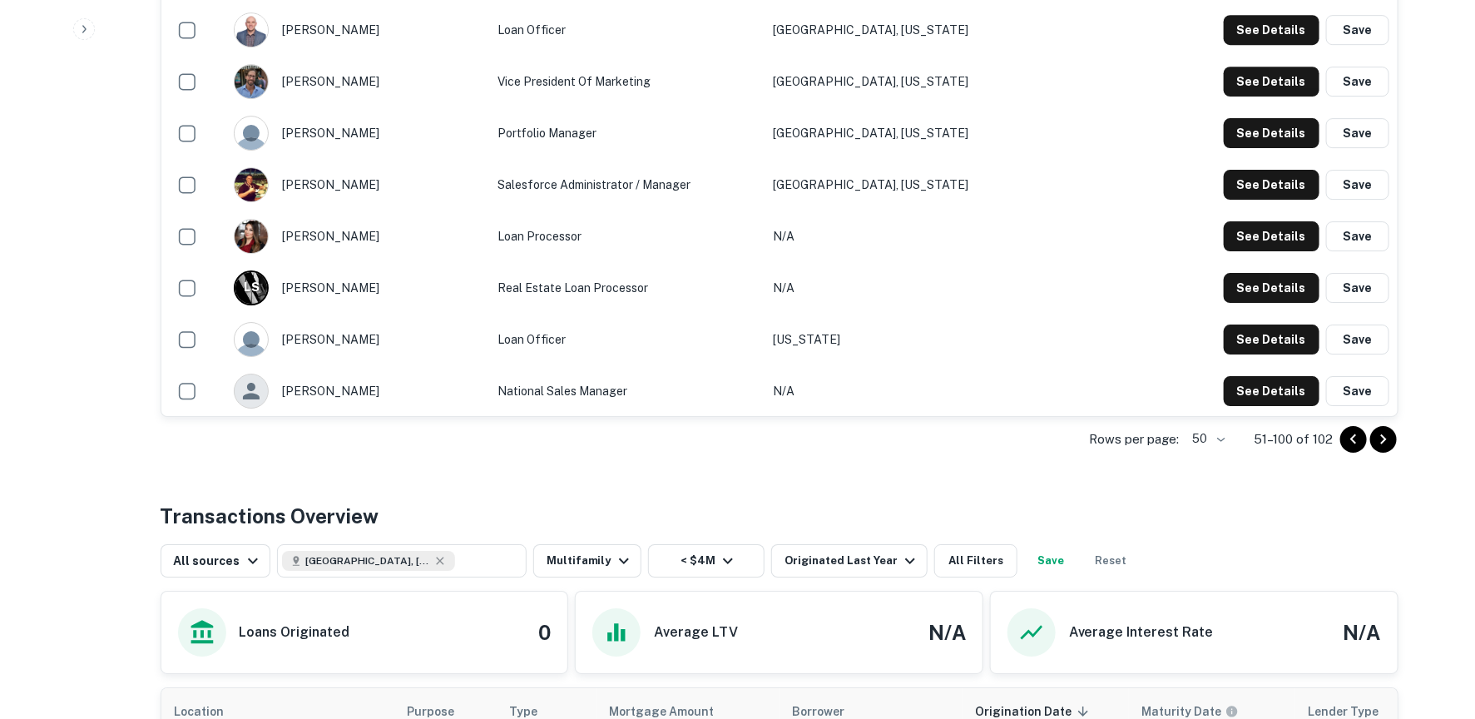
scroll to position [2662, 0]
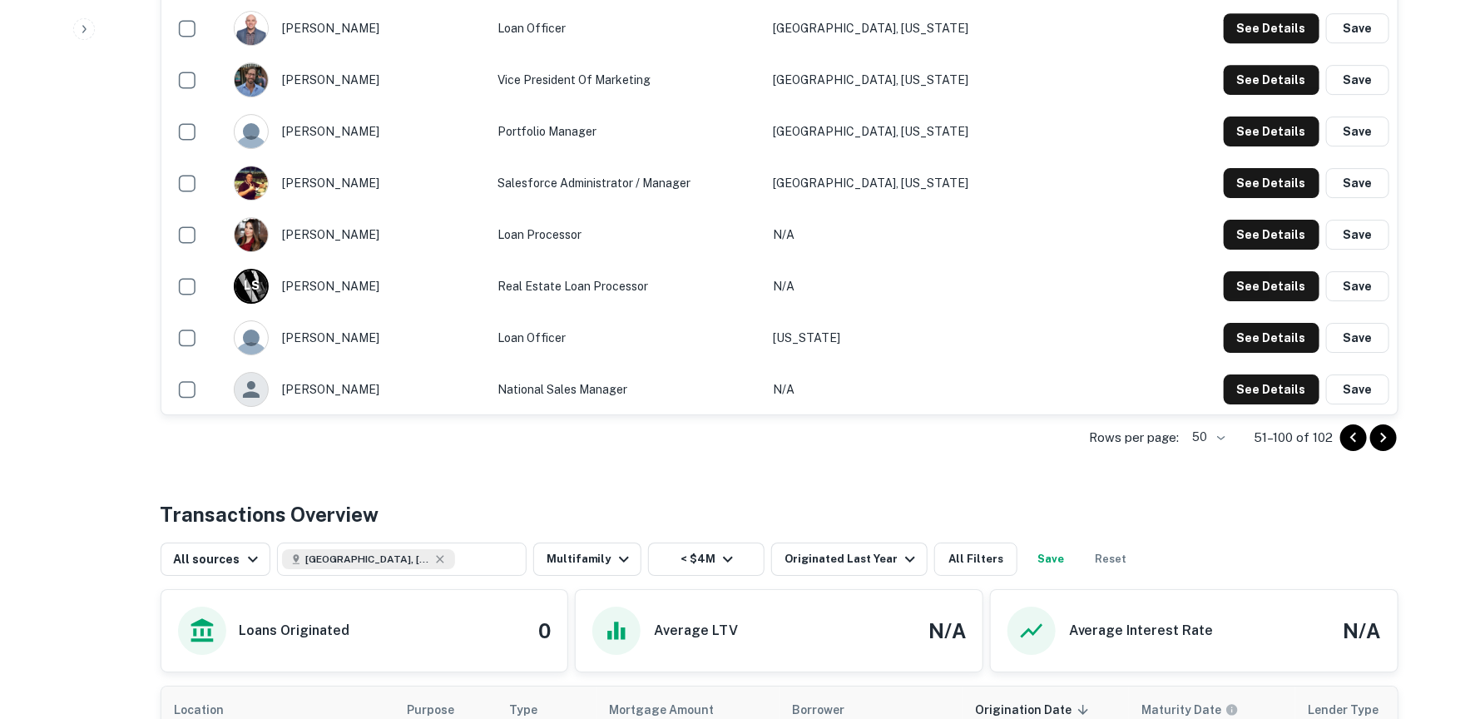
click at [1397, 433] on div "Rows per page: 50 ** 51–100 of 102" at bounding box center [780, 437] width 1238 height 45
click at [1391, 434] on icon "Go to next page" at bounding box center [1384, 438] width 20 height 20
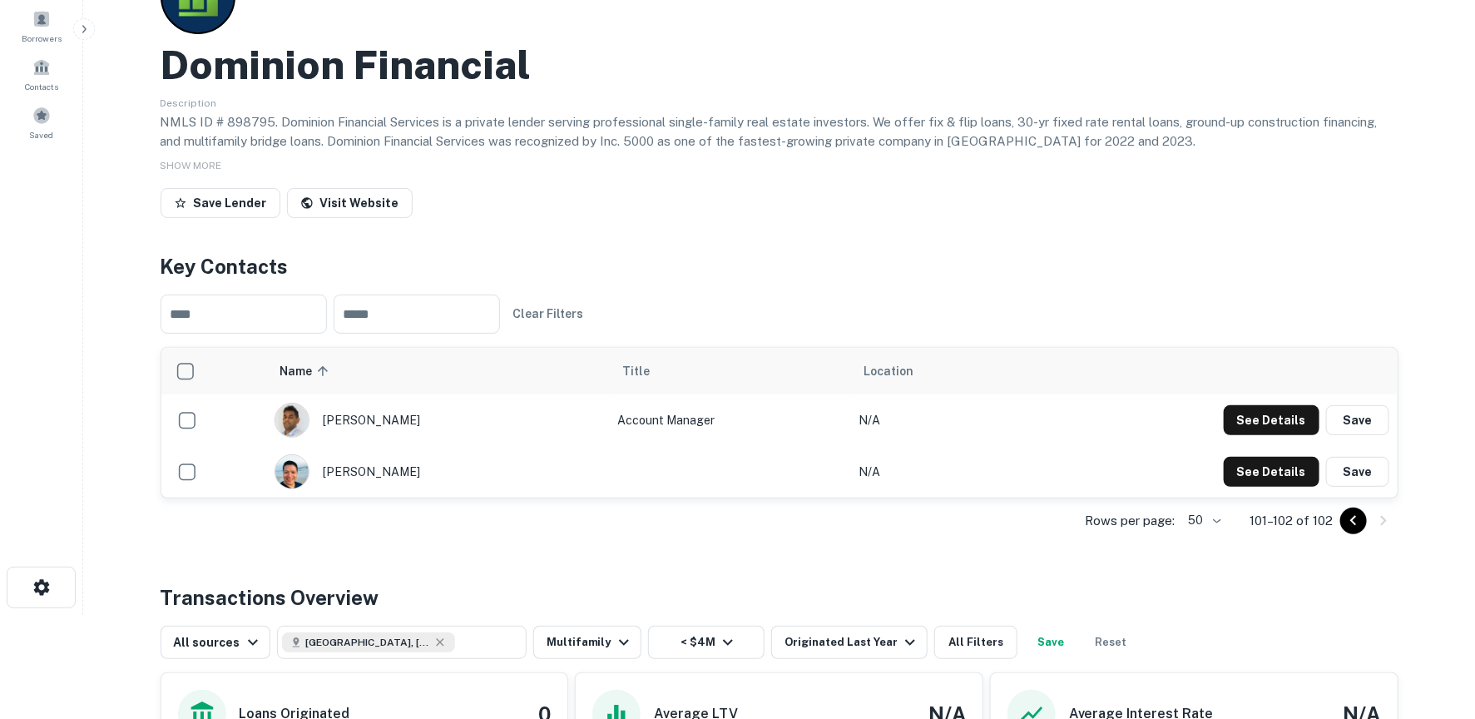
scroll to position [166, 0]
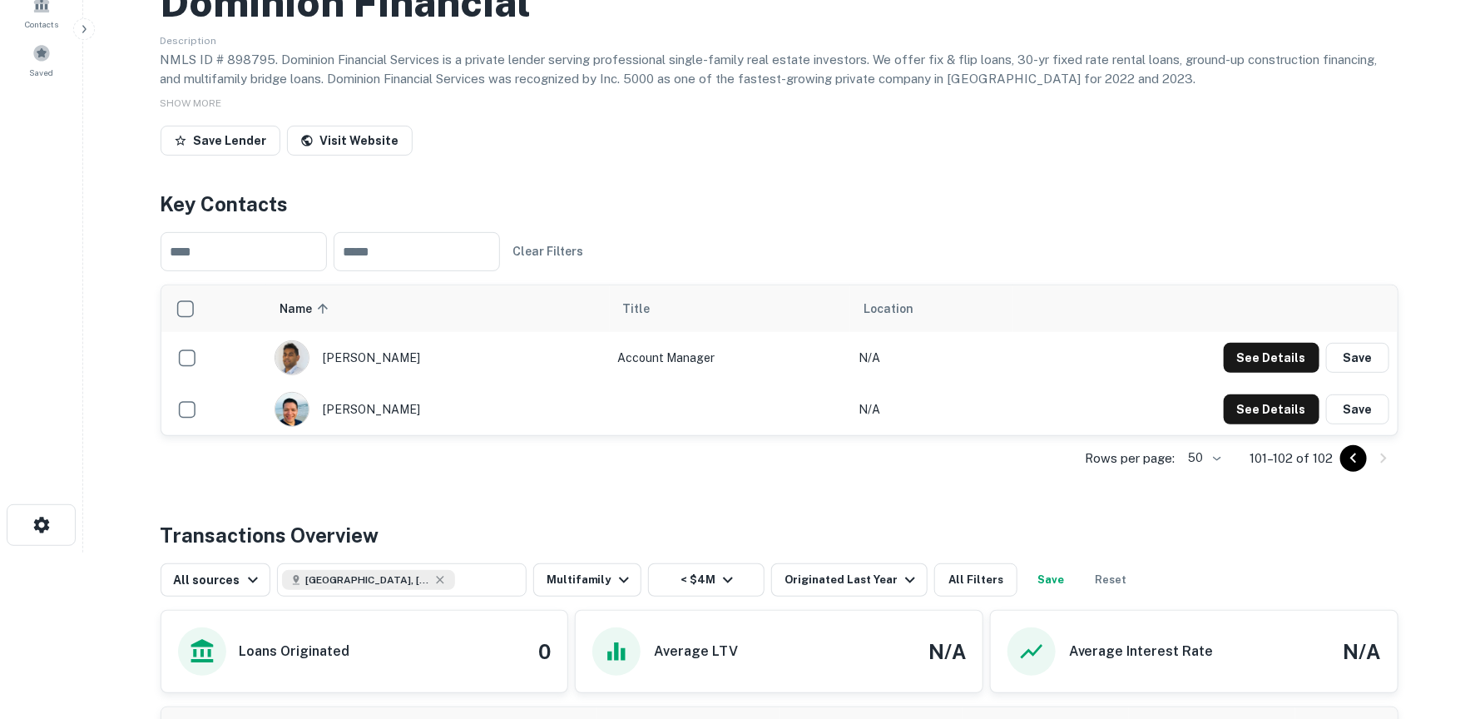
click at [1349, 454] on icon "Go to previous page" at bounding box center [1354, 458] width 20 height 20
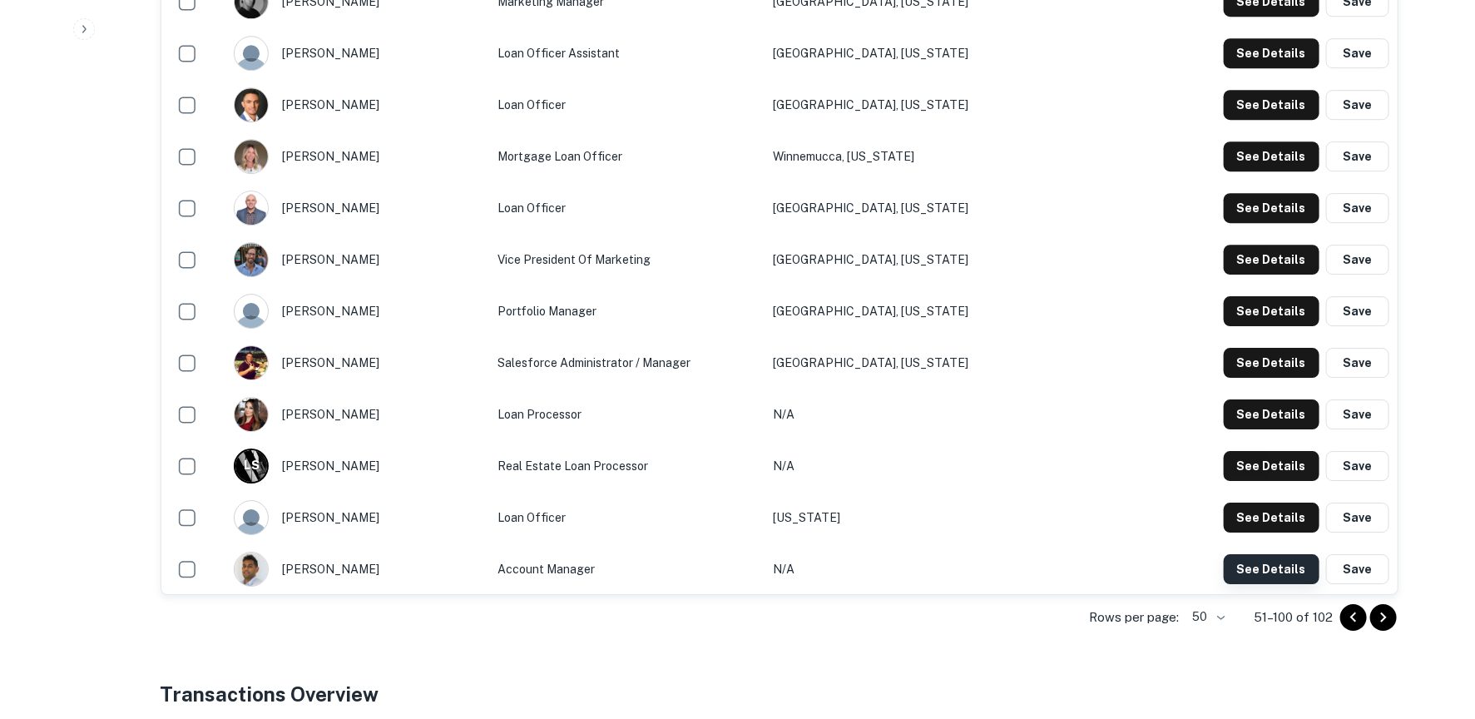
scroll to position [2579, 0]
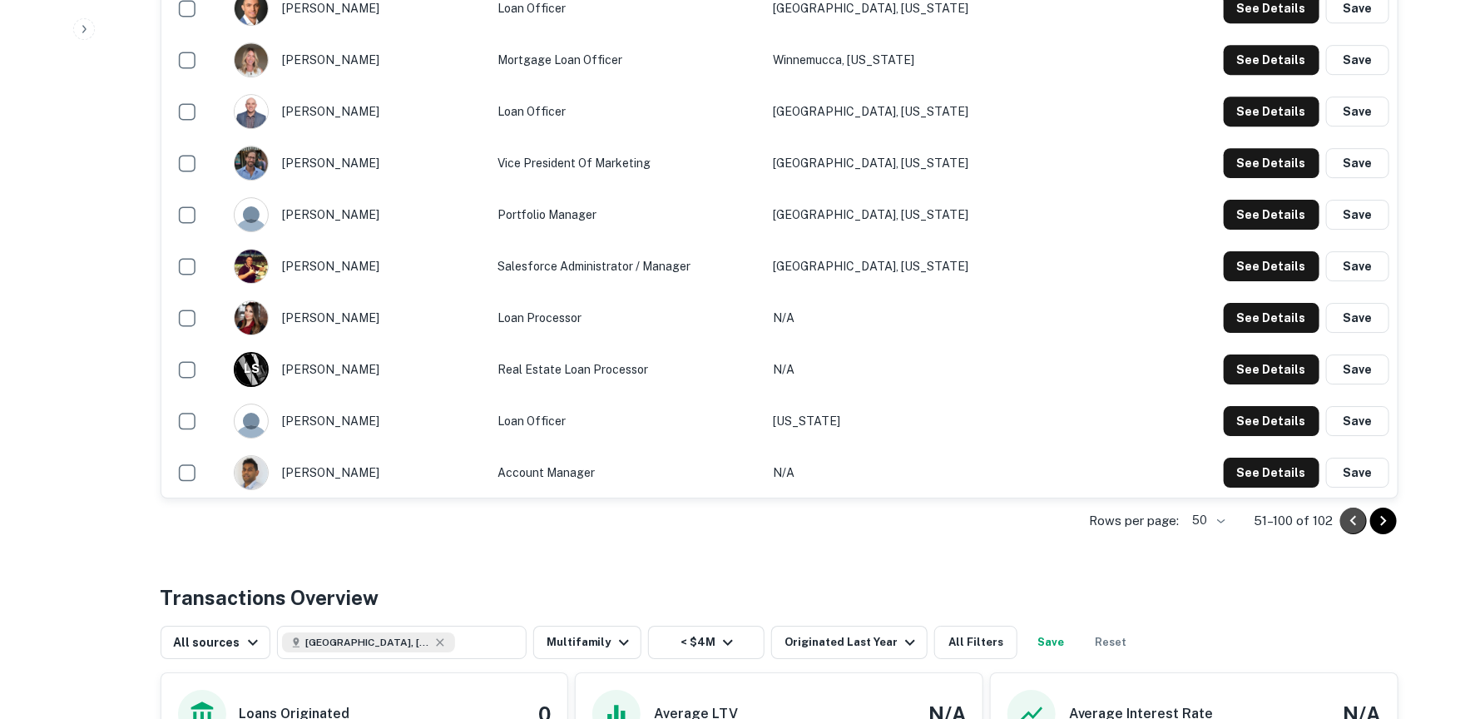
click at [1347, 518] on icon "Go to previous page" at bounding box center [1354, 521] width 20 height 20
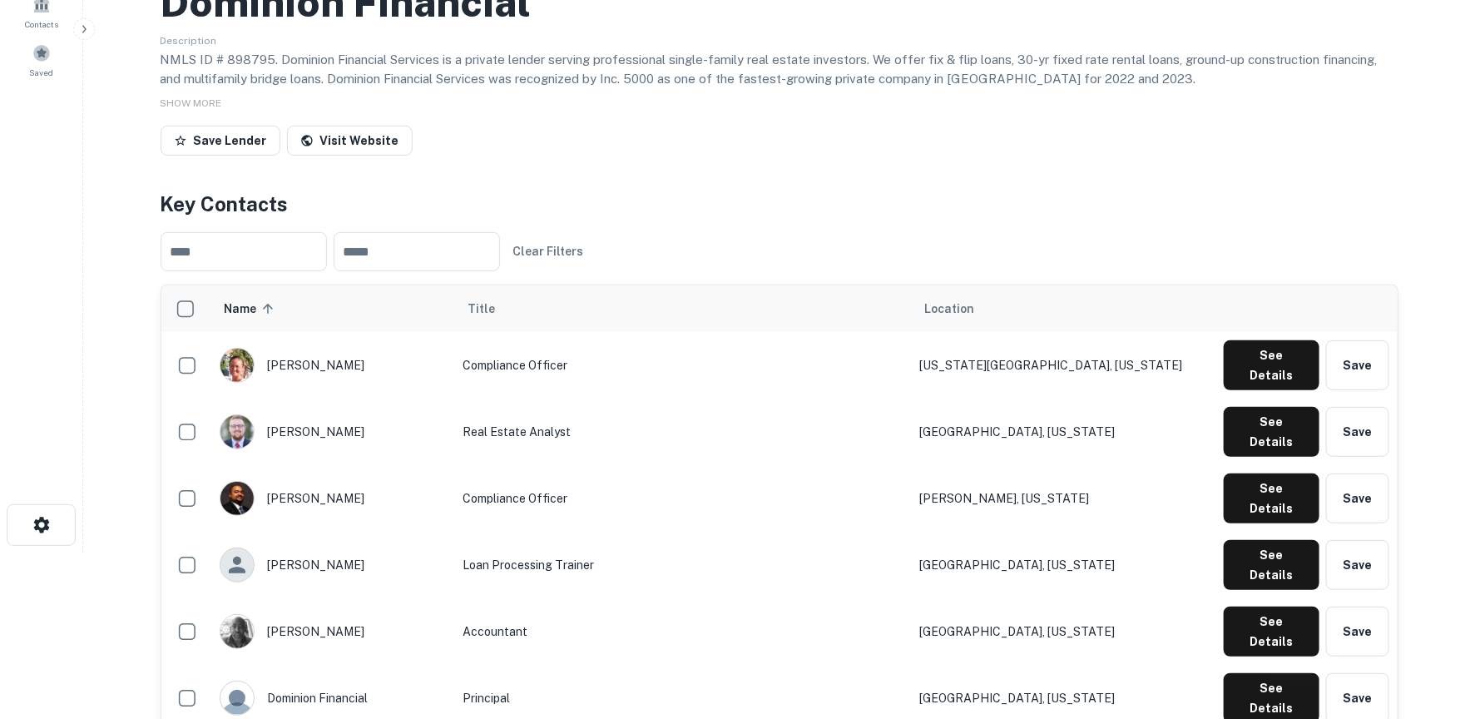
scroll to position [0, 0]
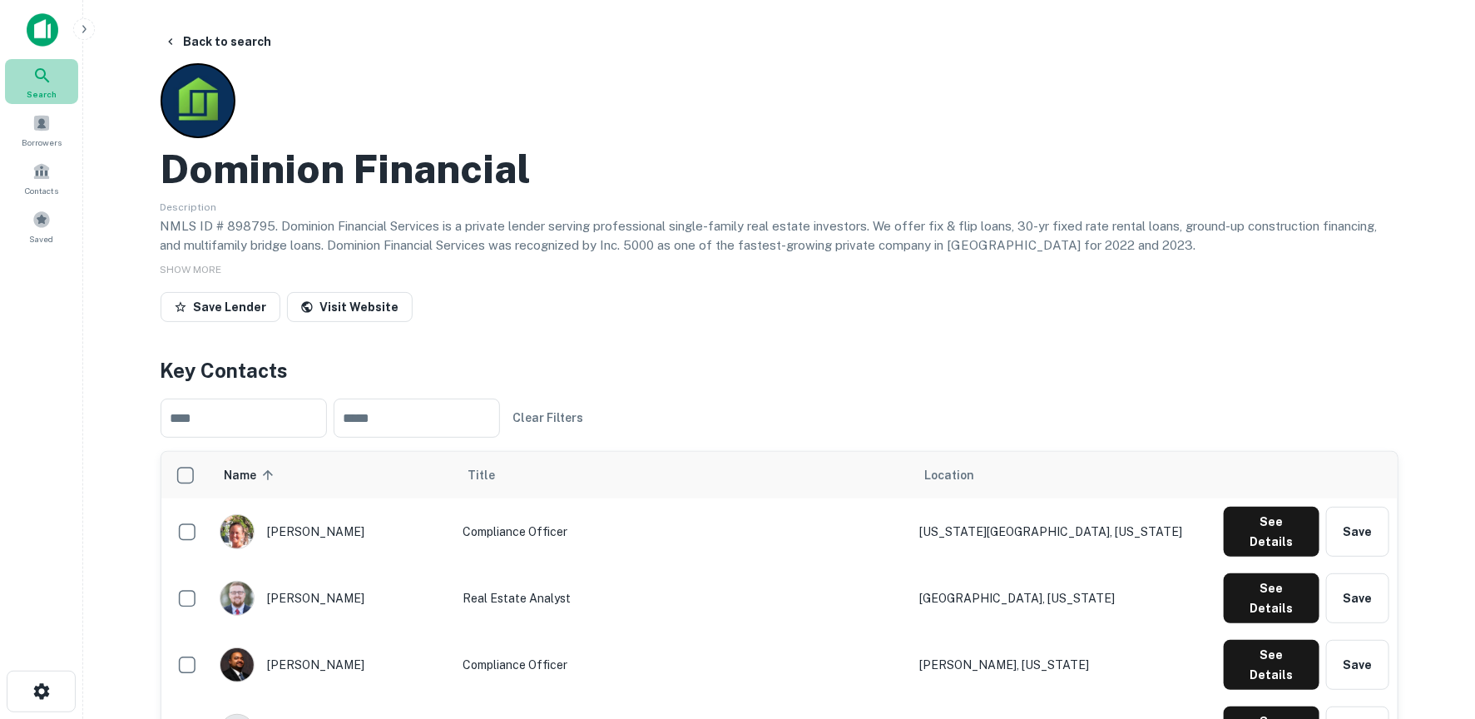
click at [45, 83] on icon at bounding box center [42, 76] width 20 height 20
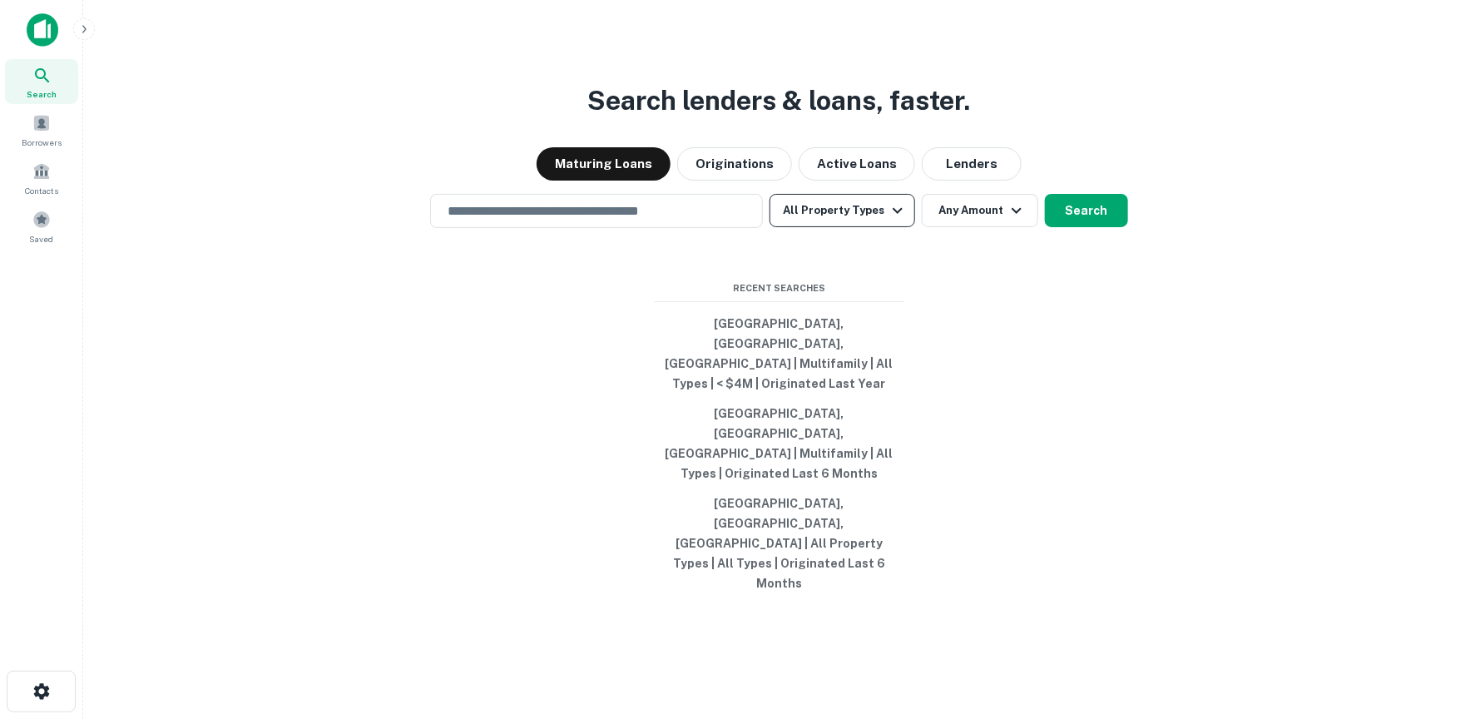
click at [870, 227] on button "All Property Types" at bounding box center [842, 210] width 145 height 33
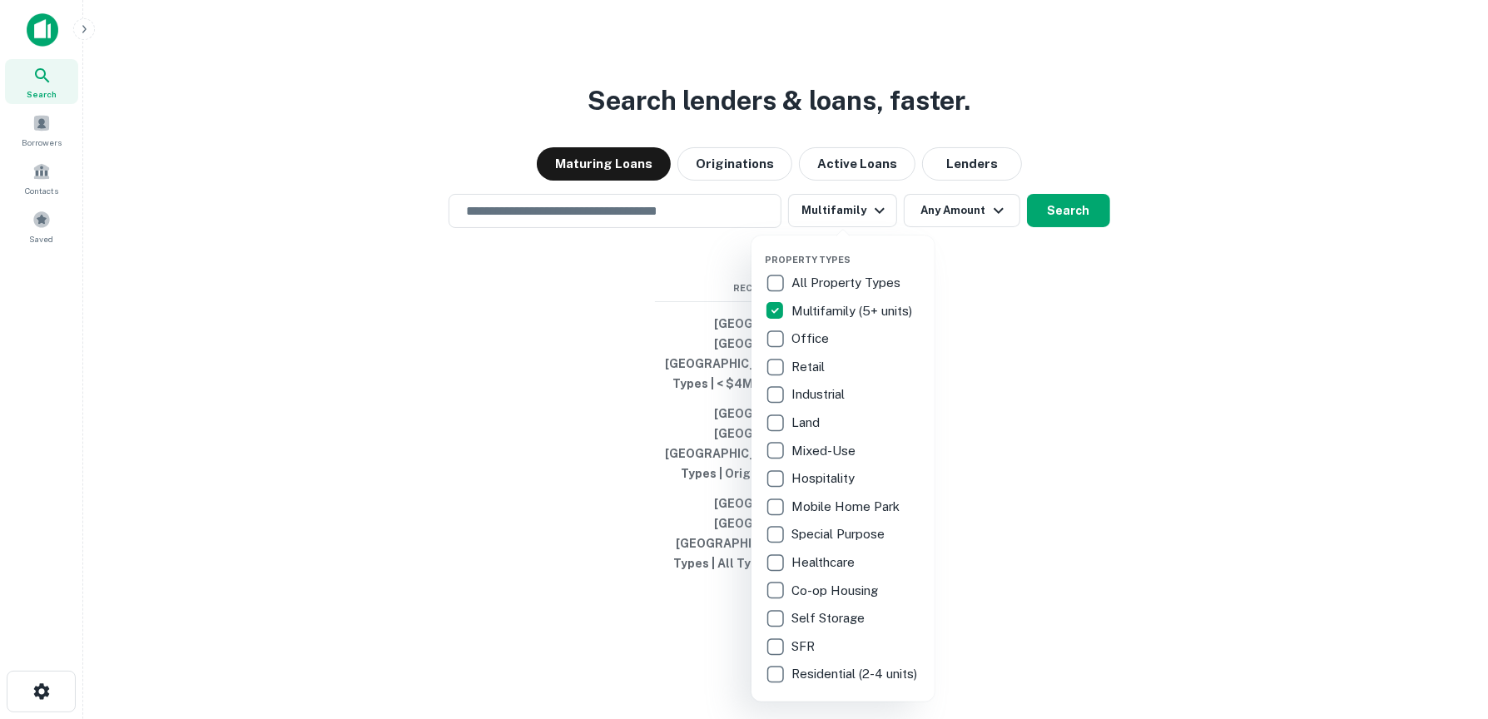
click at [988, 346] on div at bounding box center [744, 359] width 1488 height 719
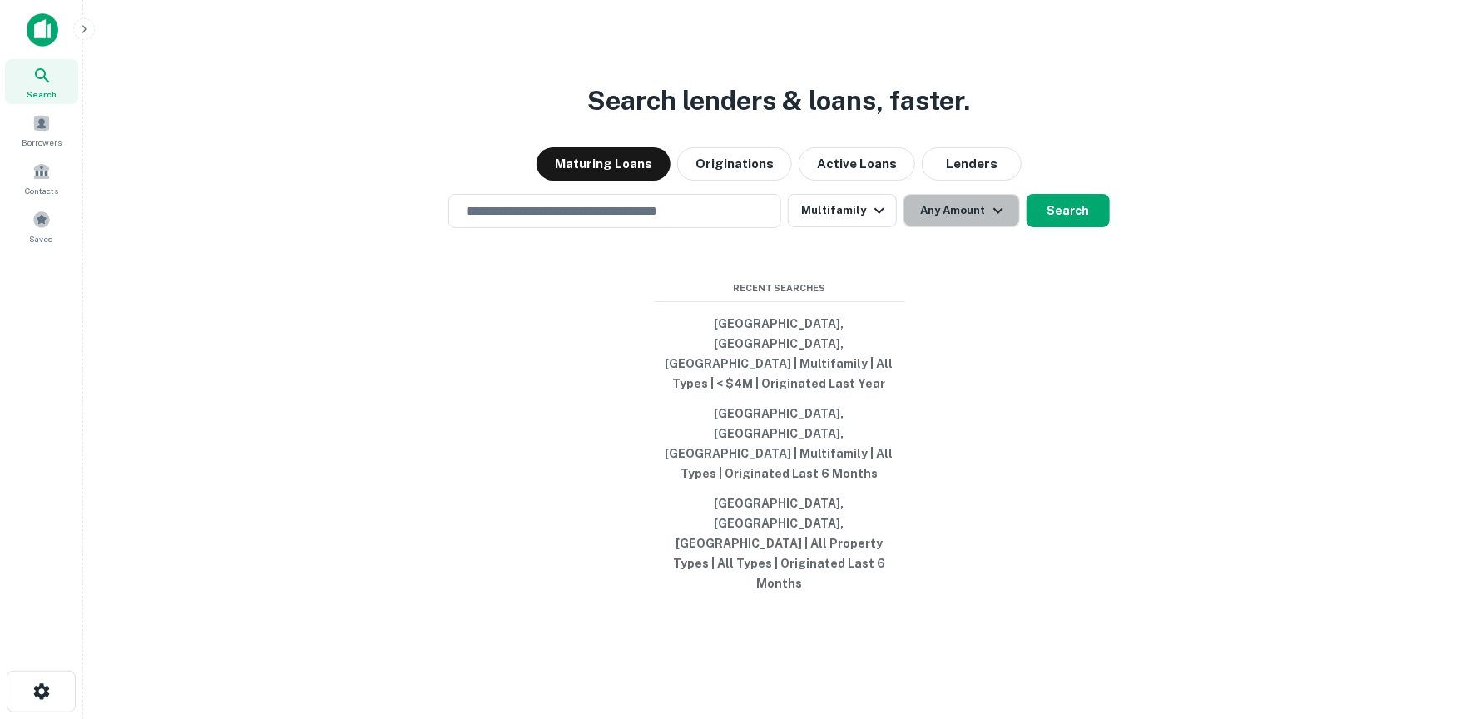
click at [989, 220] on icon "button" at bounding box center [998, 211] width 20 height 20
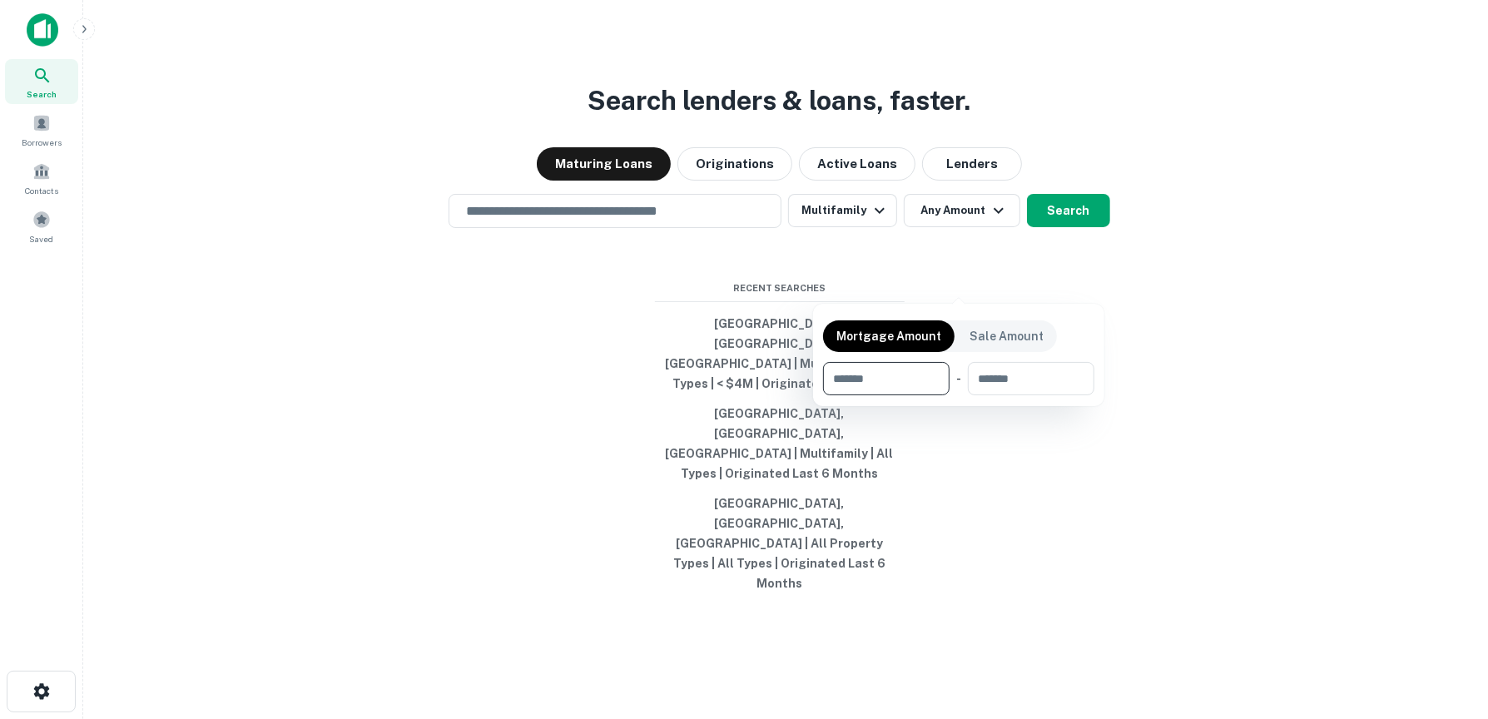
click at [1172, 337] on div at bounding box center [744, 359] width 1488 height 719
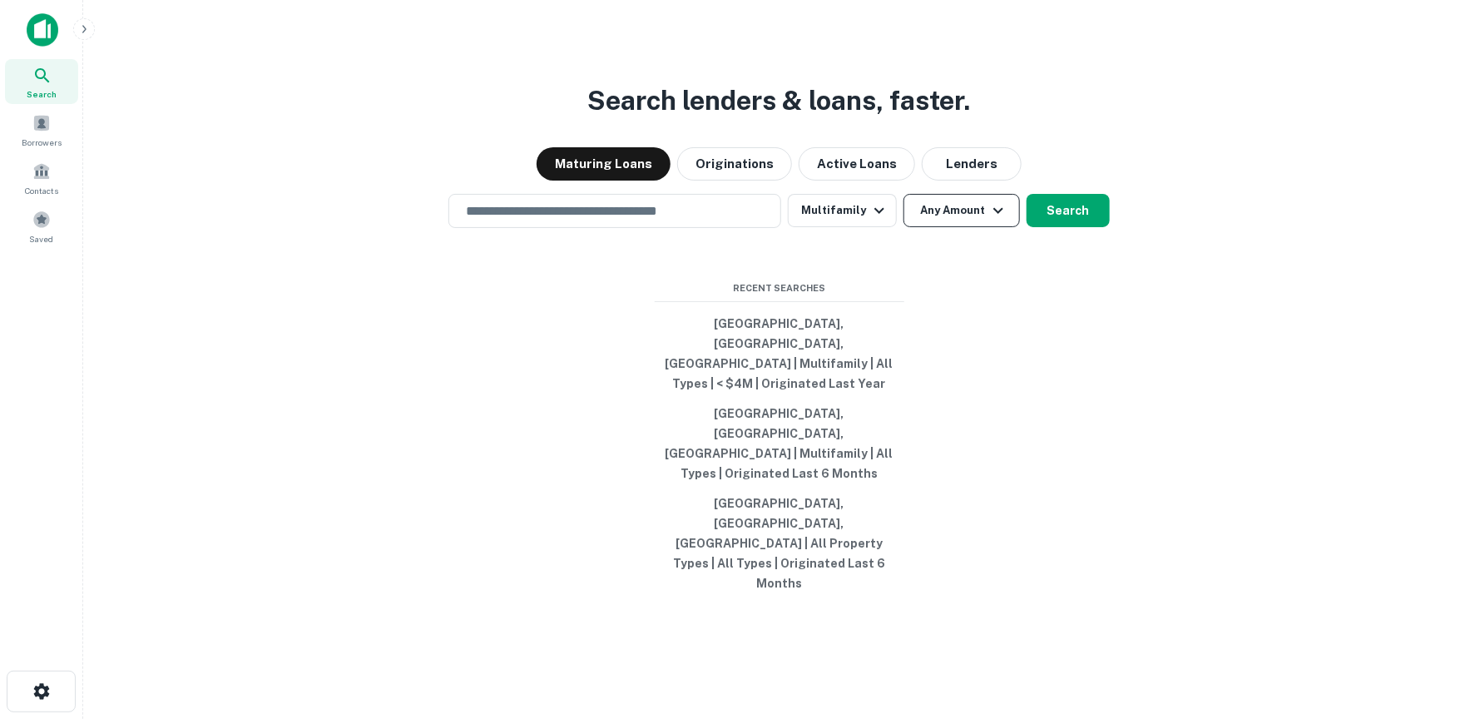
click at [943, 227] on button "Any Amount" at bounding box center [962, 210] width 116 height 33
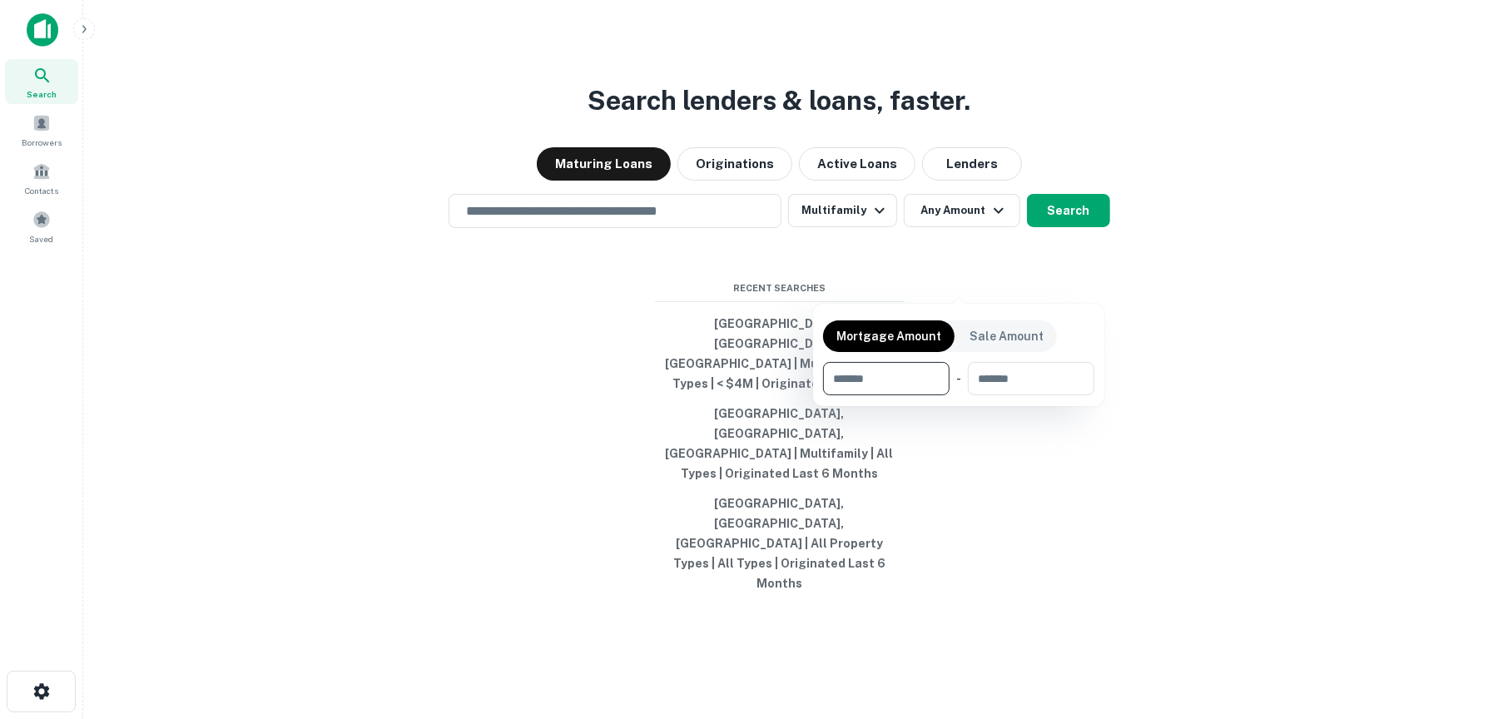
click at [911, 375] on input "number" at bounding box center [880, 378] width 115 height 33
type input "*******"
click at [1023, 388] on input "number" at bounding box center [1029, 378] width 106 height 33
type input "********"
click at [1073, 280] on div at bounding box center [744, 359] width 1488 height 719
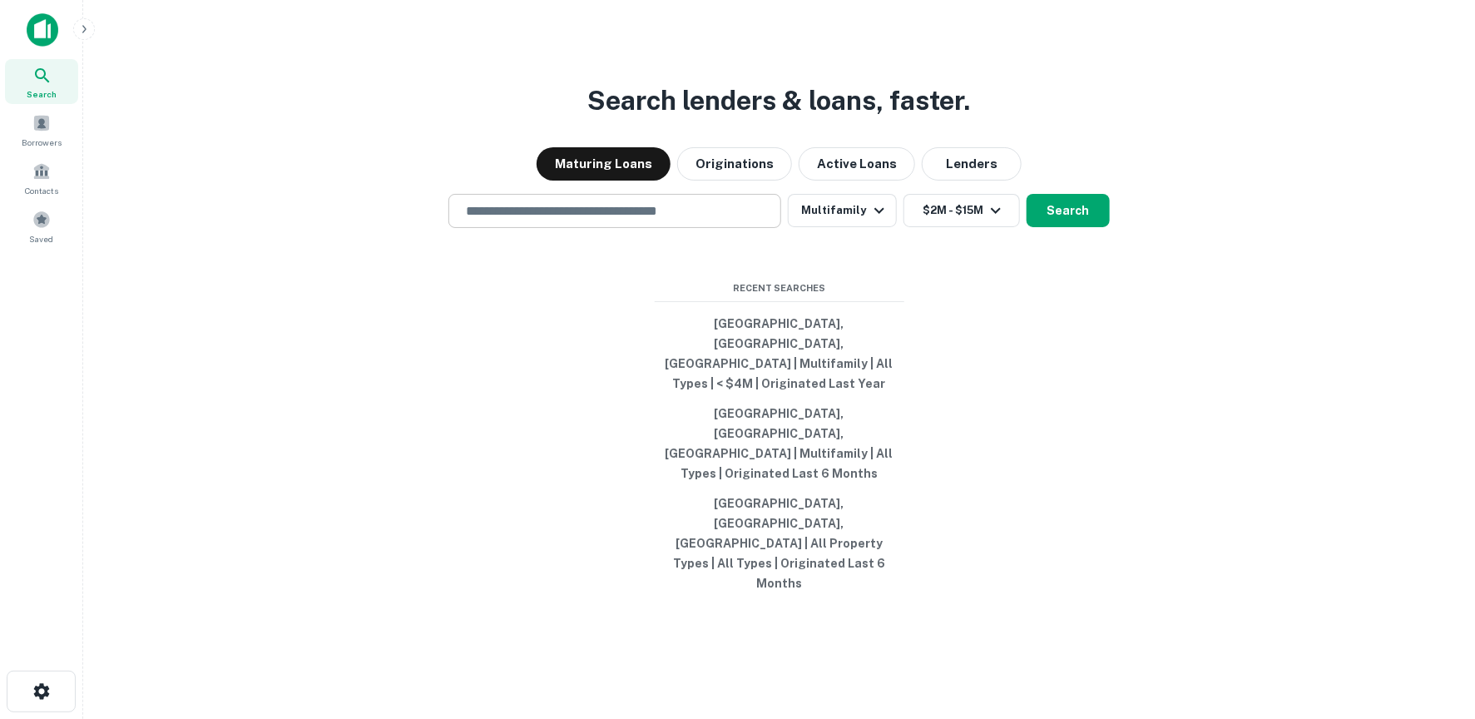
click at [652, 220] on input "text" at bounding box center [615, 210] width 318 height 19
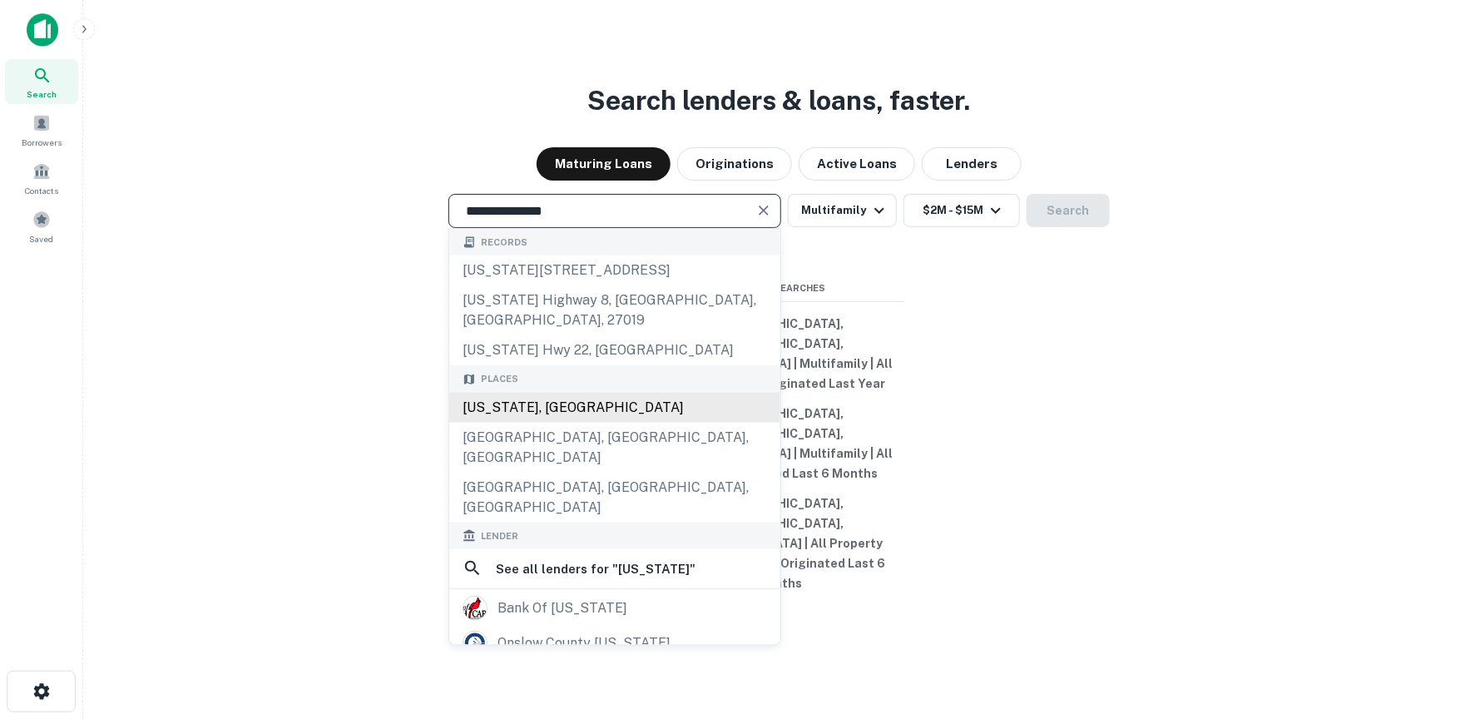
click at [587, 423] on div "[US_STATE], [GEOGRAPHIC_DATA]" at bounding box center [614, 408] width 331 height 30
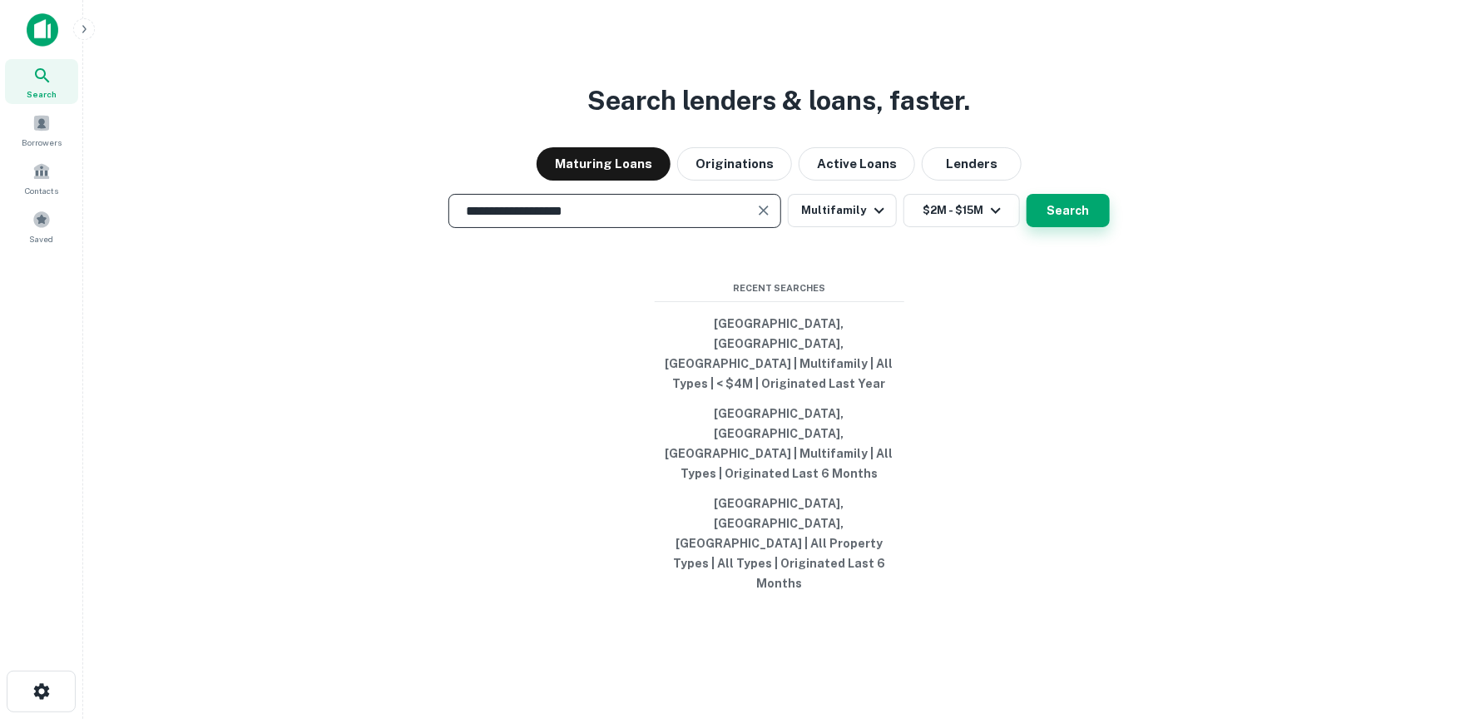
type input "**********"
click at [1092, 227] on button "Search" at bounding box center [1068, 210] width 83 height 33
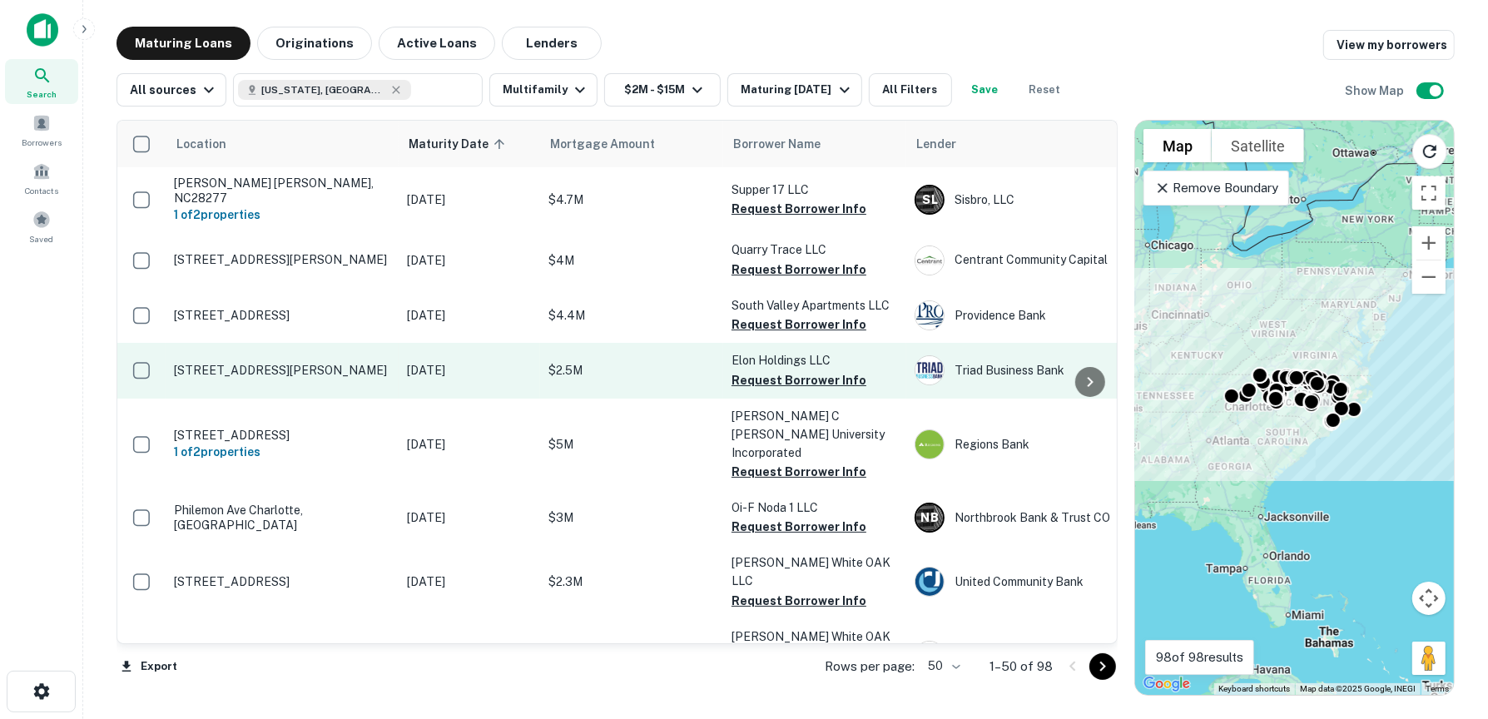
click at [340, 363] on p "[STREET_ADDRESS][PERSON_NAME]" at bounding box center [282, 370] width 216 height 15
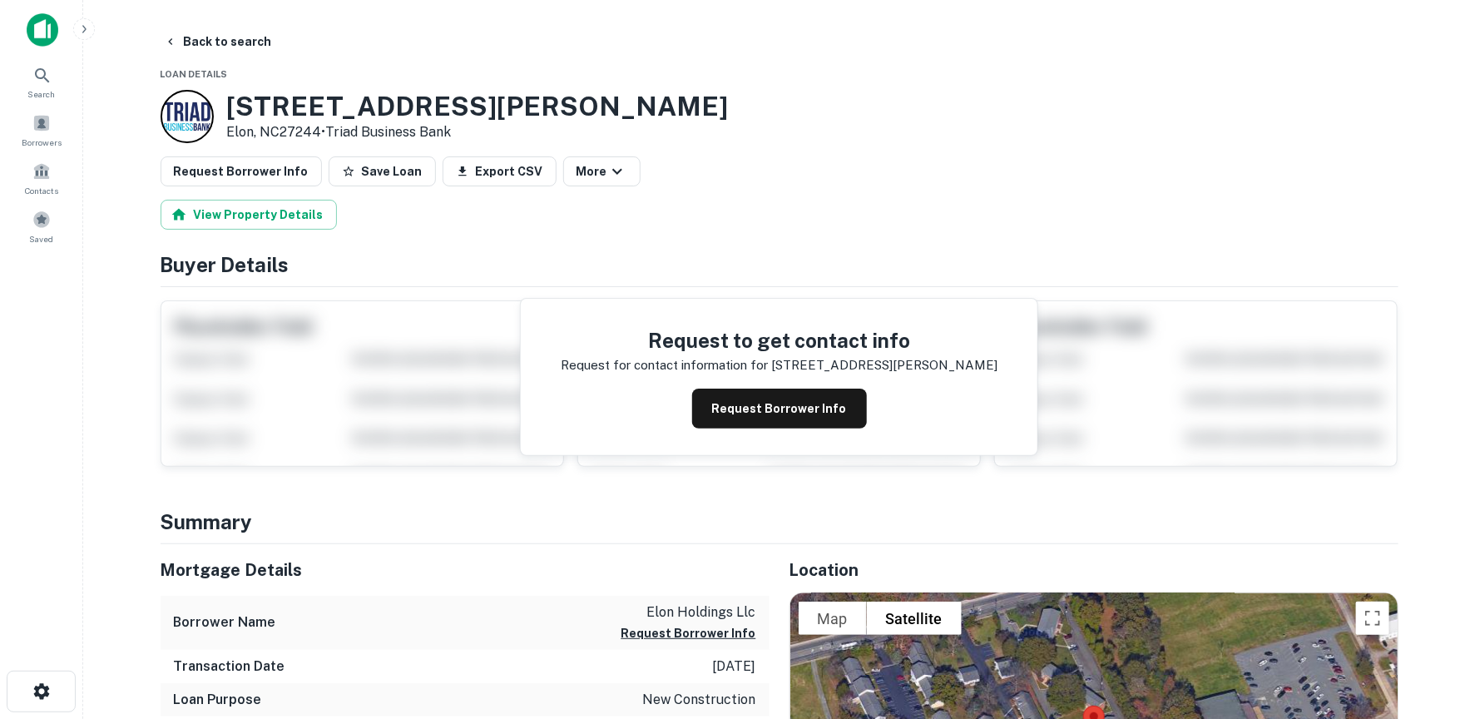
drag, startPoint x: 227, startPoint y: 41, endPoint x: 376, endPoint y: 92, distance: 157.6
click at [227, 40] on button "Back to search" at bounding box center [217, 42] width 121 height 30
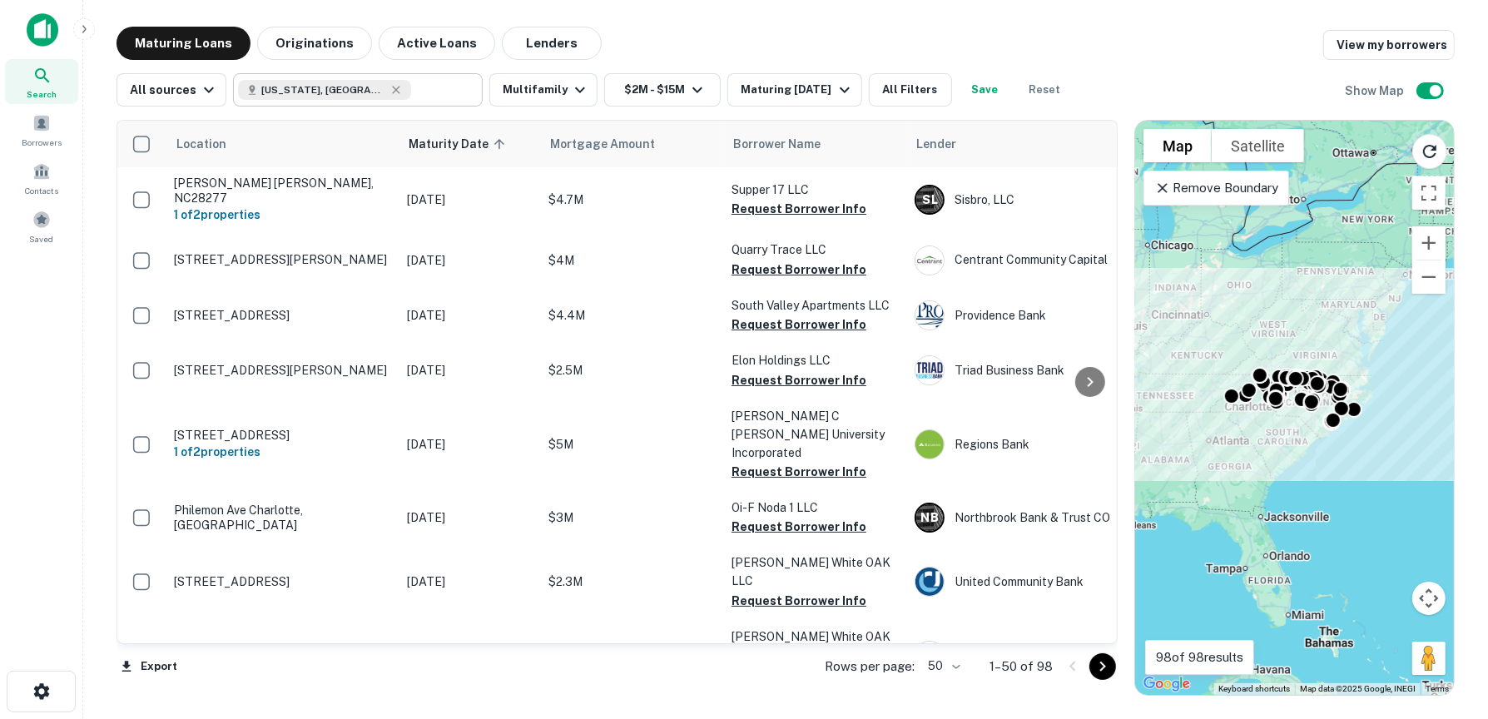
drag, startPoint x: 319, startPoint y: 48, endPoint x: 376, endPoint y: 99, distance: 76.0
click at [319, 48] on button "Originations" at bounding box center [314, 43] width 115 height 33
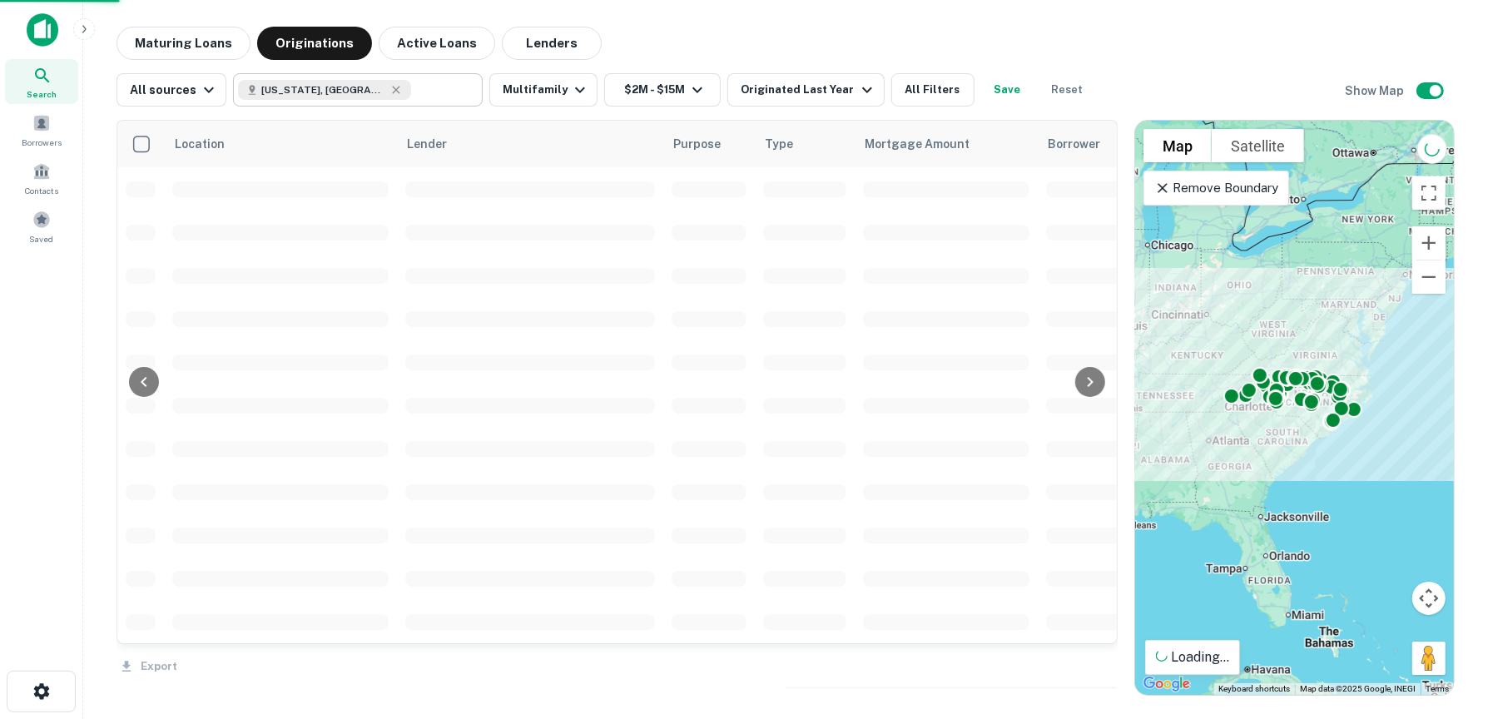
click at [389, 90] on icon at bounding box center [395, 89] width 13 height 13
click at [411, 92] on input "text" at bounding box center [443, 89] width 64 height 23
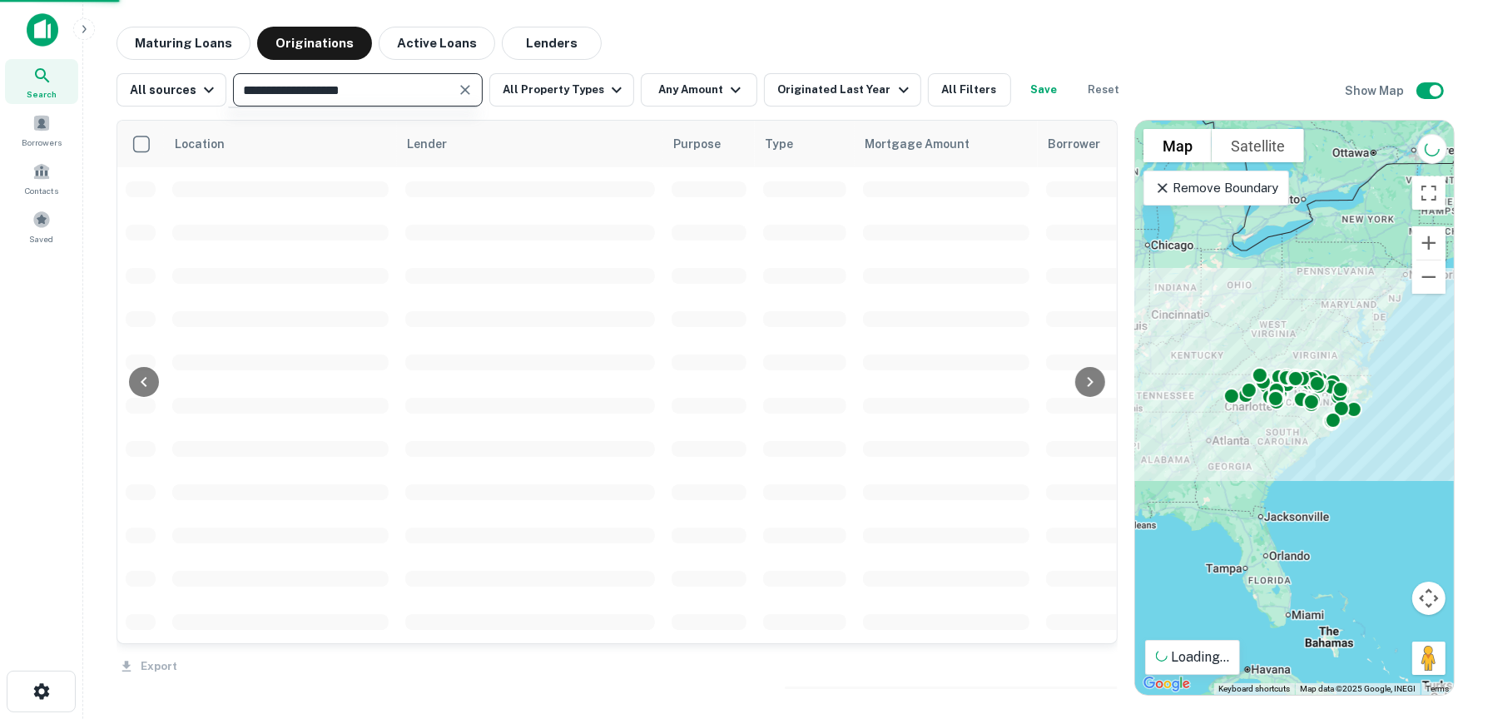
type input "**********"
click at [369, 90] on input "**********" at bounding box center [344, 89] width 212 height 23
click at [463, 92] on icon "Clear" at bounding box center [465, 90] width 10 height 10
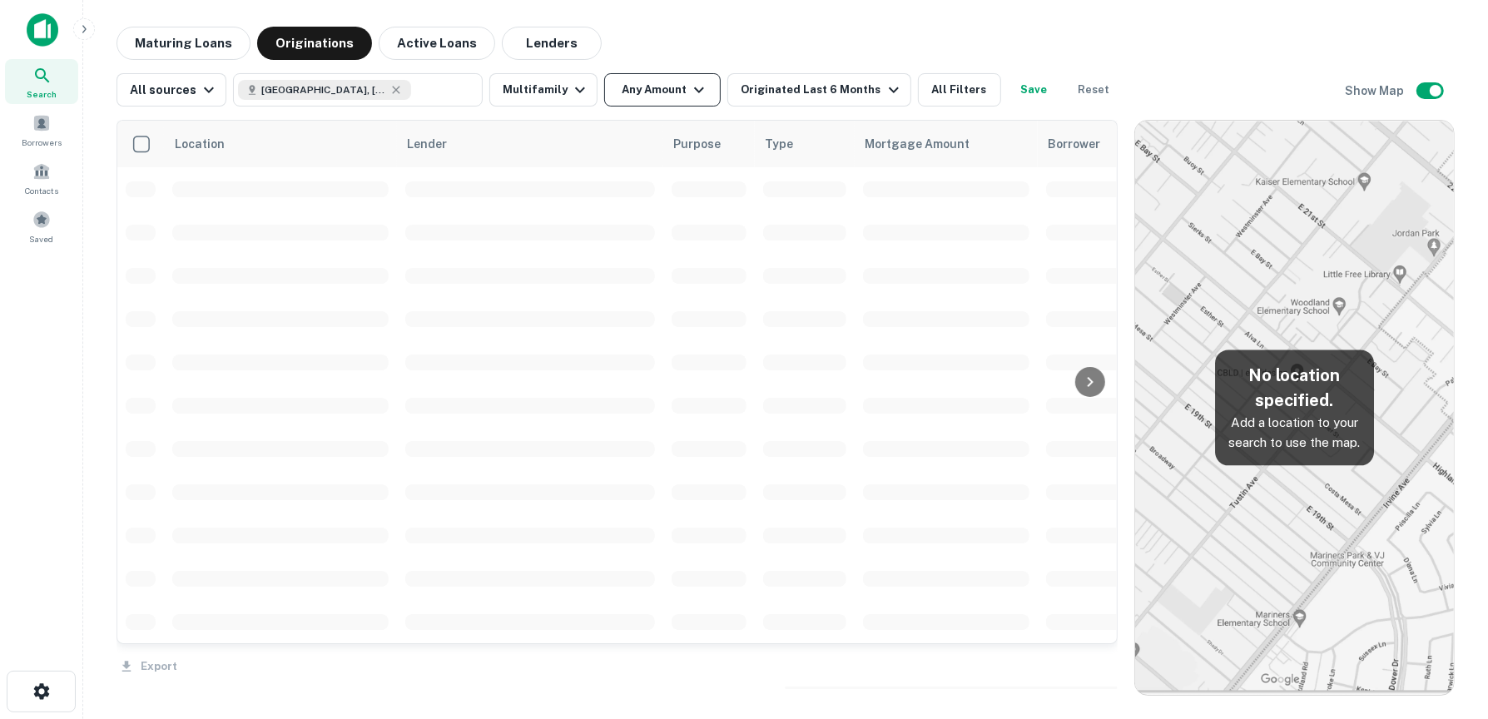
click at [604, 86] on button "Any Amount" at bounding box center [662, 89] width 116 height 33
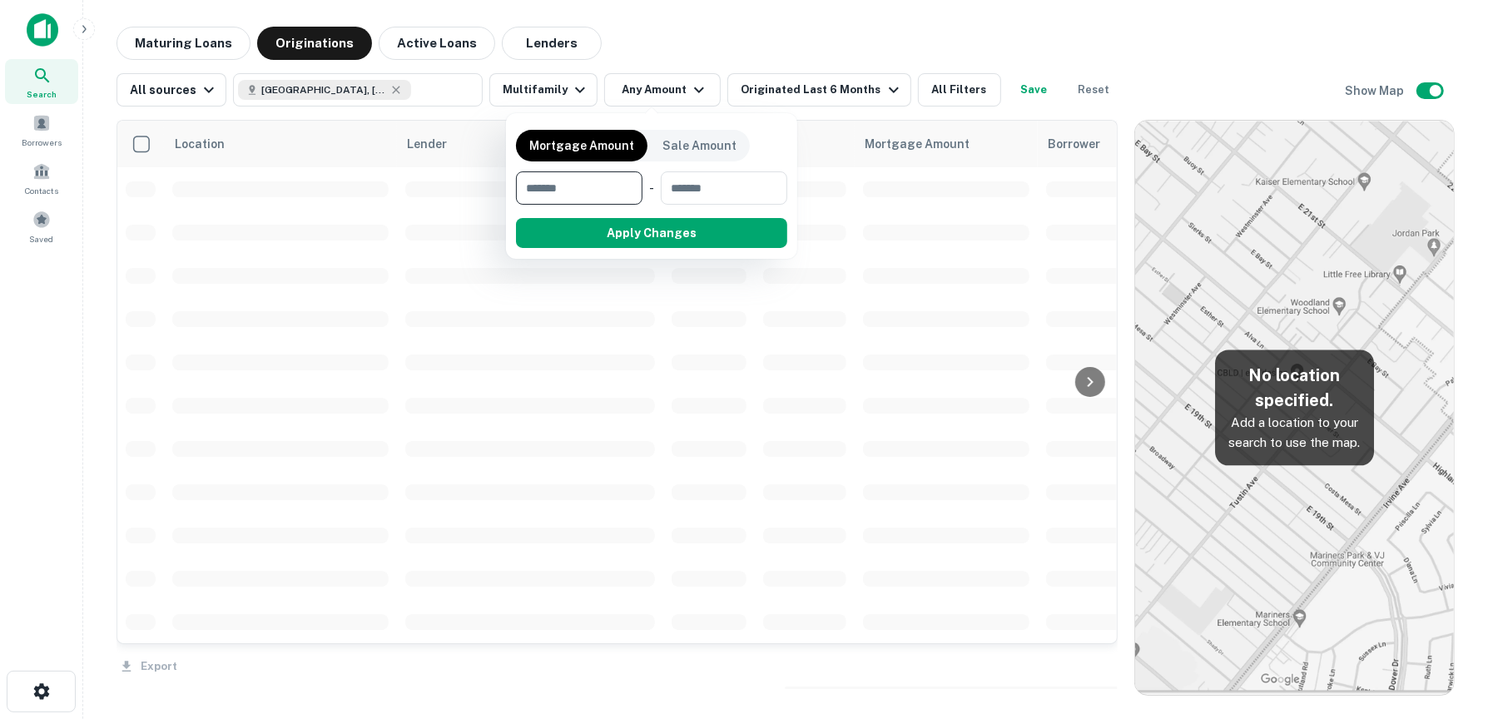
click at [576, 86] on div at bounding box center [744, 359] width 1488 height 719
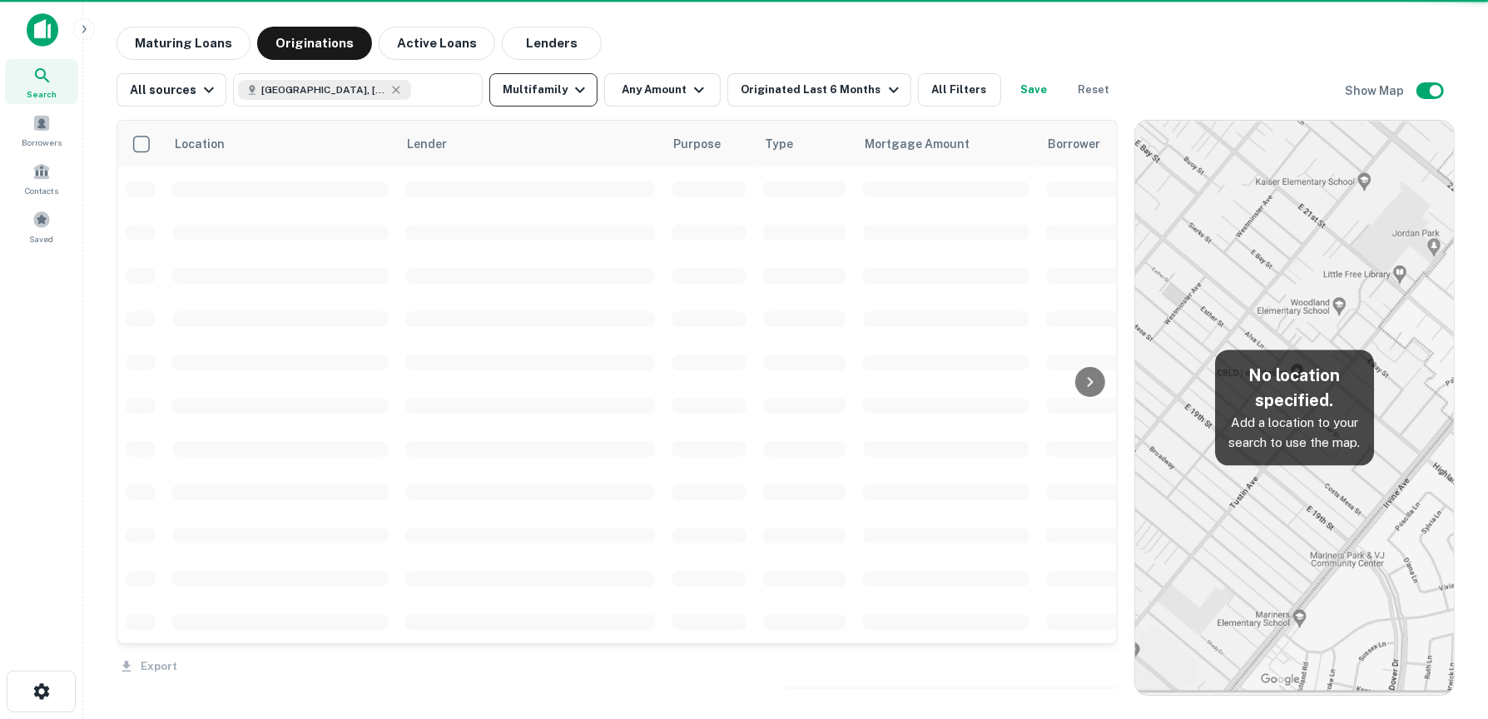
click at [574, 87] on div at bounding box center [744, 359] width 1488 height 719
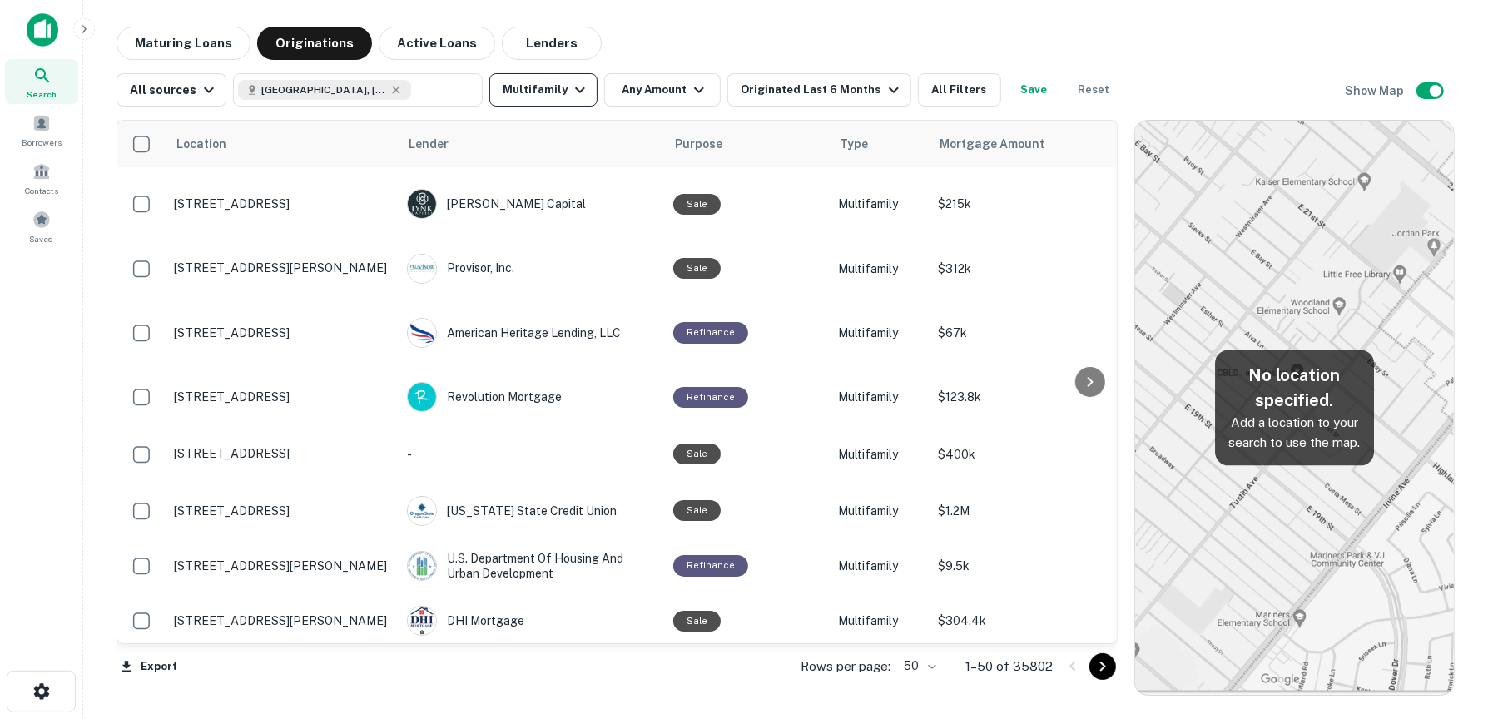
click at [537, 89] on button "Multifamily" at bounding box center [543, 89] width 108 height 33
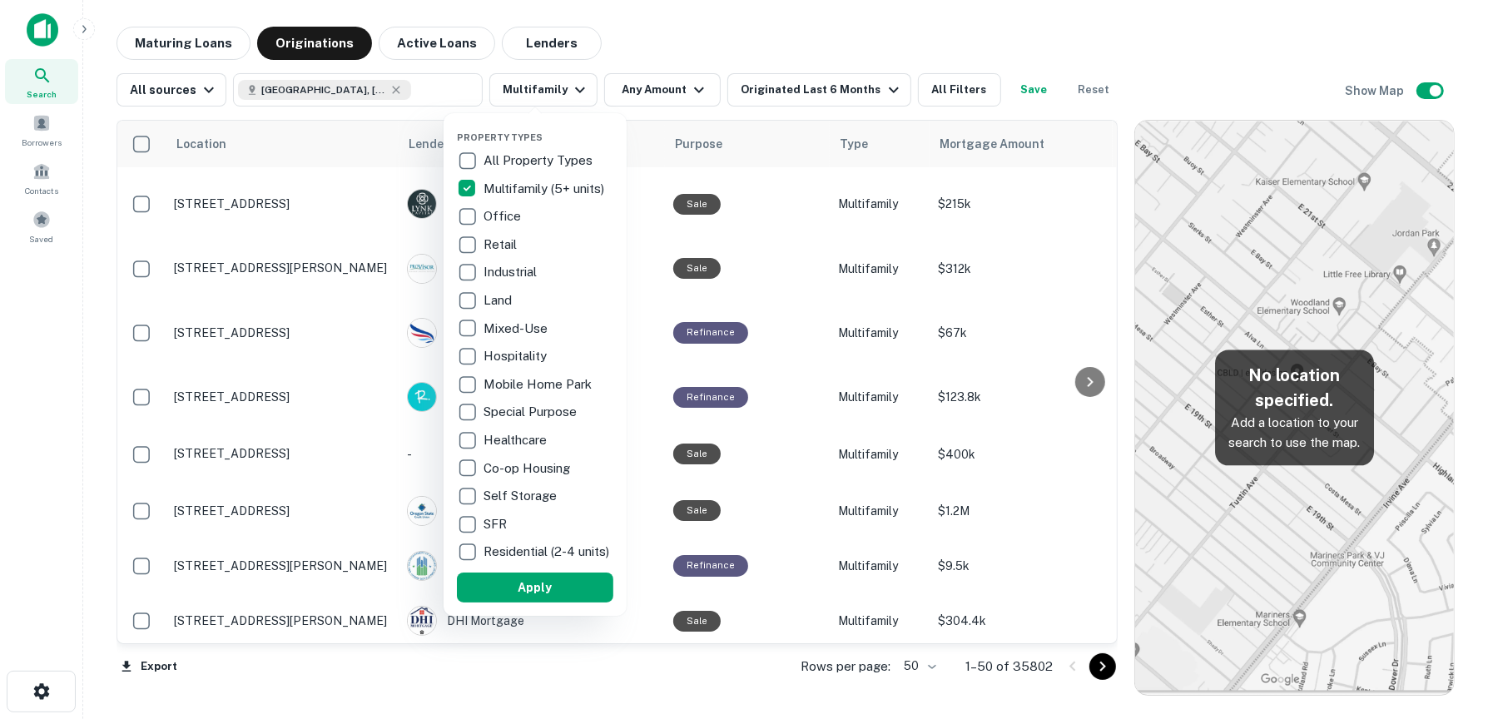
click at [660, 93] on div at bounding box center [744, 359] width 1488 height 719
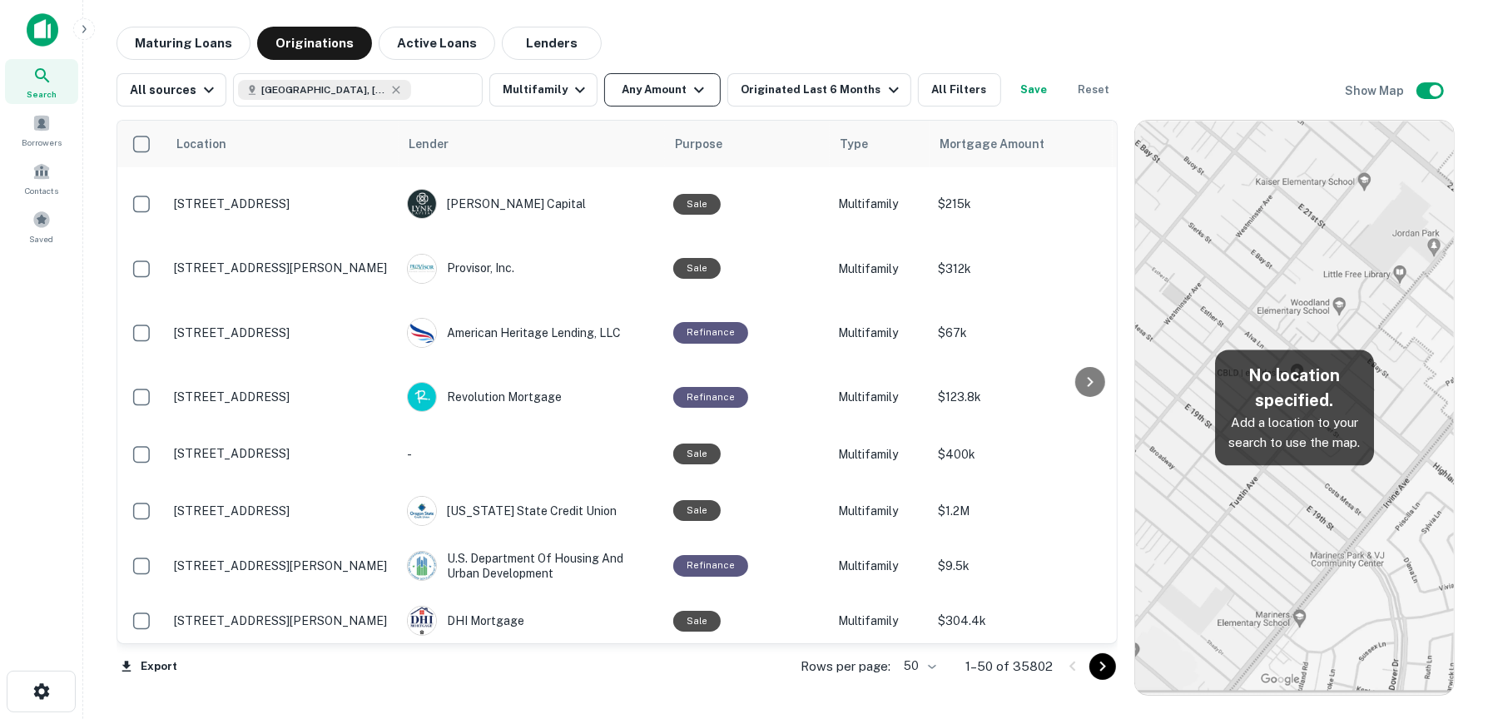
click at [696, 92] on icon "button" at bounding box center [699, 90] width 20 height 20
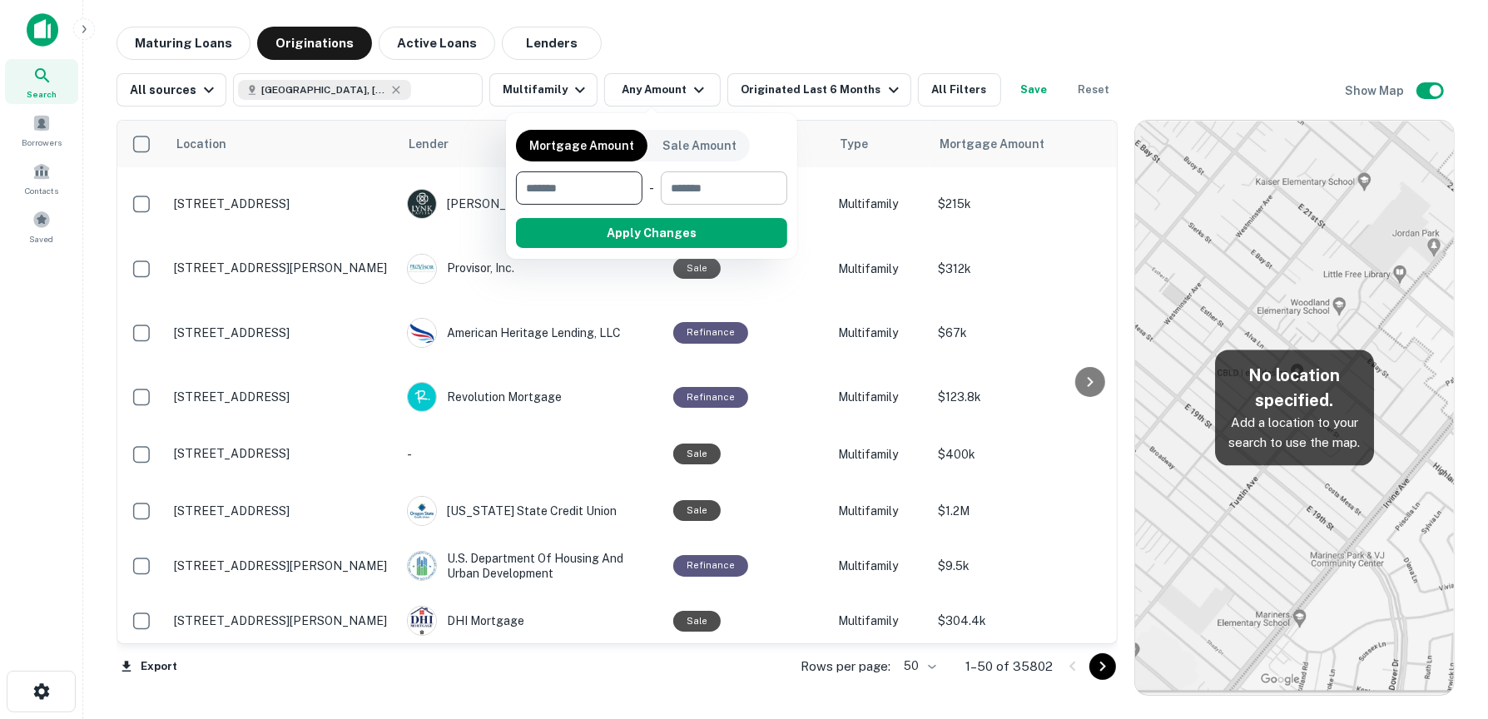
click at [711, 191] on input "number" at bounding box center [718, 187] width 115 height 33
type input "*******"
click at [705, 225] on button "Apply Changes" at bounding box center [681, 233] width 211 height 30
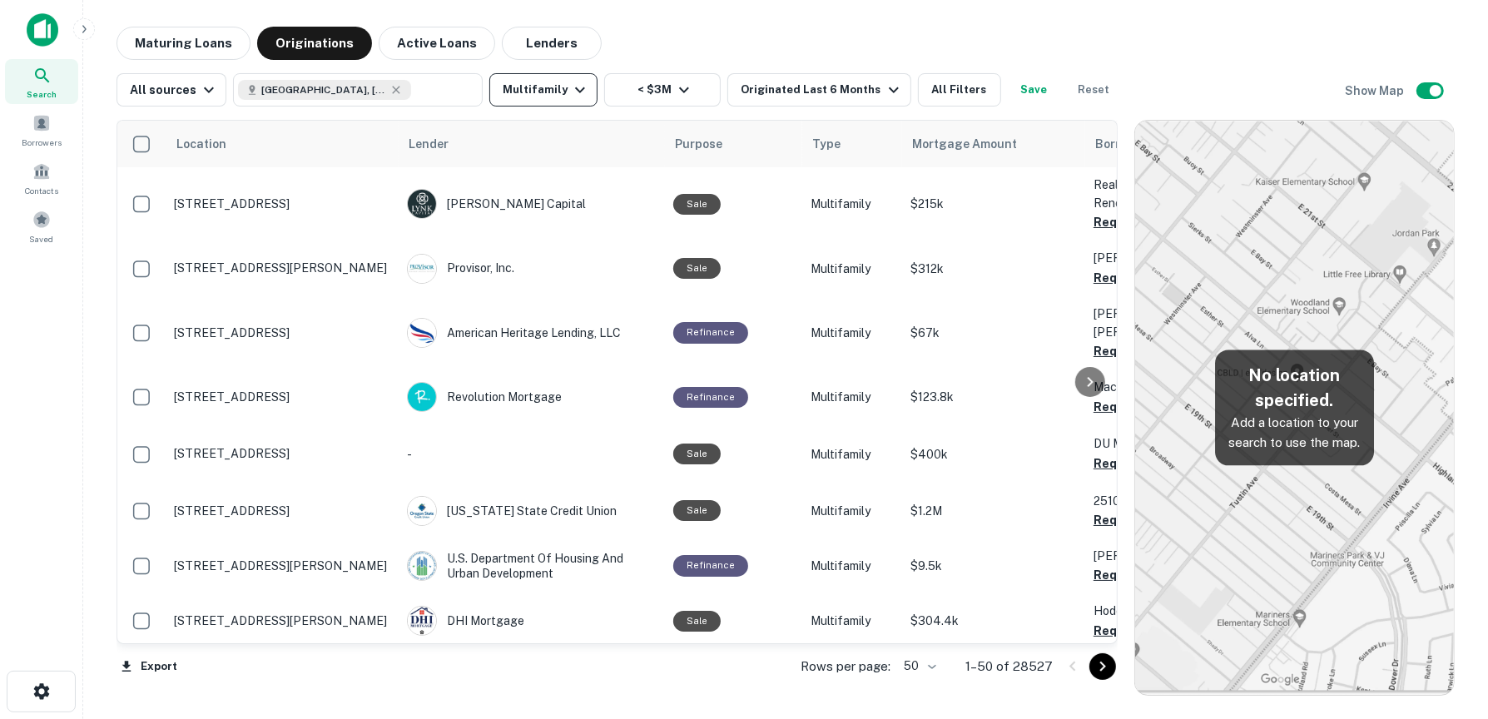
click at [575, 91] on icon "button" at bounding box center [580, 90] width 10 height 6
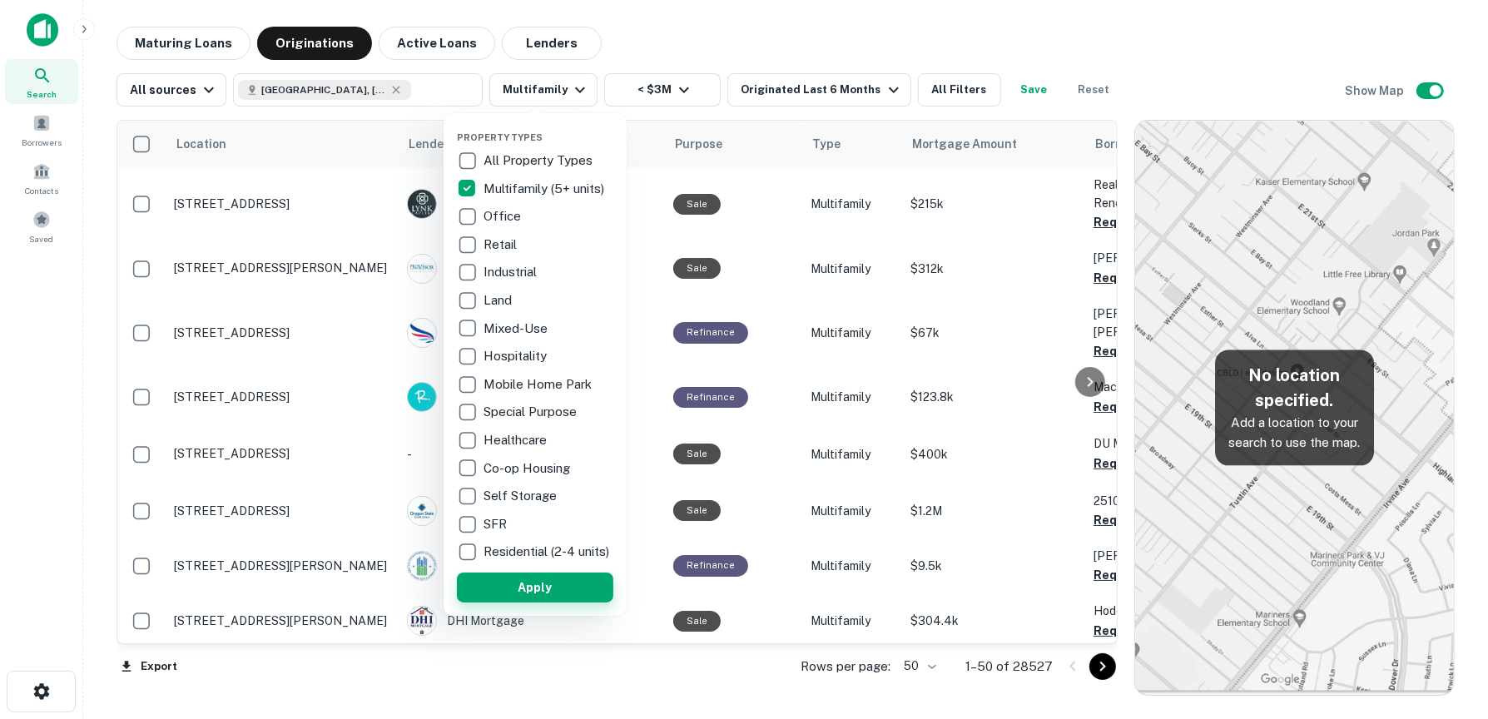
click at [581, 594] on button "Apply" at bounding box center [535, 587] width 156 height 30
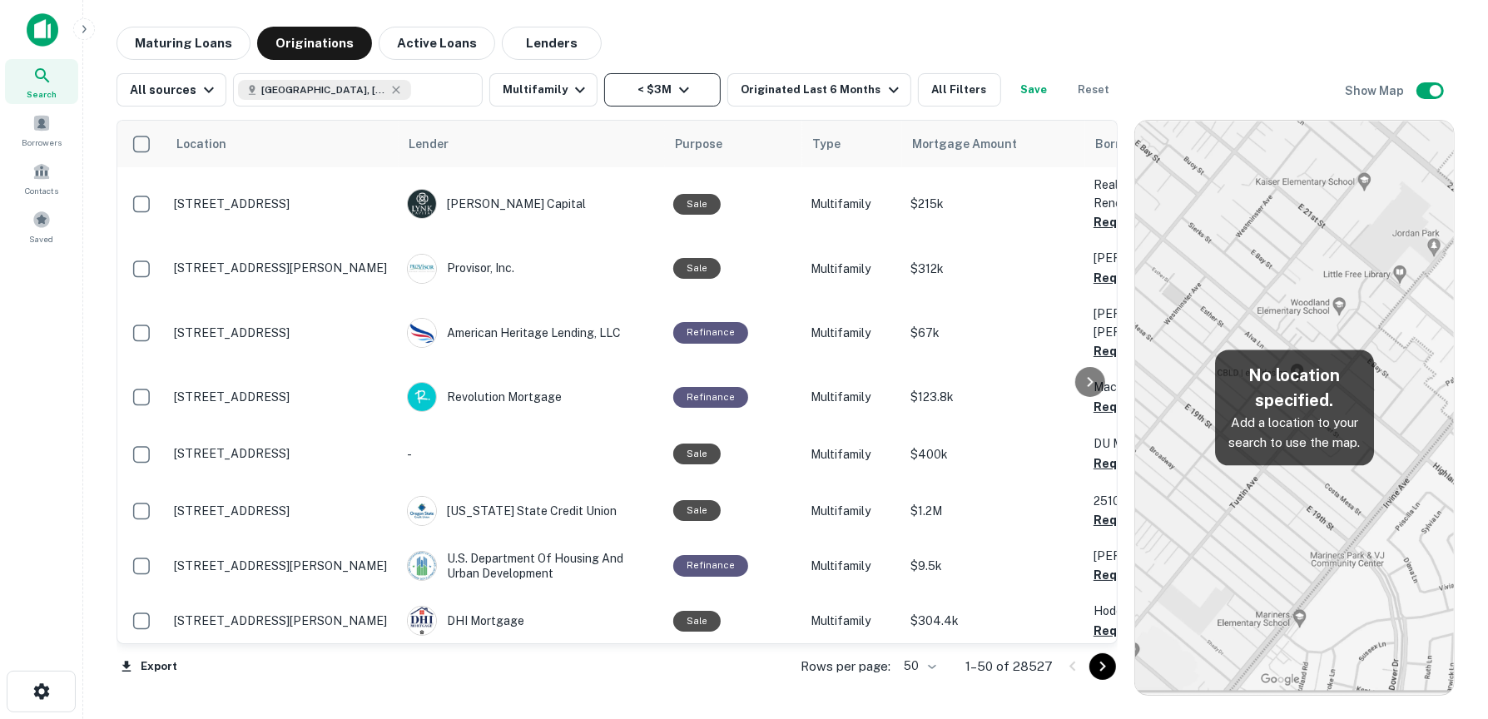
click at [661, 95] on button "< $3M" at bounding box center [662, 89] width 116 height 33
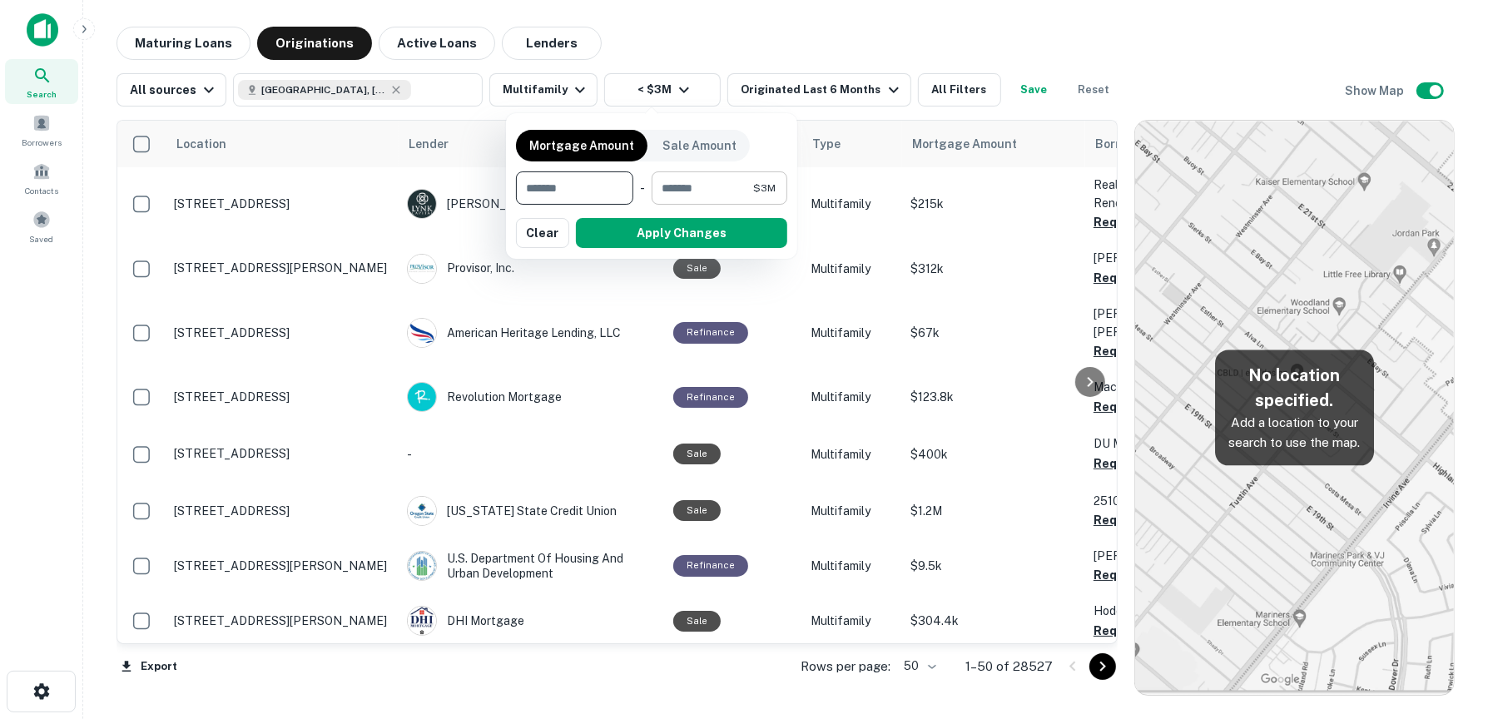
click at [709, 188] on input "*******" at bounding box center [702, 187] width 102 height 33
type input "*******"
click at [688, 233] on button "Apply Changes" at bounding box center [681, 233] width 211 height 30
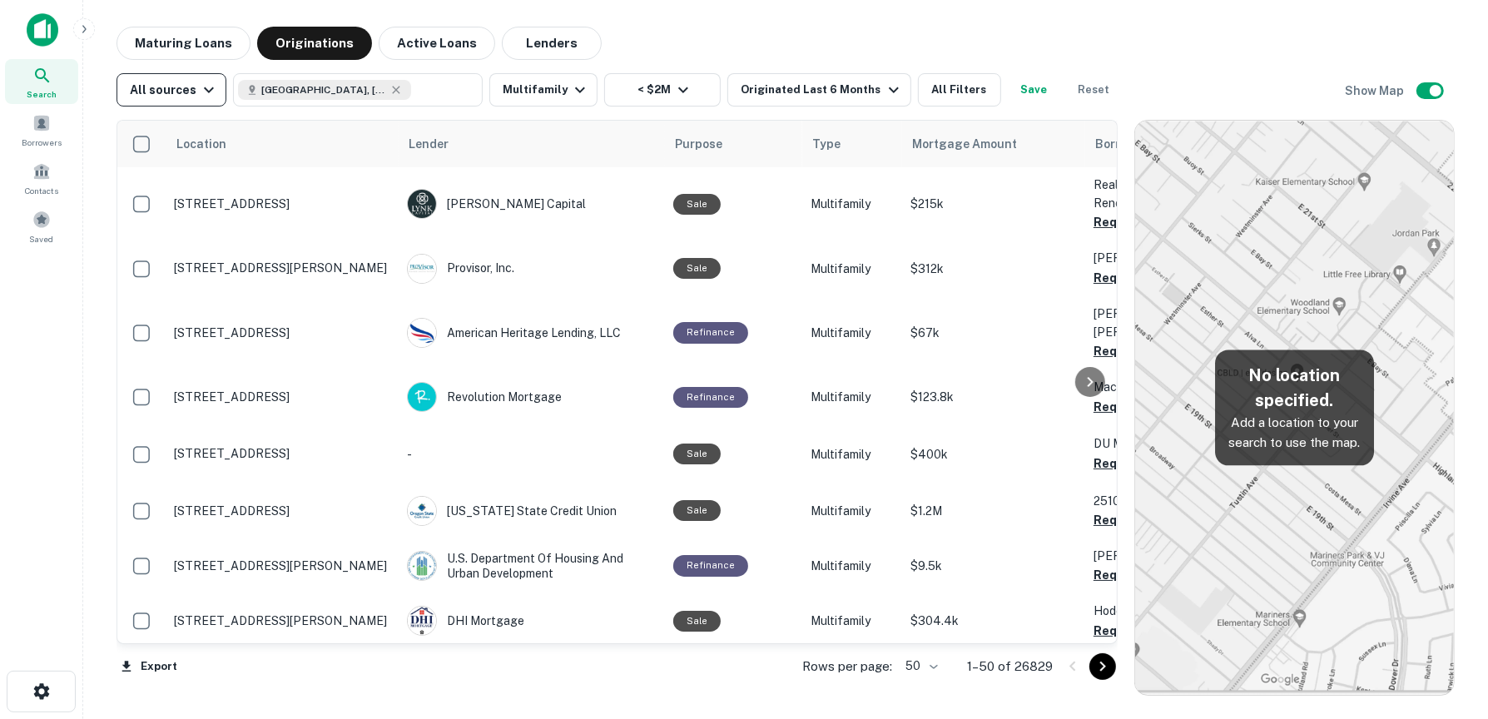
click at [208, 92] on icon "button" at bounding box center [209, 90] width 20 height 20
click at [208, 92] on div at bounding box center [744, 359] width 1488 height 719
click at [933, 667] on body "Search Borrowers Contacts Saved Maturing Loans Originations Active Loans Lender…" at bounding box center [744, 359] width 1488 height 719
click at [1384, 515] on div at bounding box center [744, 359] width 1488 height 719
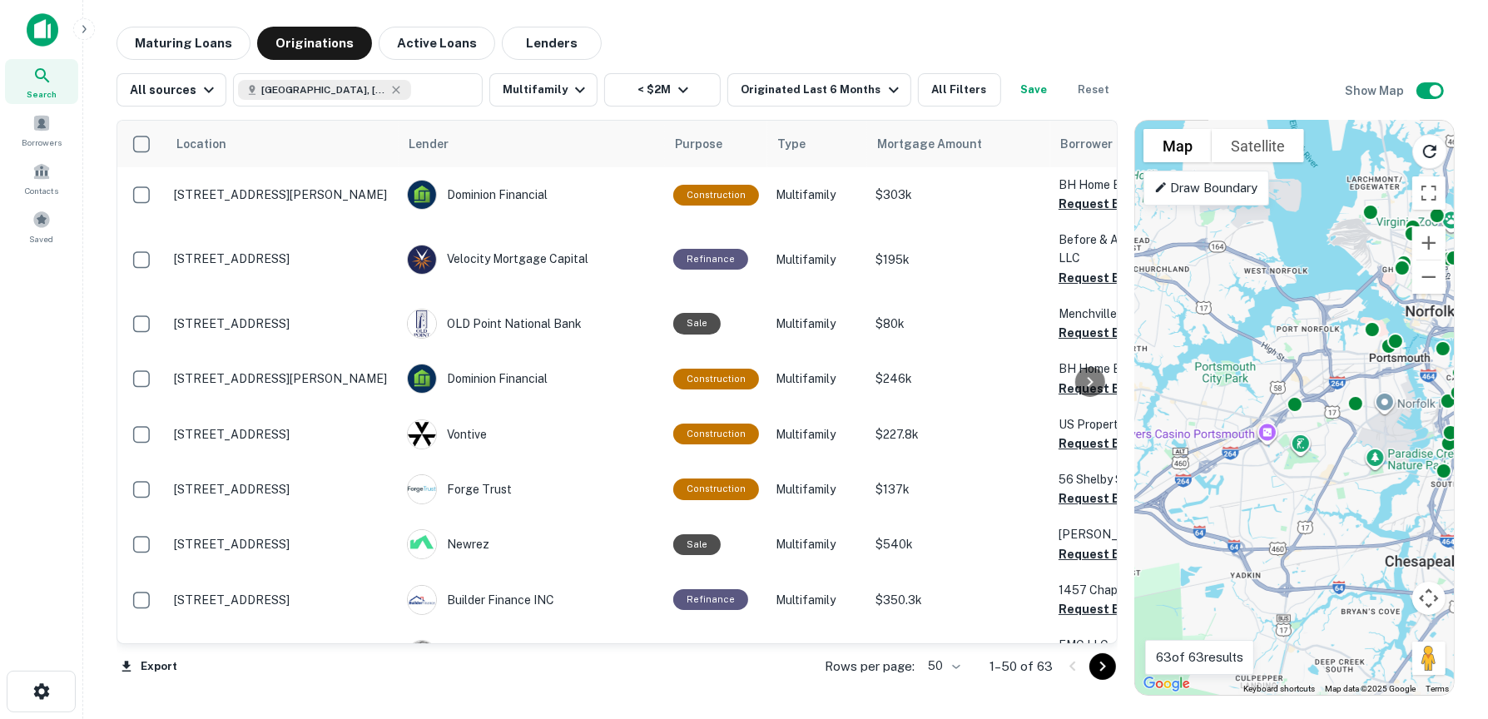
drag, startPoint x: 1344, startPoint y: 420, endPoint x: 1192, endPoint y: 321, distance: 180.9
click at [1192, 320] on div "To activate drag with keyboard, press Alt + Enter. Once in keyboard drag state,…" at bounding box center [1294, 408] width 319 height 574
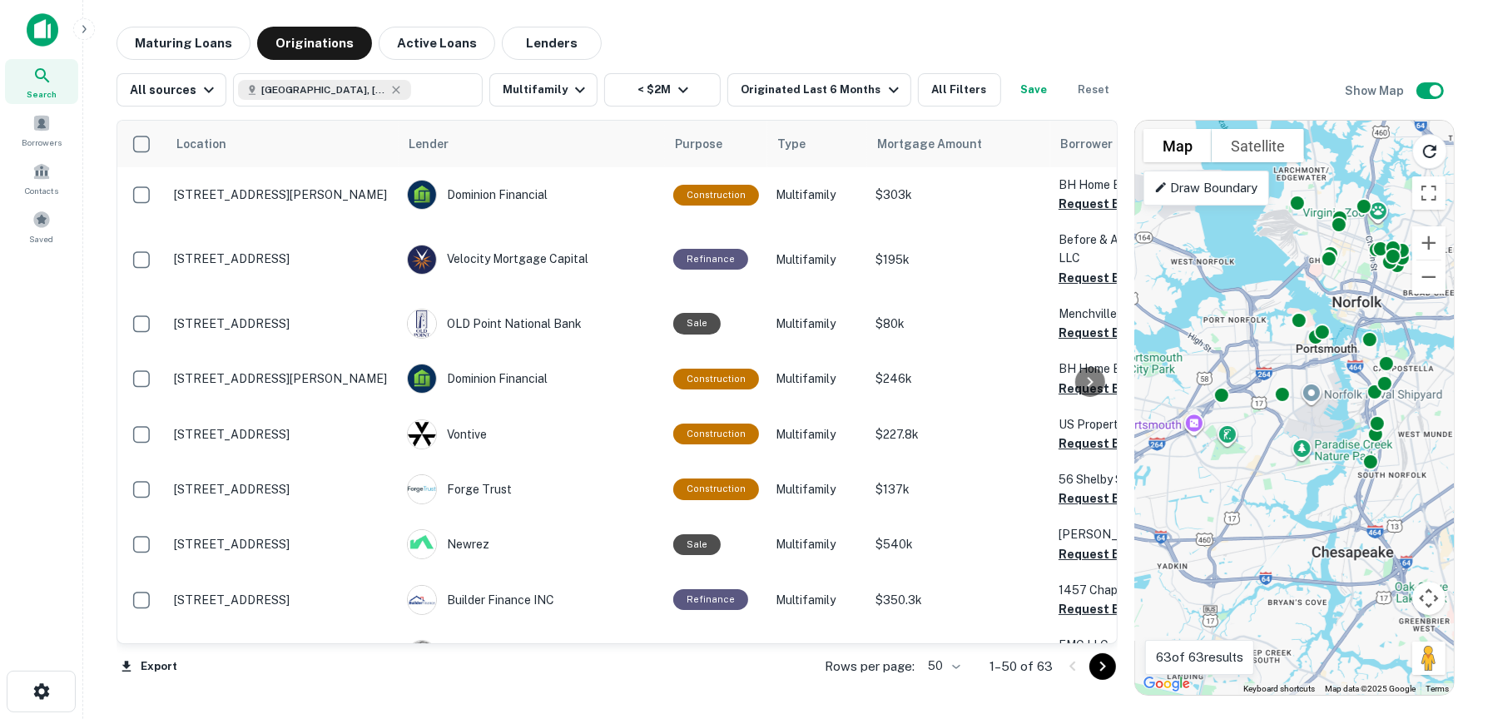
drag, startPoint x: 1393, startPoint y: 397, endPoint x: 1343, endPoint y: 385, distance: 51.3
click at [1343, 385] on div "To activate drag with keyboard, press Alt + Enter. Once in keyboard drag state,…" at bounding box center [1294, 408] width 319 height 574
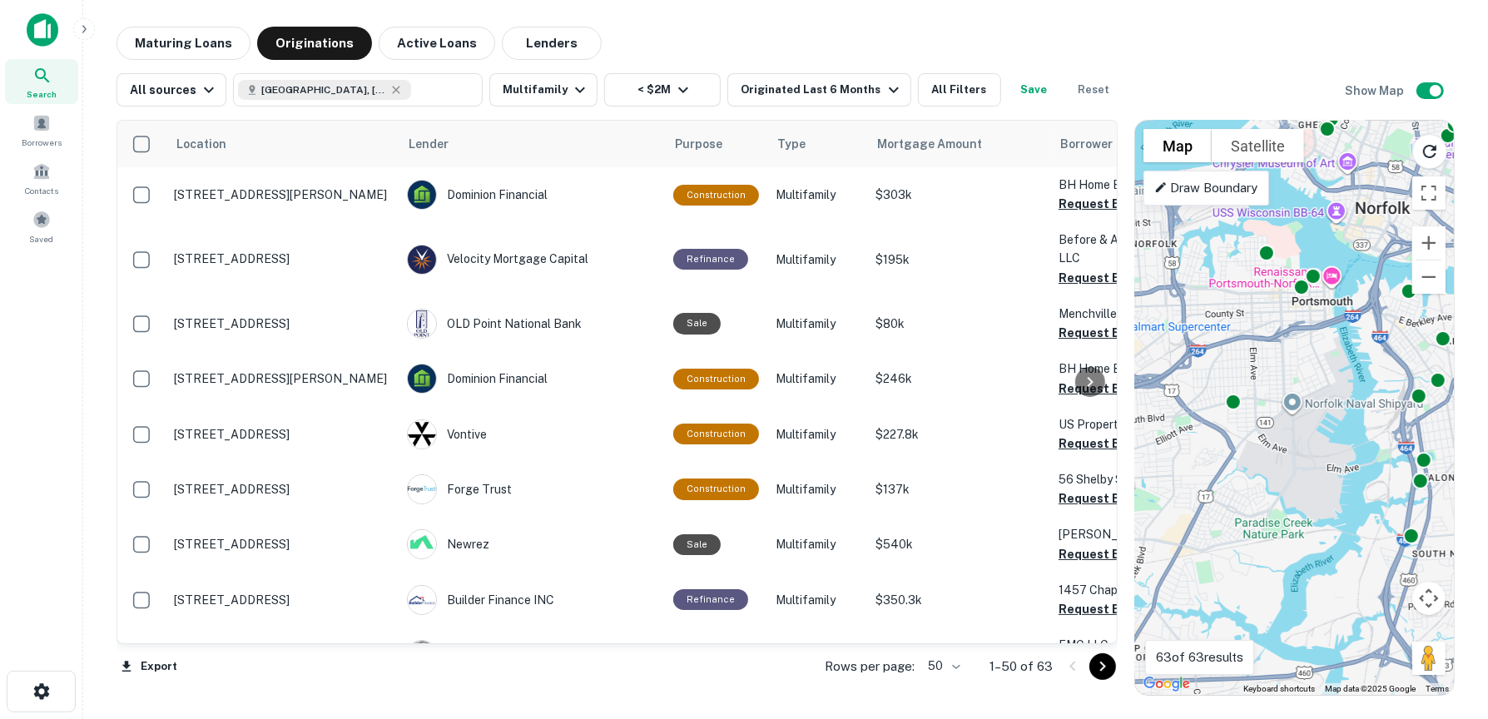
drag, startPoint x: 1325, startPoint y: 399, endPoint x: 1340, endPoint y: 384, distance: 21.2
click at [1340, 384] on div "To activate drag with keyboard, press Alt + Enter. Once in keyboard drag state,…" at bounding box center [1294, 408] width 319 height 574
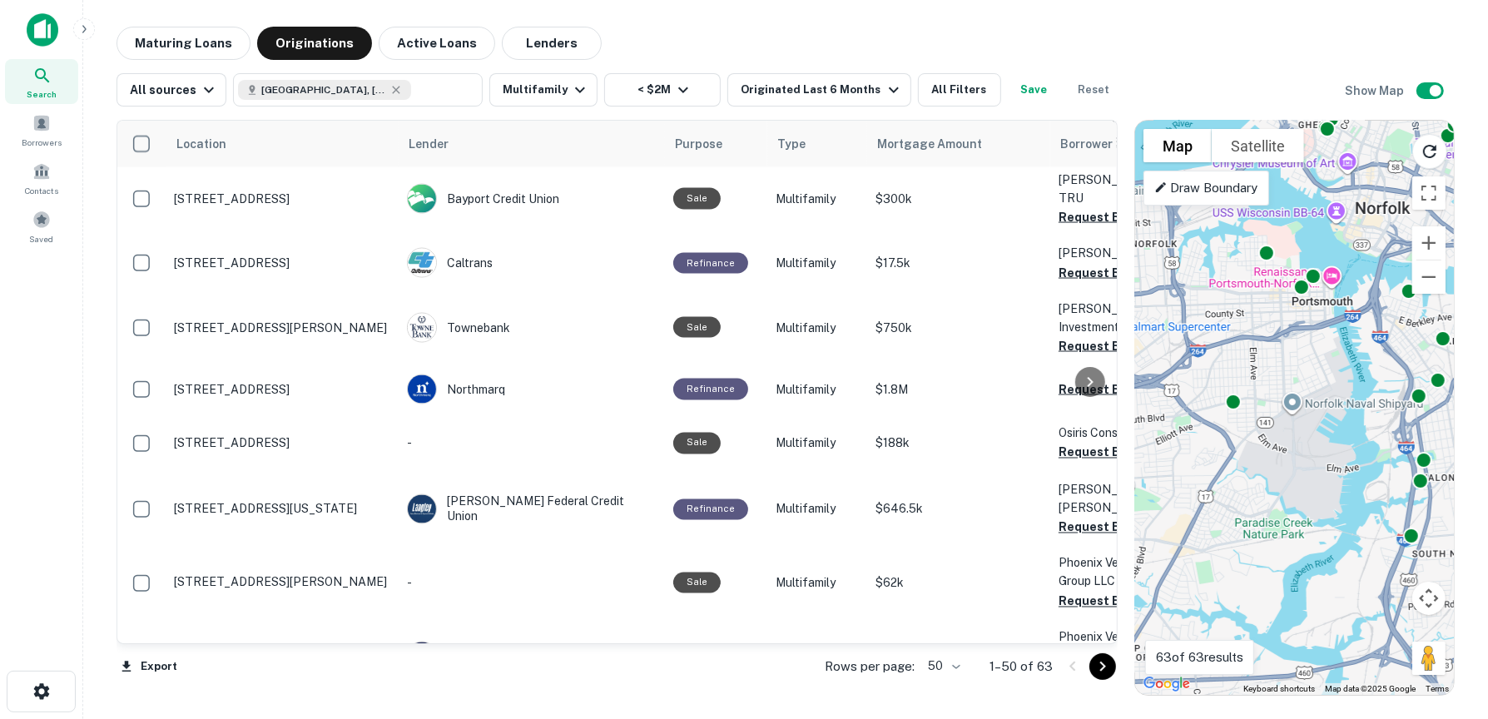
scroll to position [2506, 0]
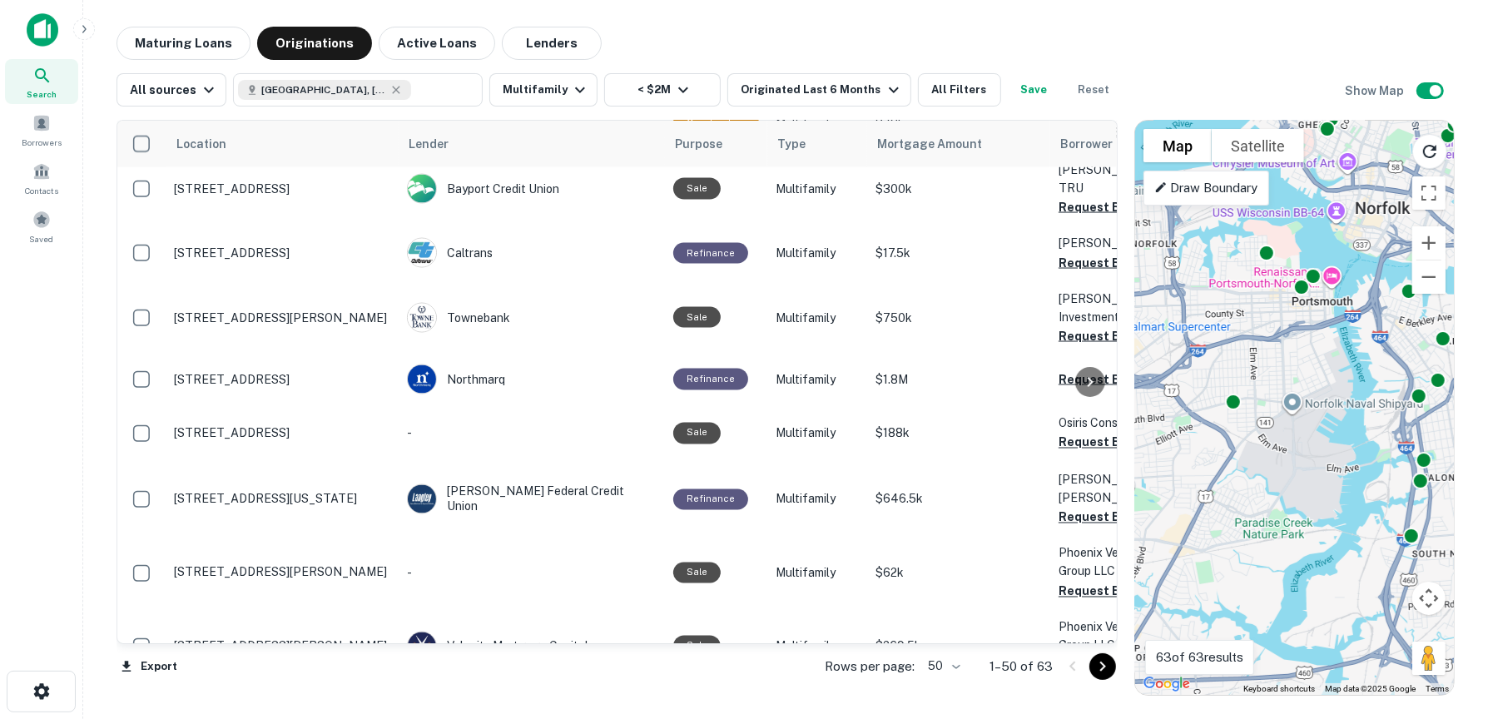
click at [1104, 664] on icon "Go to next page" at bounding box center [1102, 666] width 20 height 20
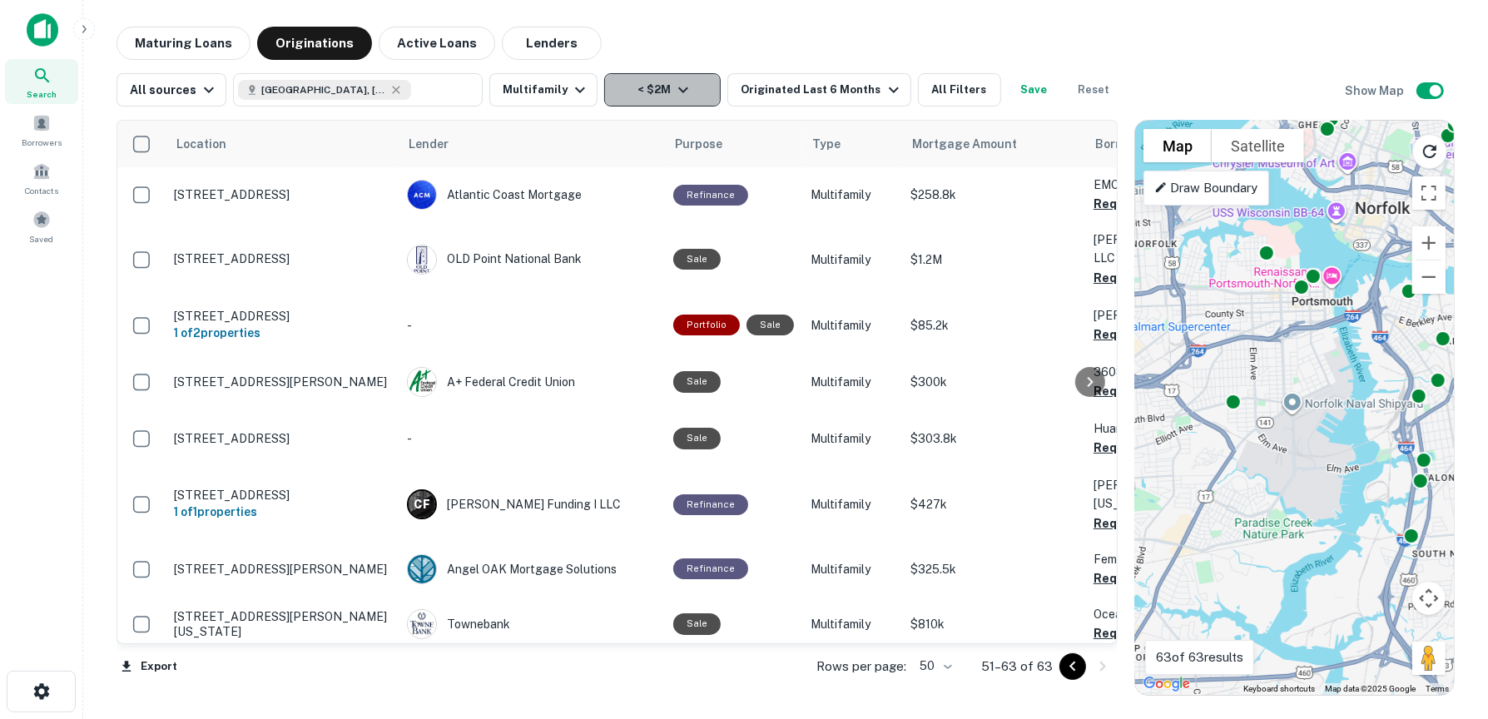
click at [695, 82] on button "< $2M" at bounding box center [662, 89] width 116 height 33
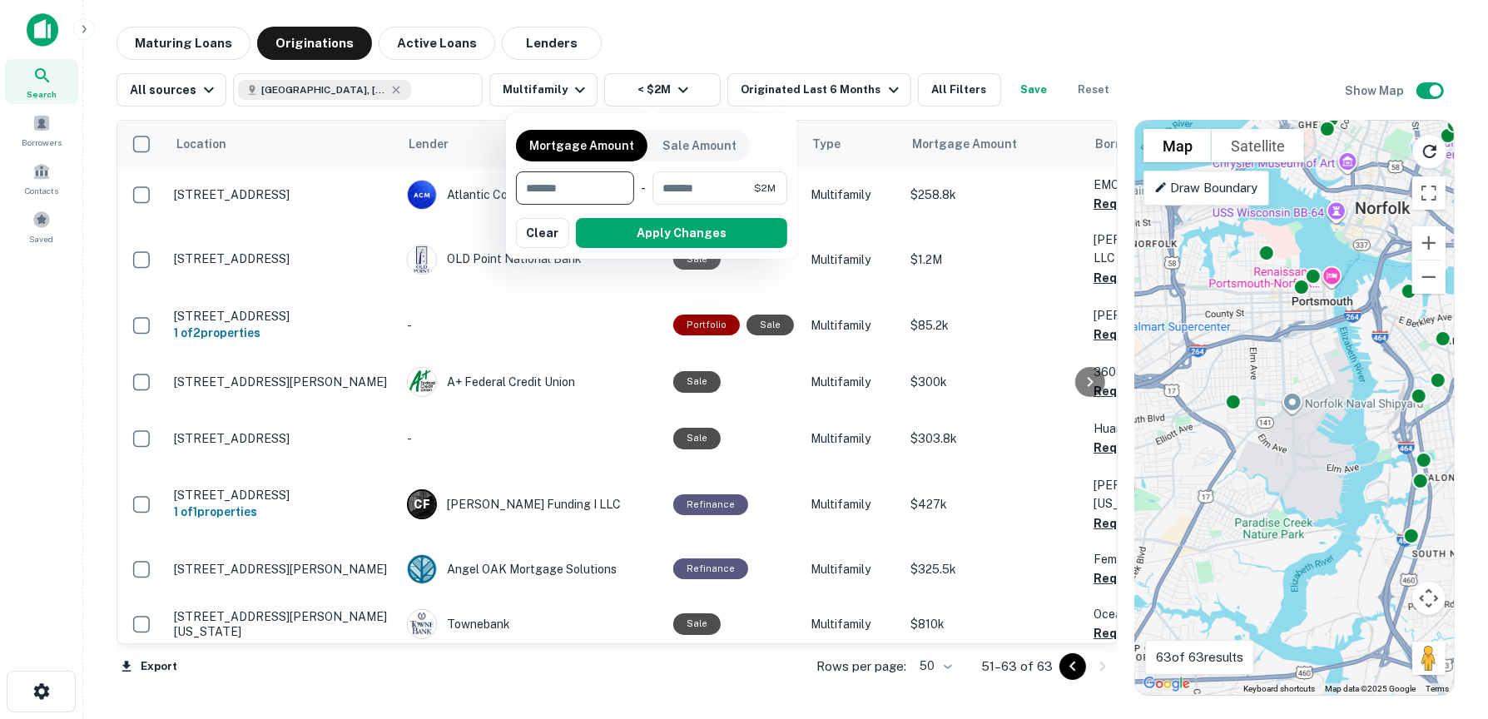
click at [815, 96] on div at bounding box center [744, 359] width 1488 height 719
click at [829, 90] on div at bounding box center [744, 359] width 1488 height 719
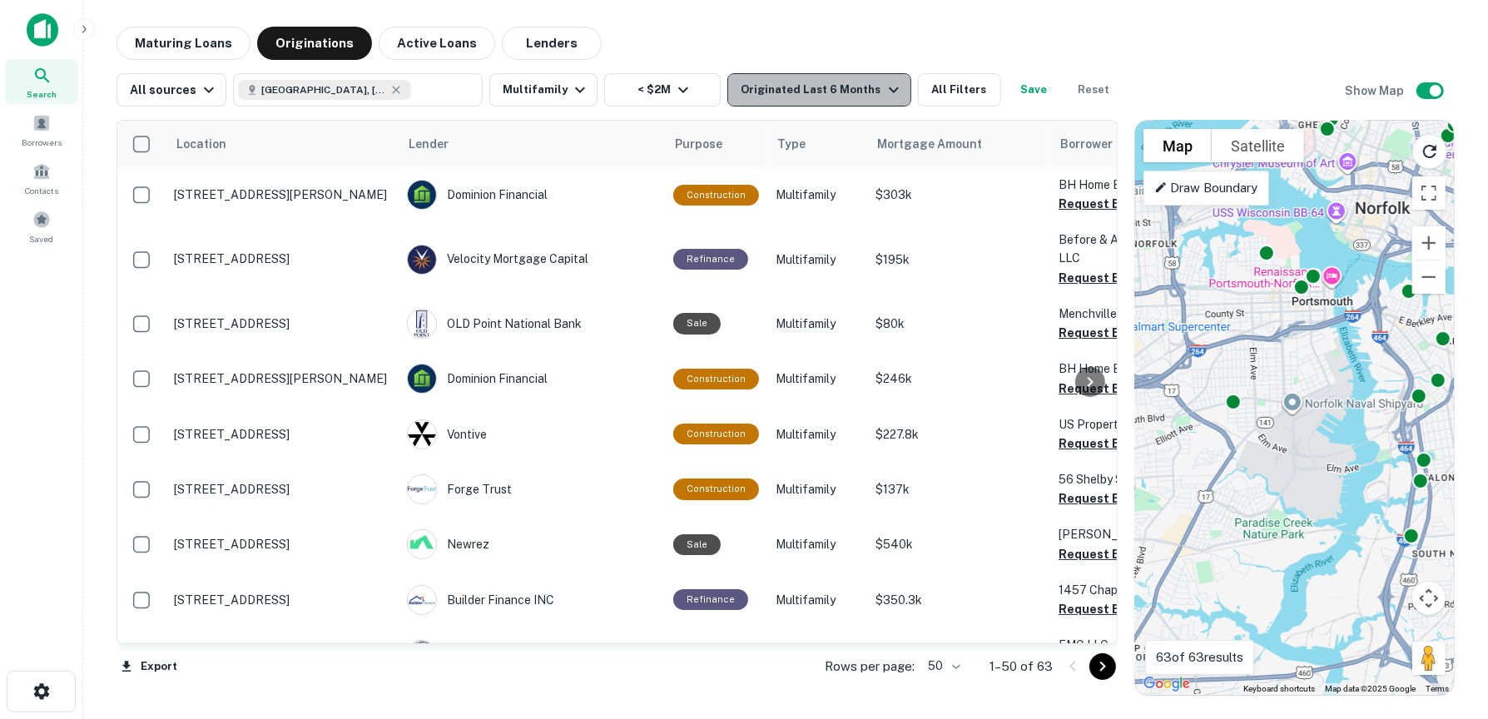
click at [884, 88] on icon "button" at bounding box center [894, 90] width 20 height 20
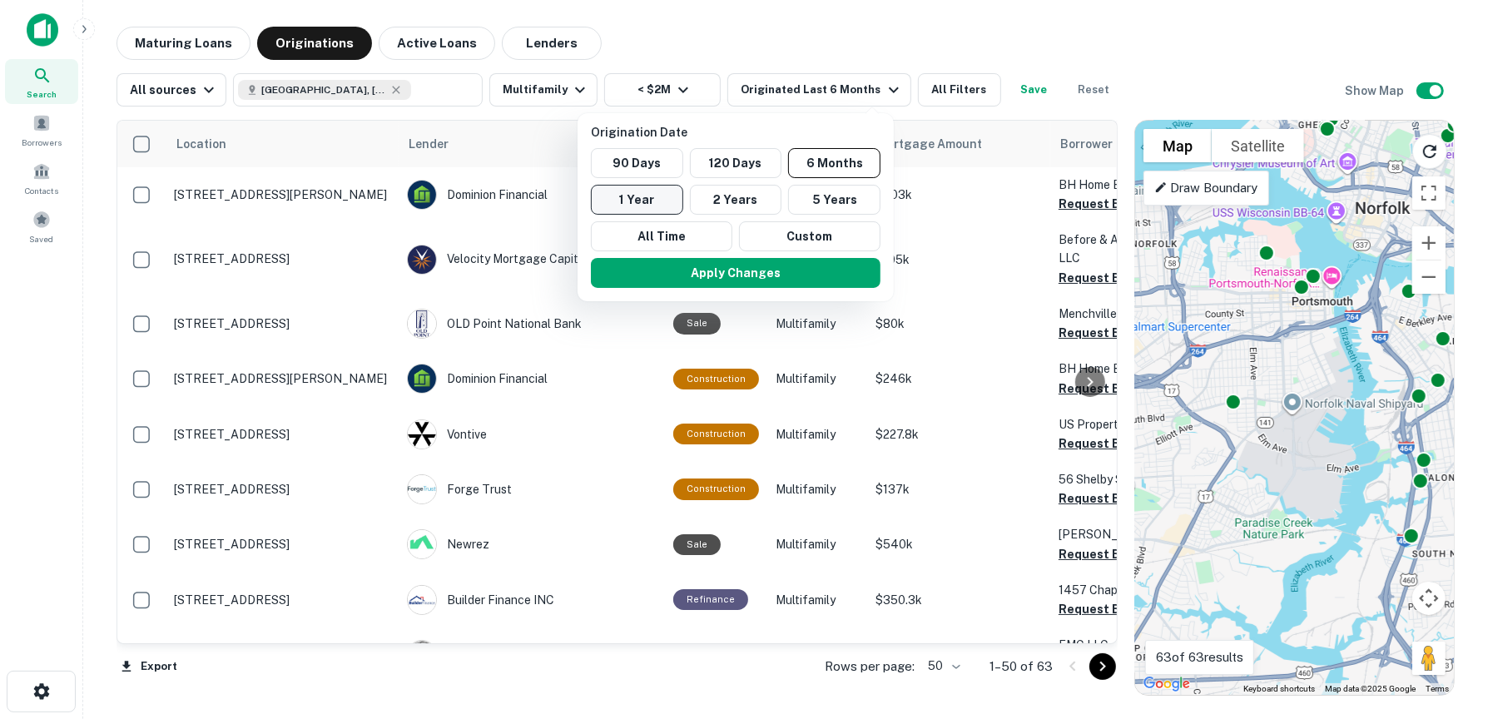
click at [648, 209] on button "1 Year" at bounding box center [637, 200] width 92 height 30
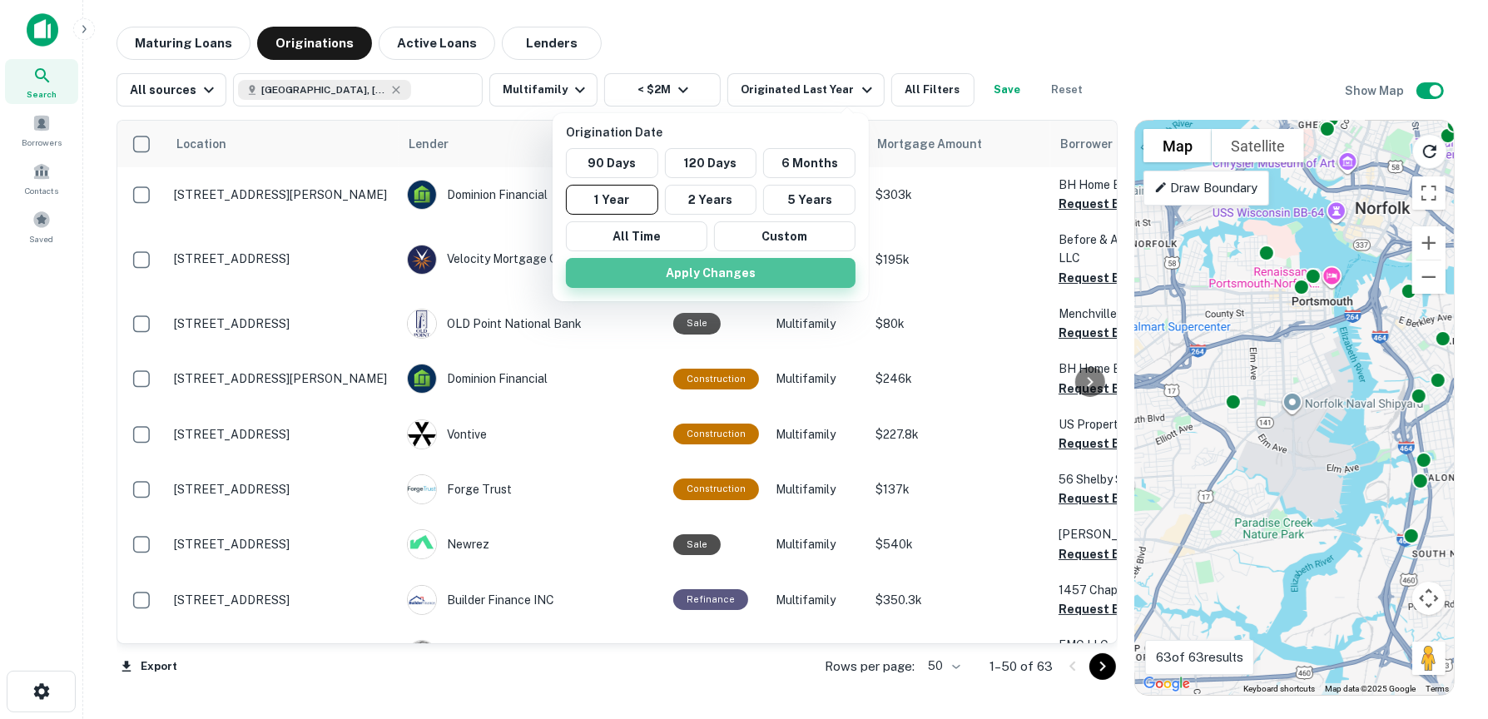
click at [728, 262] on button "Apply Changes" at bounding box center [711, 273] width 290 height 30
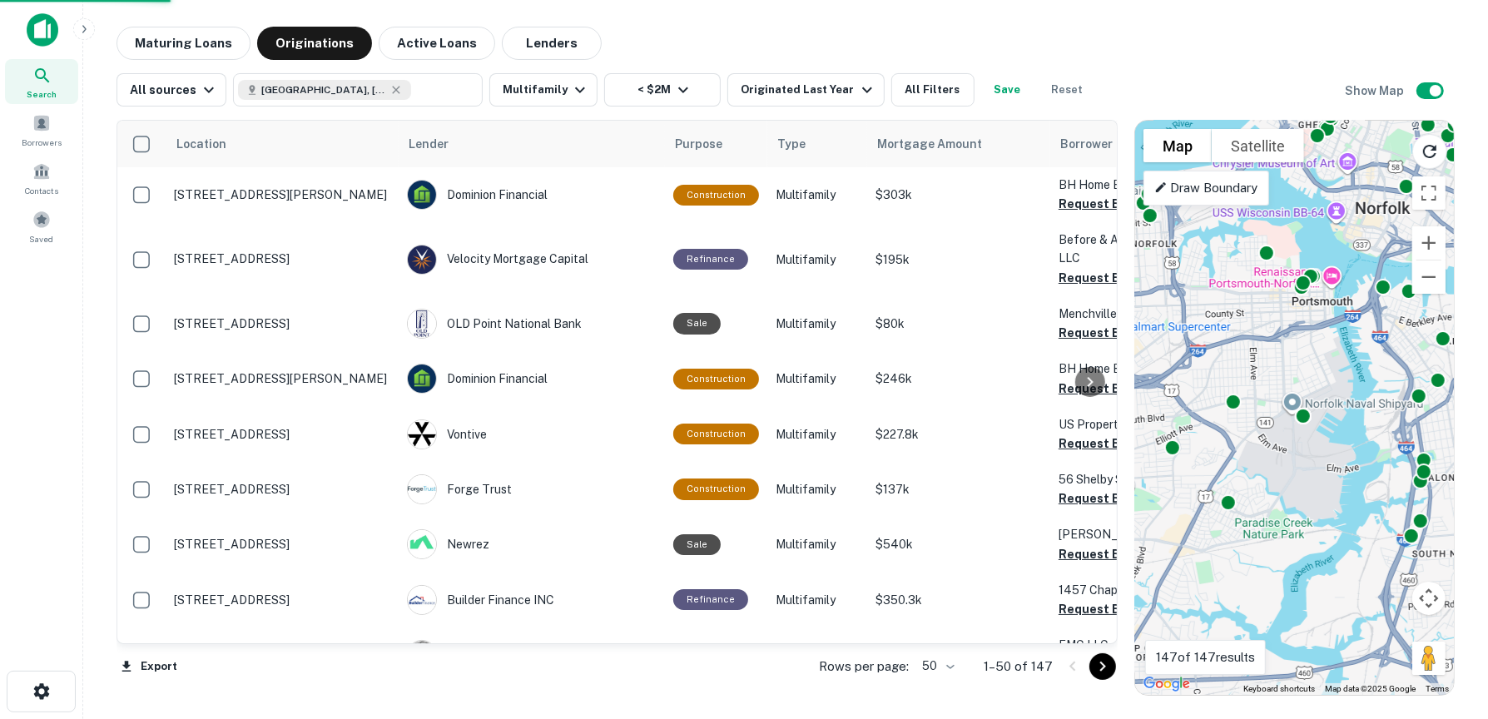
click at [433, 141] on span "Lender" at bounding box center [429, 144] width 40 height 20
click at [455, 144] on span "Lender" at bounding box center [452, 144] width 40 height 20
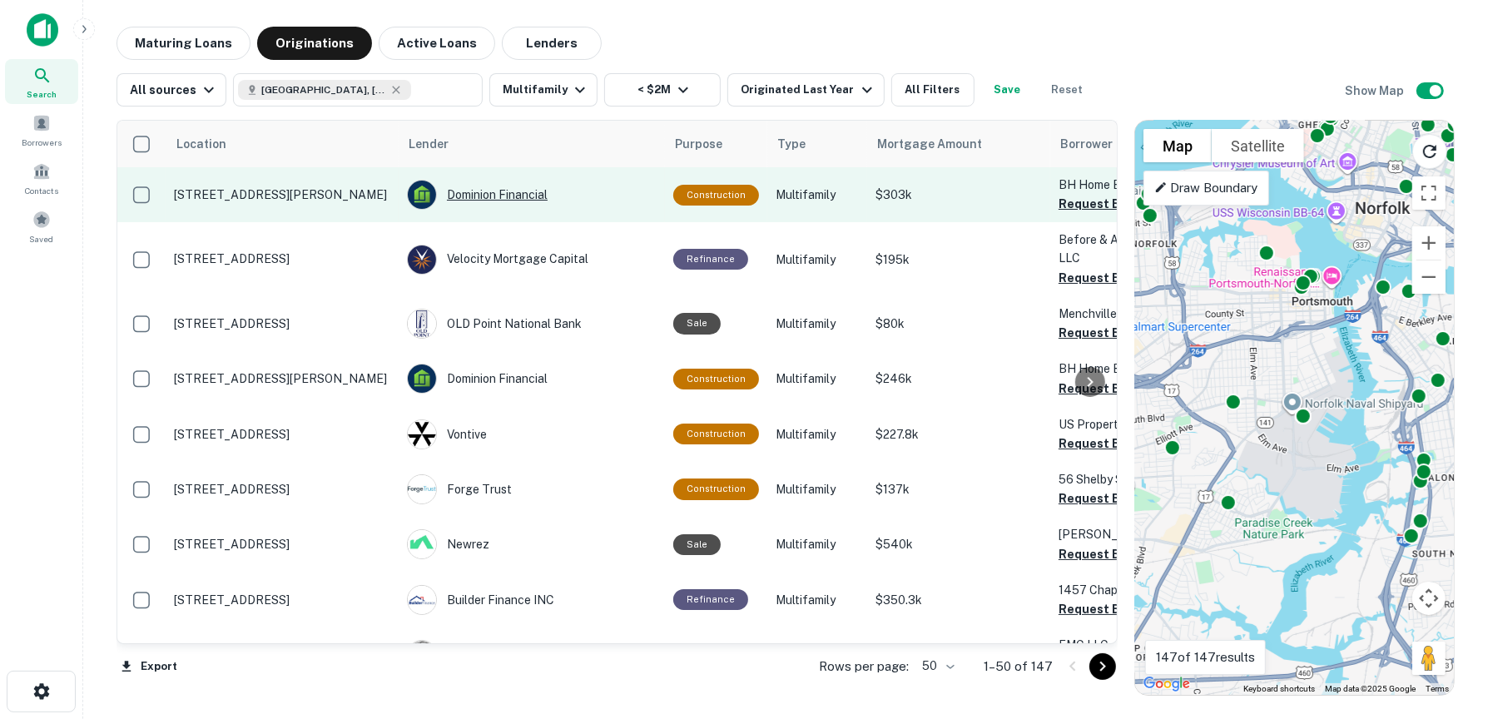
click at [534, 191] on div "Dominion Financial" at bounding box center [532, 195] width 250 height 30
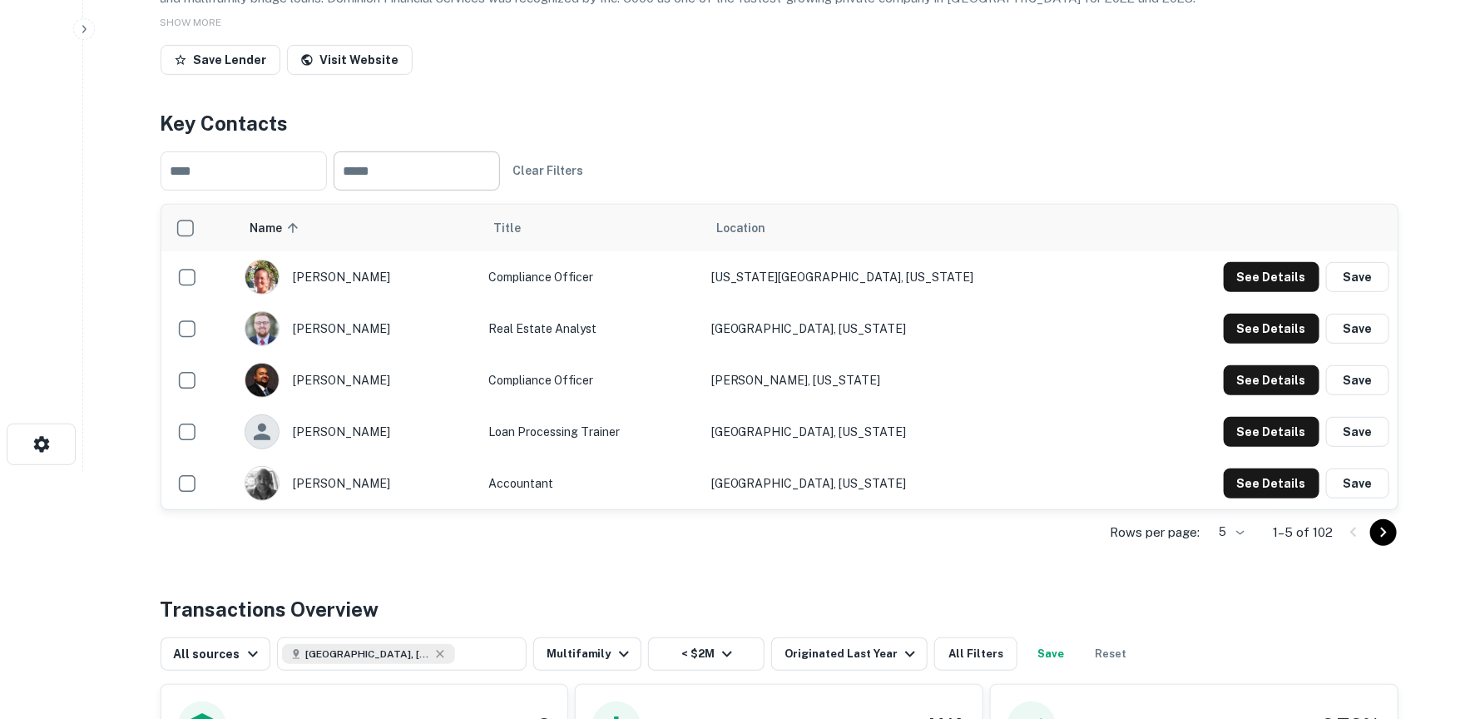
scroll to position [166, 0]
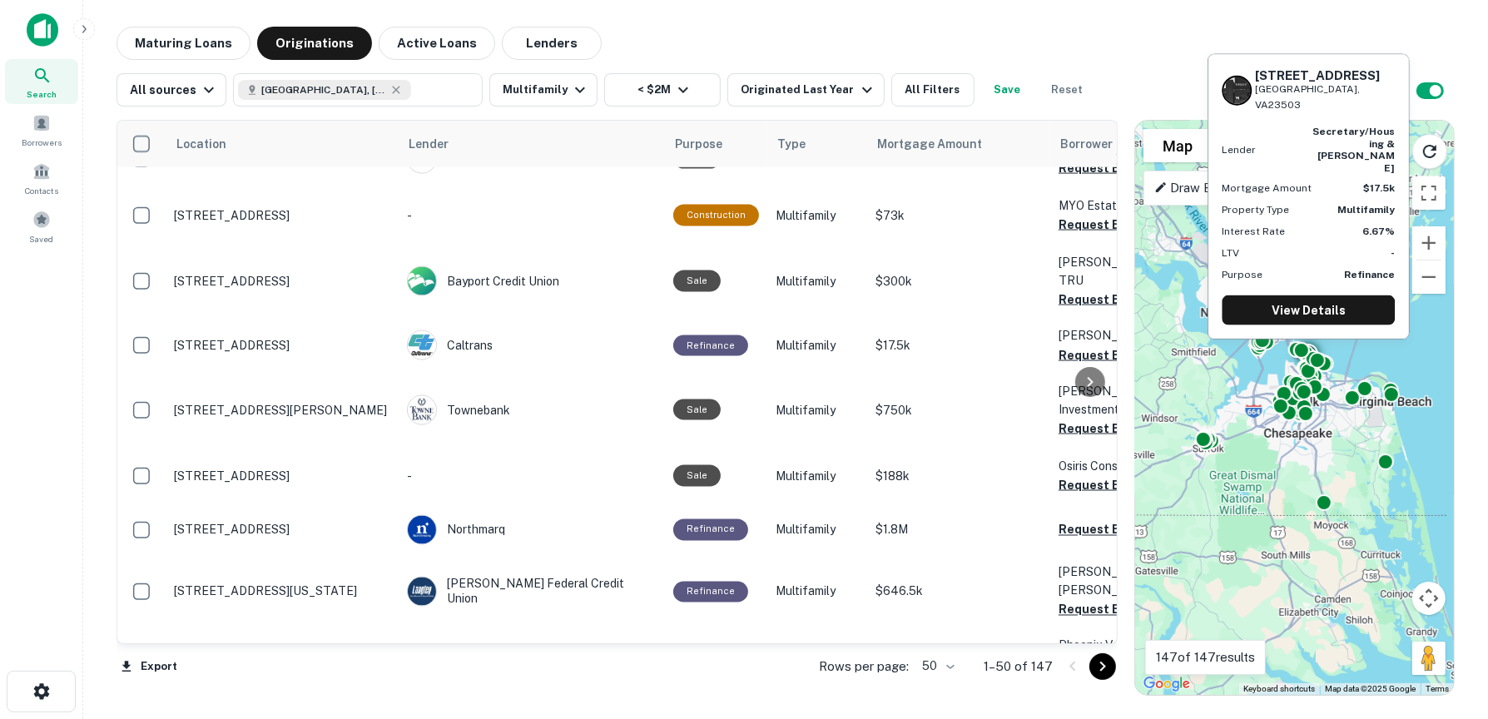
scroll to position [2496, 0]
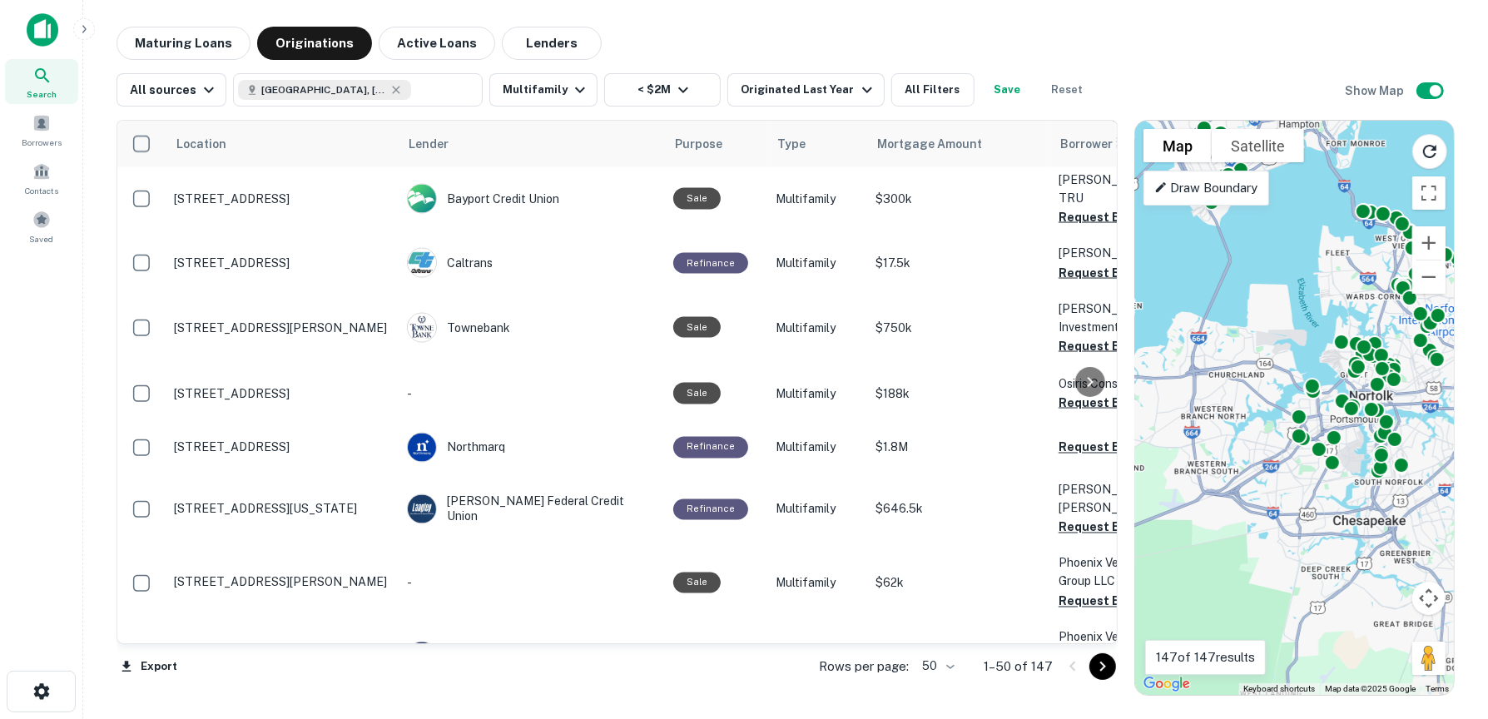
drag, startPoint x: 1299, startPoint y: 431, endPoint x: 1380, endPoint y: 518, distance: 119.5
click at [1380, 518] on div "To activate drag with keyboard, press Alt + Enter. Once in keyboard drag state,…" at bounding box center [1294, 408] width 319 height 574
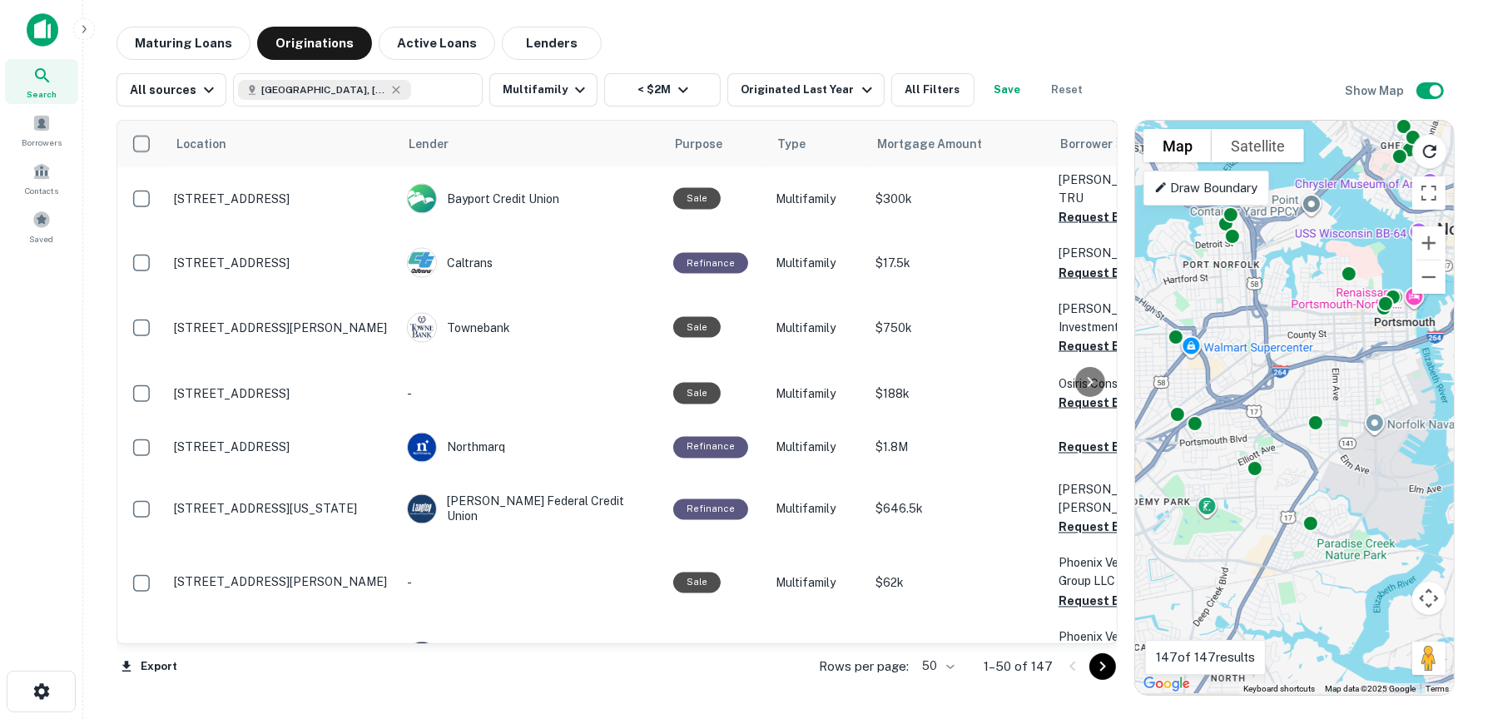
drag, startPoint x: 1320, startPoint y: 424, endPoint x: 1360, endPoint y: 404, distance: 45.8
click at [1360, 404] on div "To activate drag with keyboard, press Alt + Enter. Once in keyboard drag state,…" at bounding box center [1294, 408] width 319 height 574
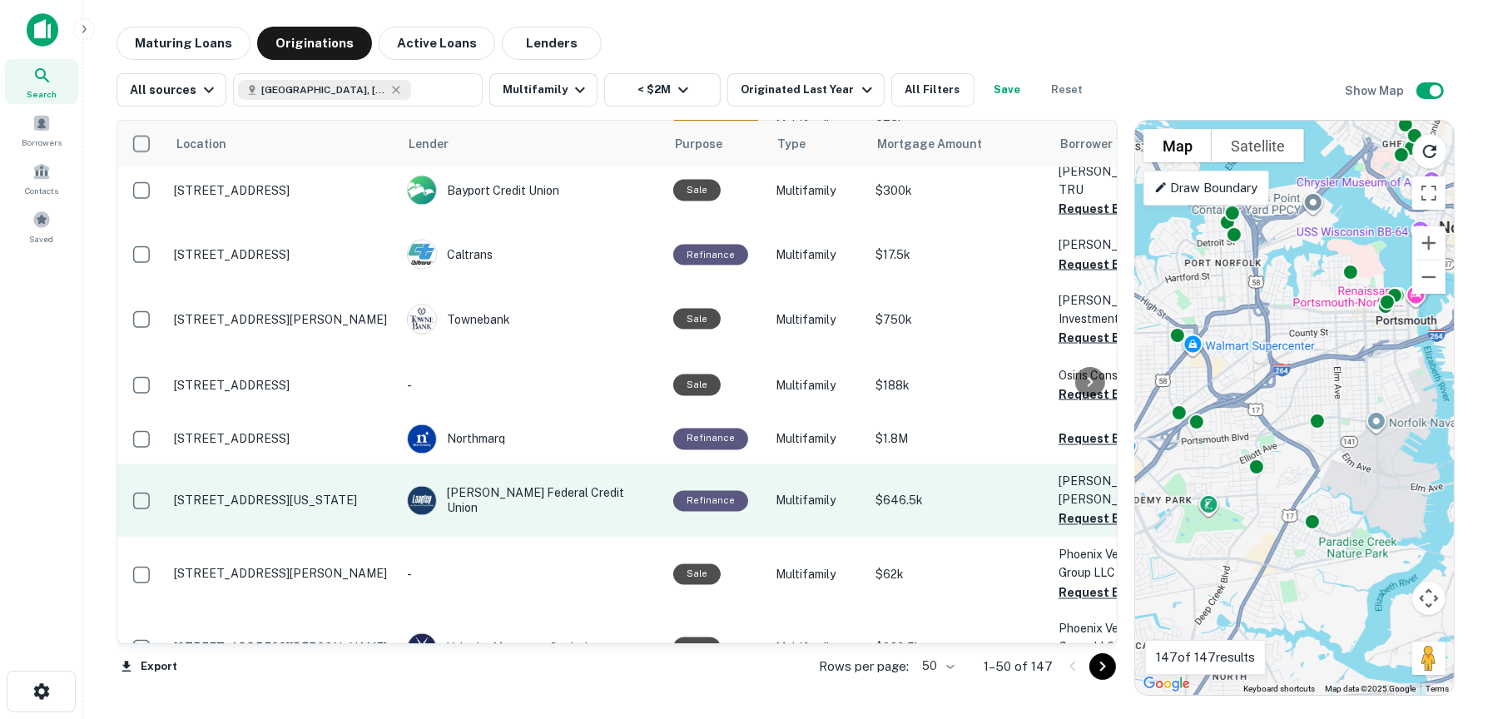
scroll to position [2506, 0]
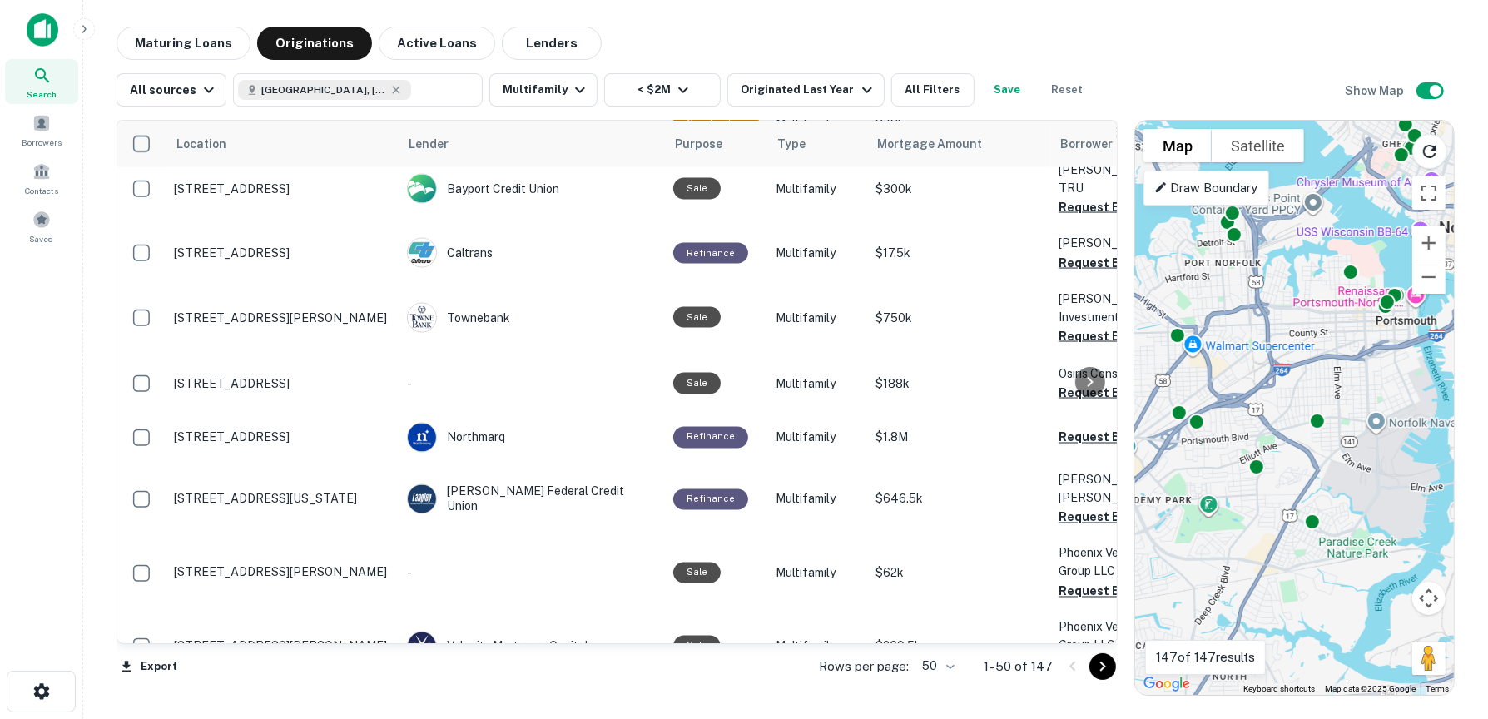
click at [1101, 666] on icon "Go to next page" at bounding box center [1102, 666] width 20 height 20
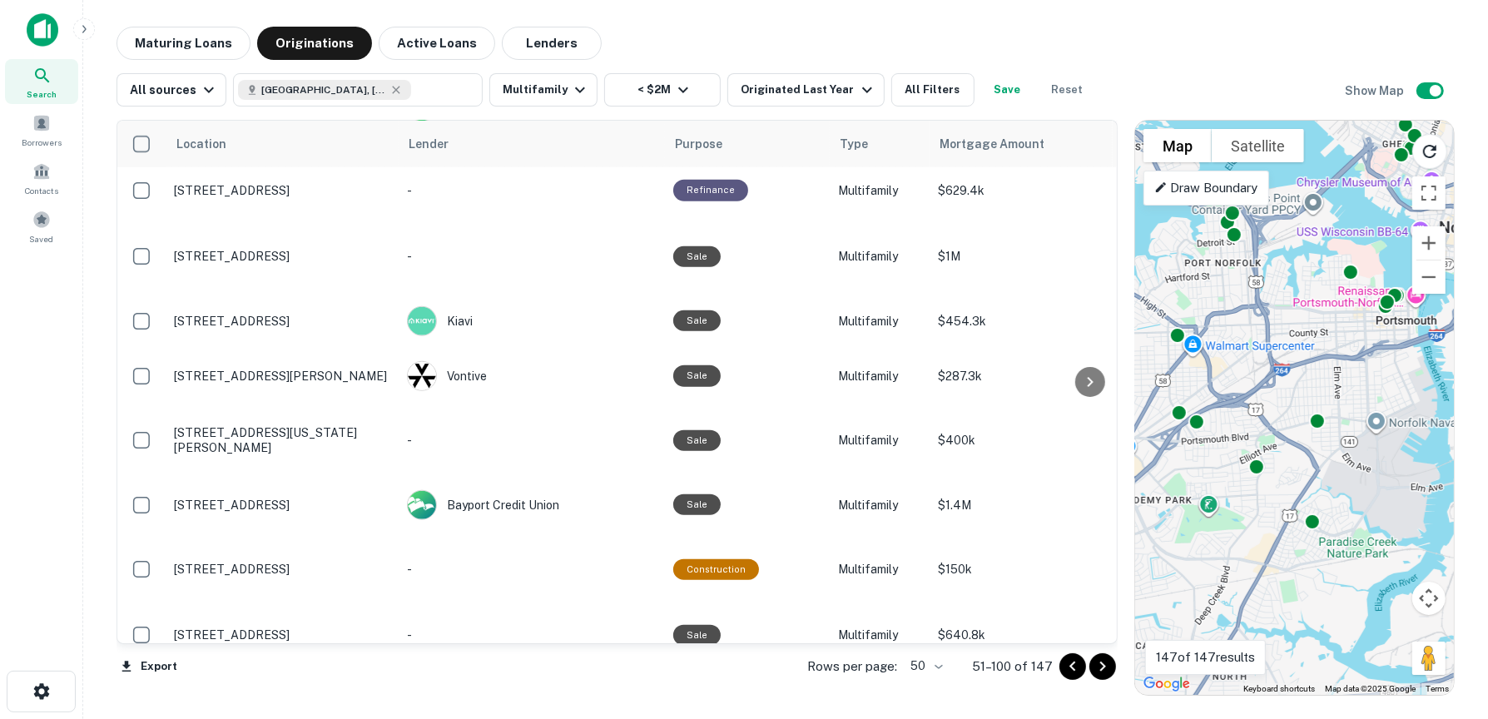
scroll to position [1253, 0]
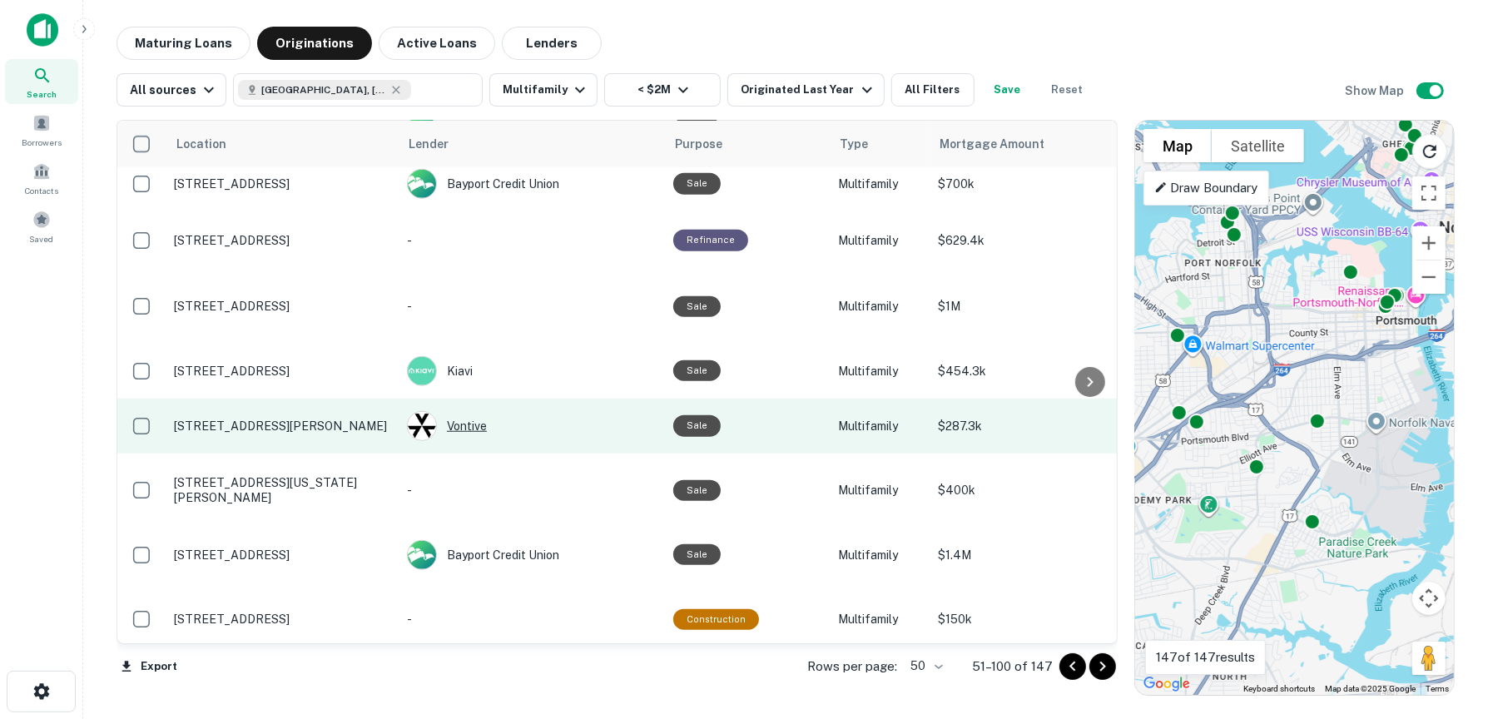
click at [464, 411] on div "Vontive" at bounding box center [532, 426] width 250 height 30
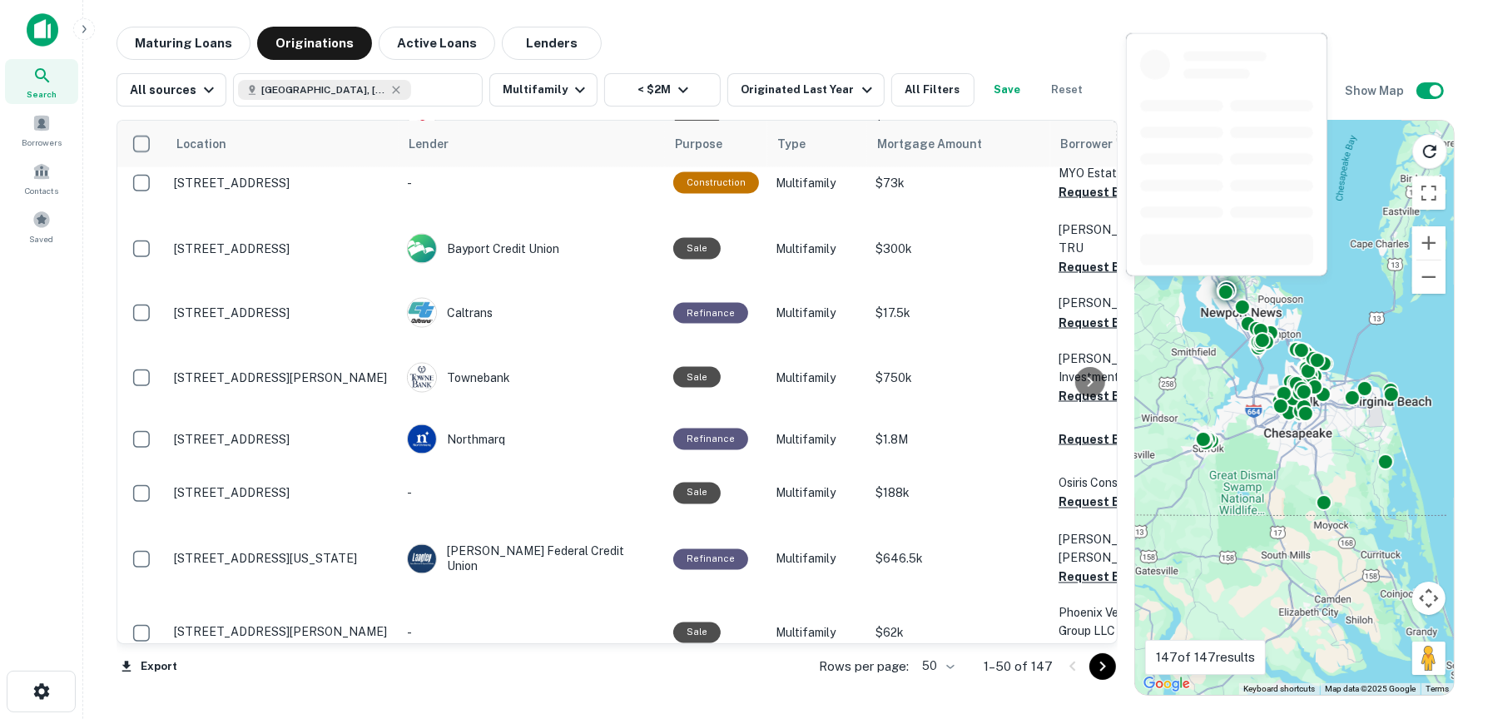
scroll to position [2496, 0]
